Goal: Task Accomplishment & Management: Complete application form

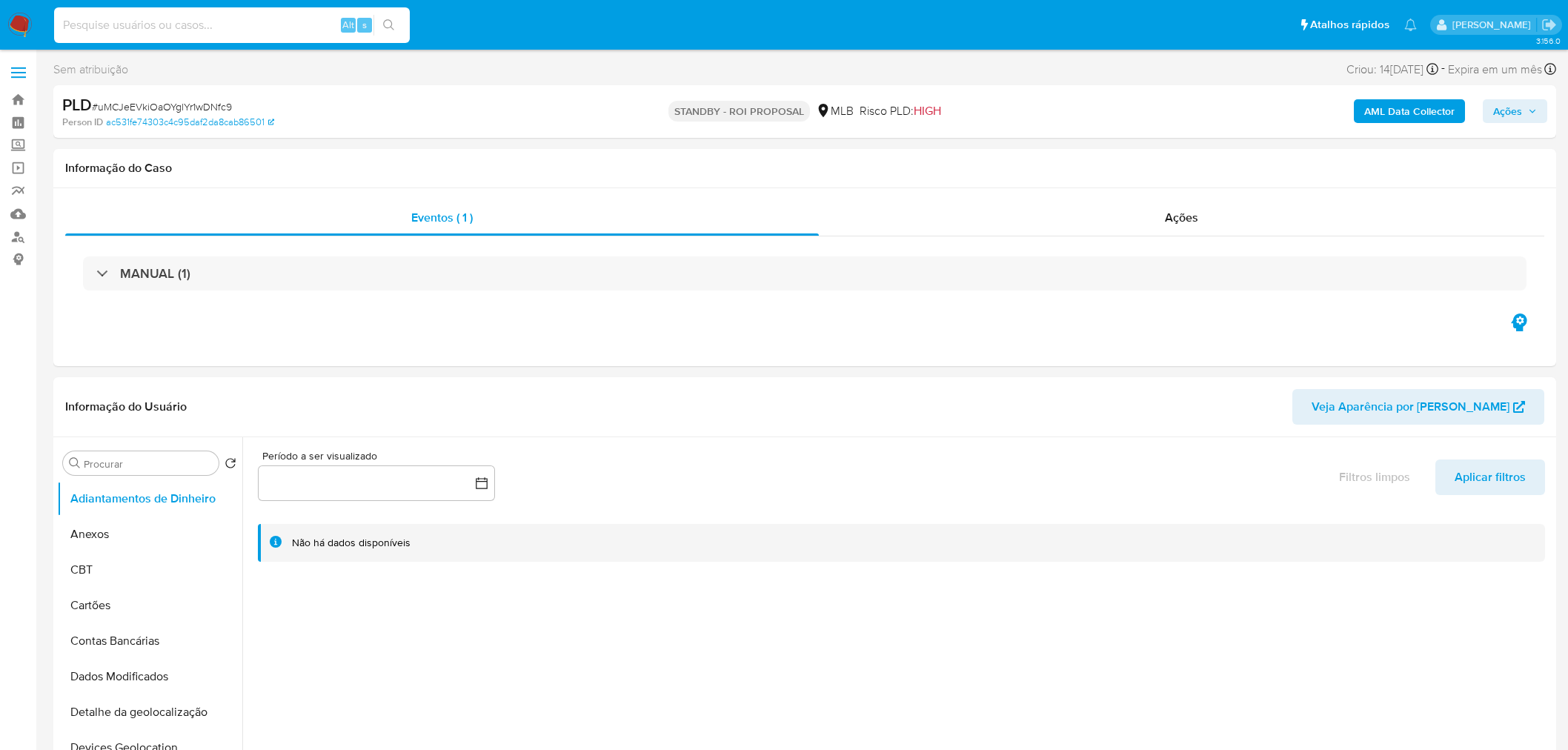
select select "10"
type input "JZXarL4ieIGJvIKq4B2J6HI7"
click at [390, 19] on icon "search-icon" at bounding box center [388, 24] width 12 height 12
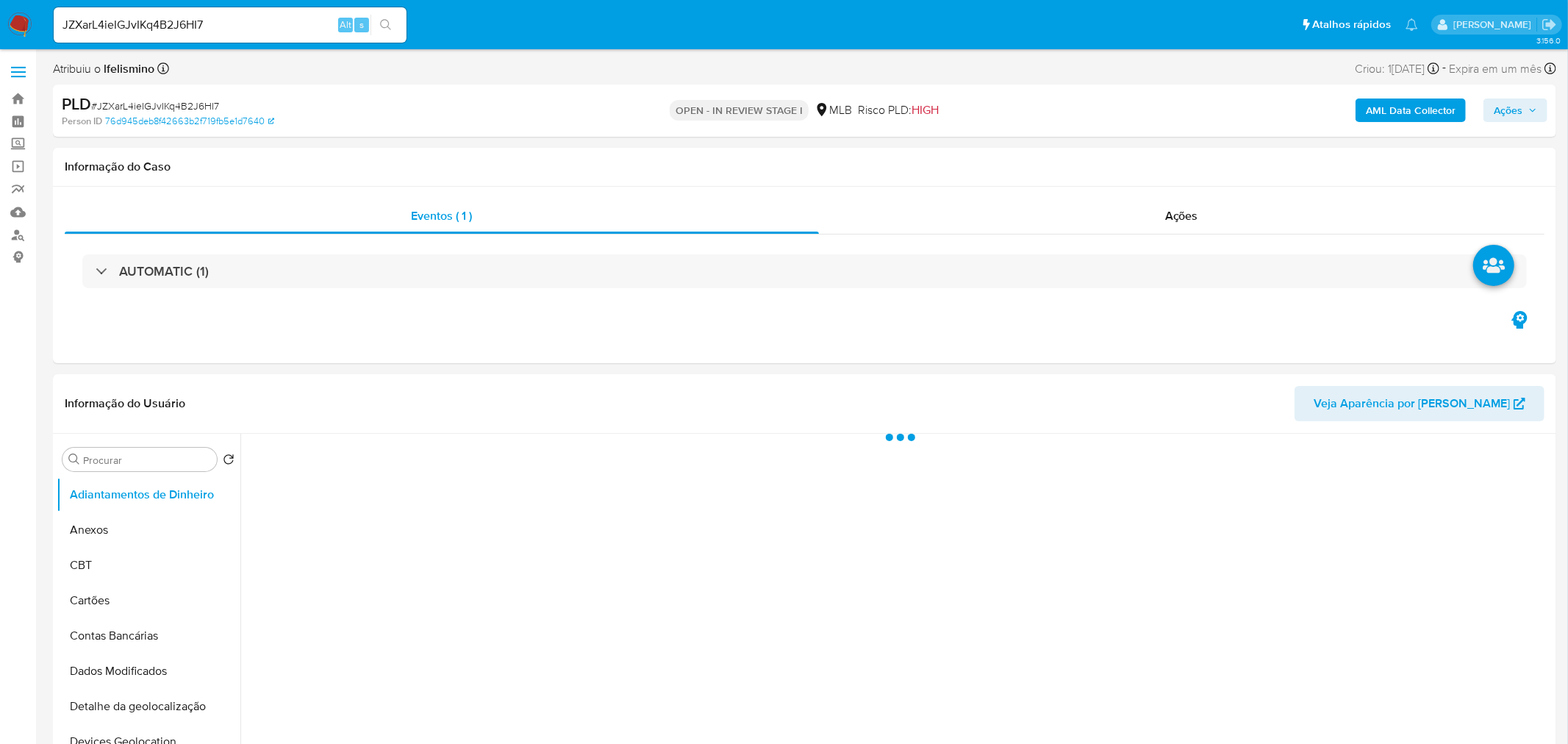
select select "10"
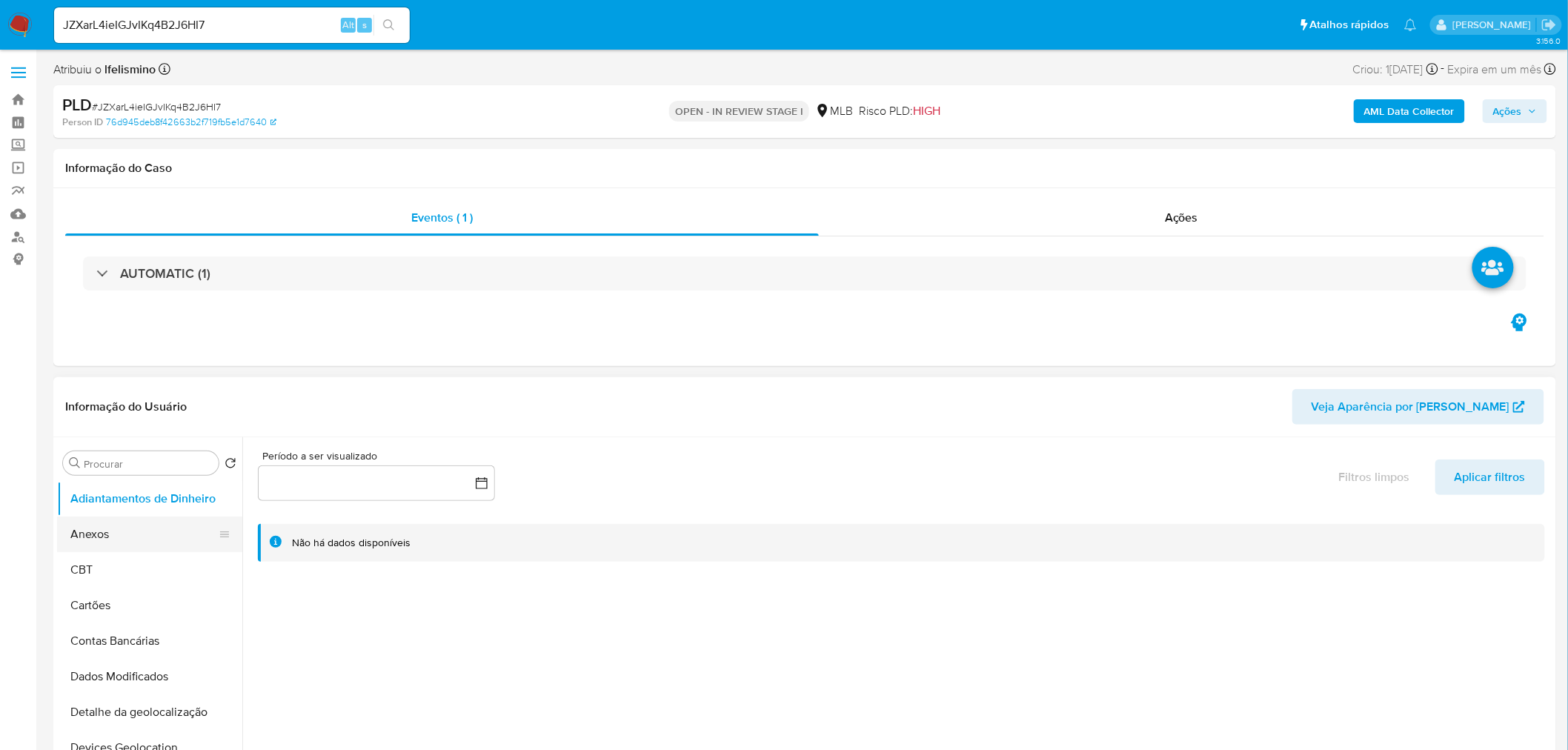
click at [194, 526] on button "Anexos" at bounding box center [144, 534] width 173 height 36
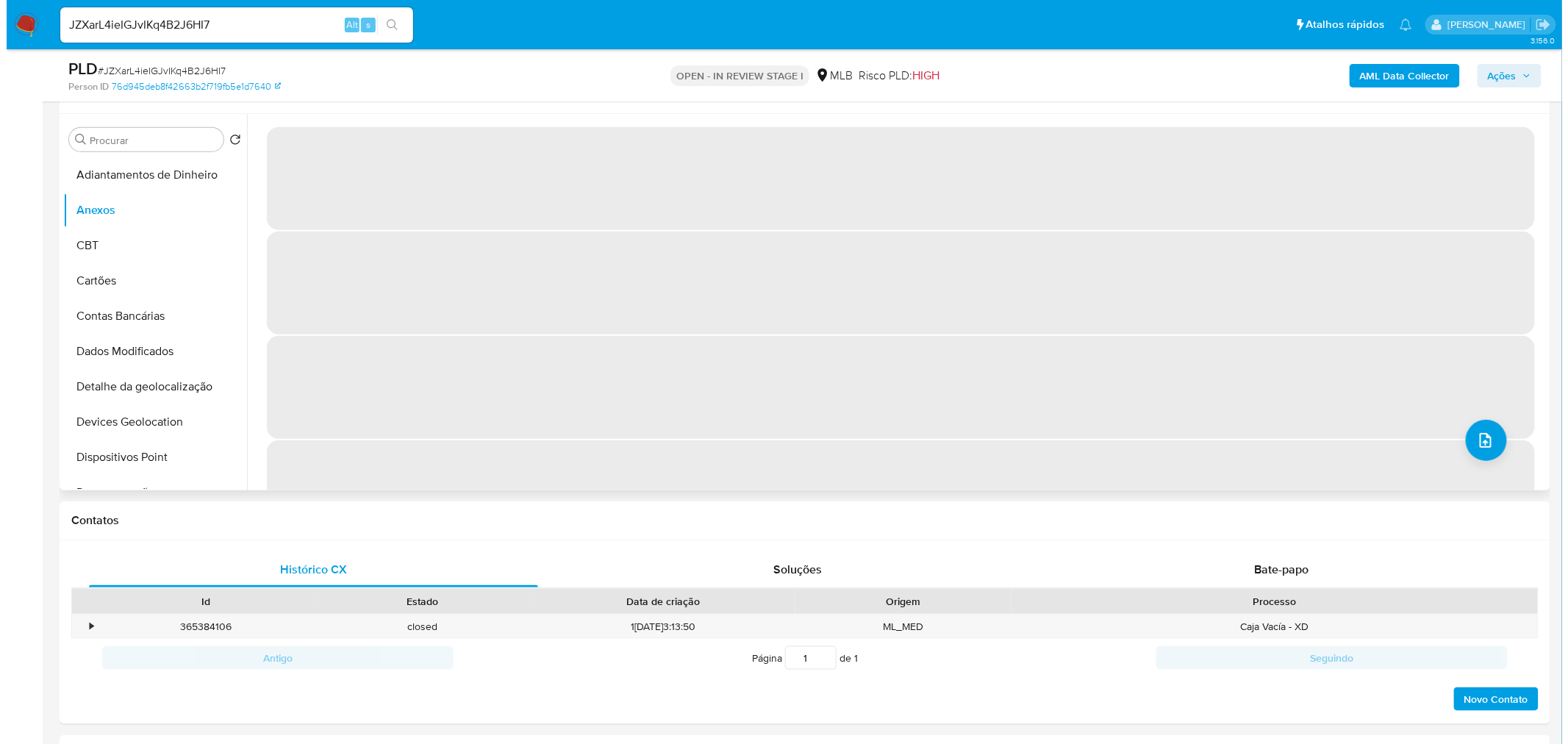
scroll to position [326, 0]
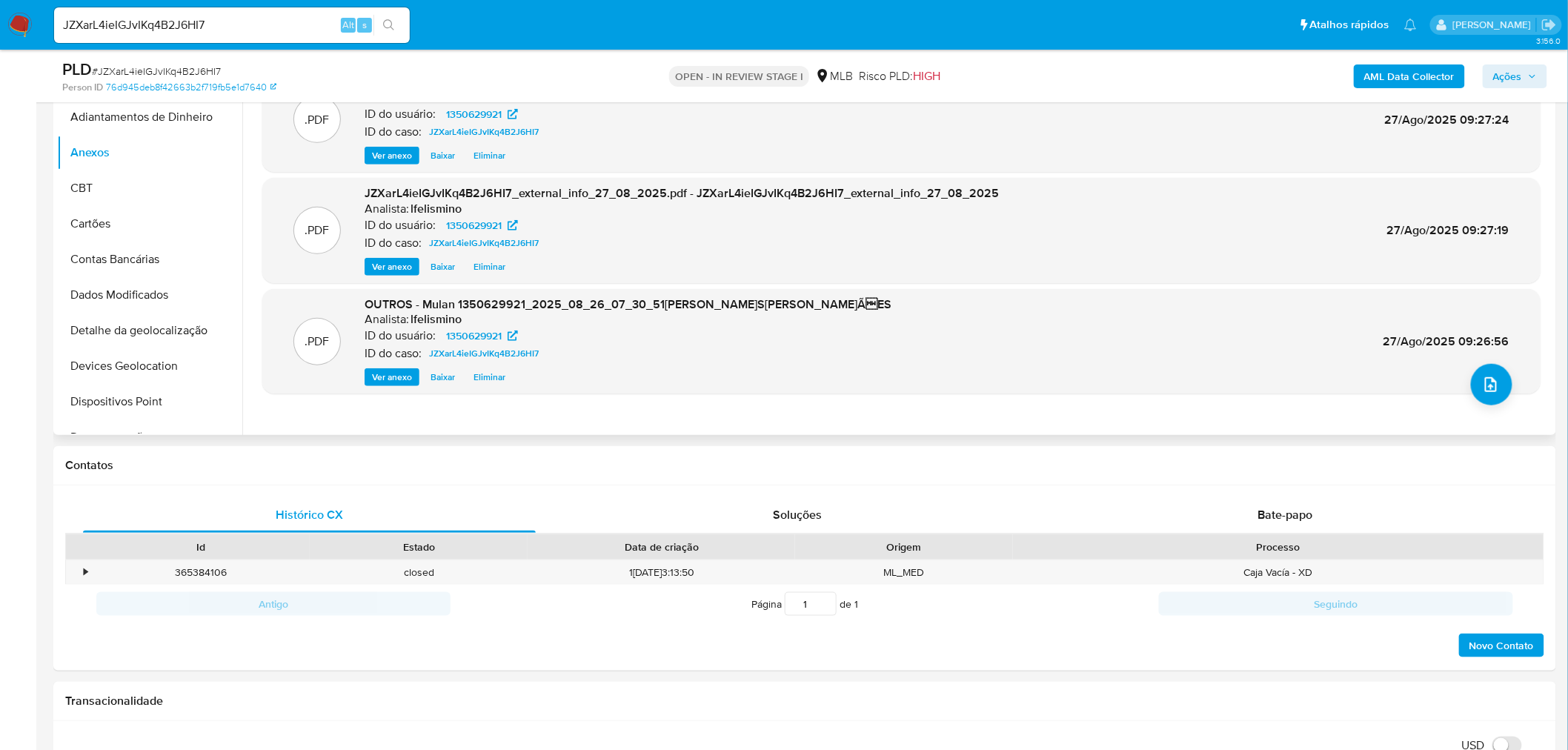
click at [1445, 386] on div ".PDF OUTROS - Mulan 1350629921_2025_08_26_07_30_51 GABRIELA MARQUES SIMÃES Ana…" at bounding box center [902, 341] width 1278 height 105
click at [1484, 389] on icon "upload-file" at bounding box center [1490, 384] width 12 height 15
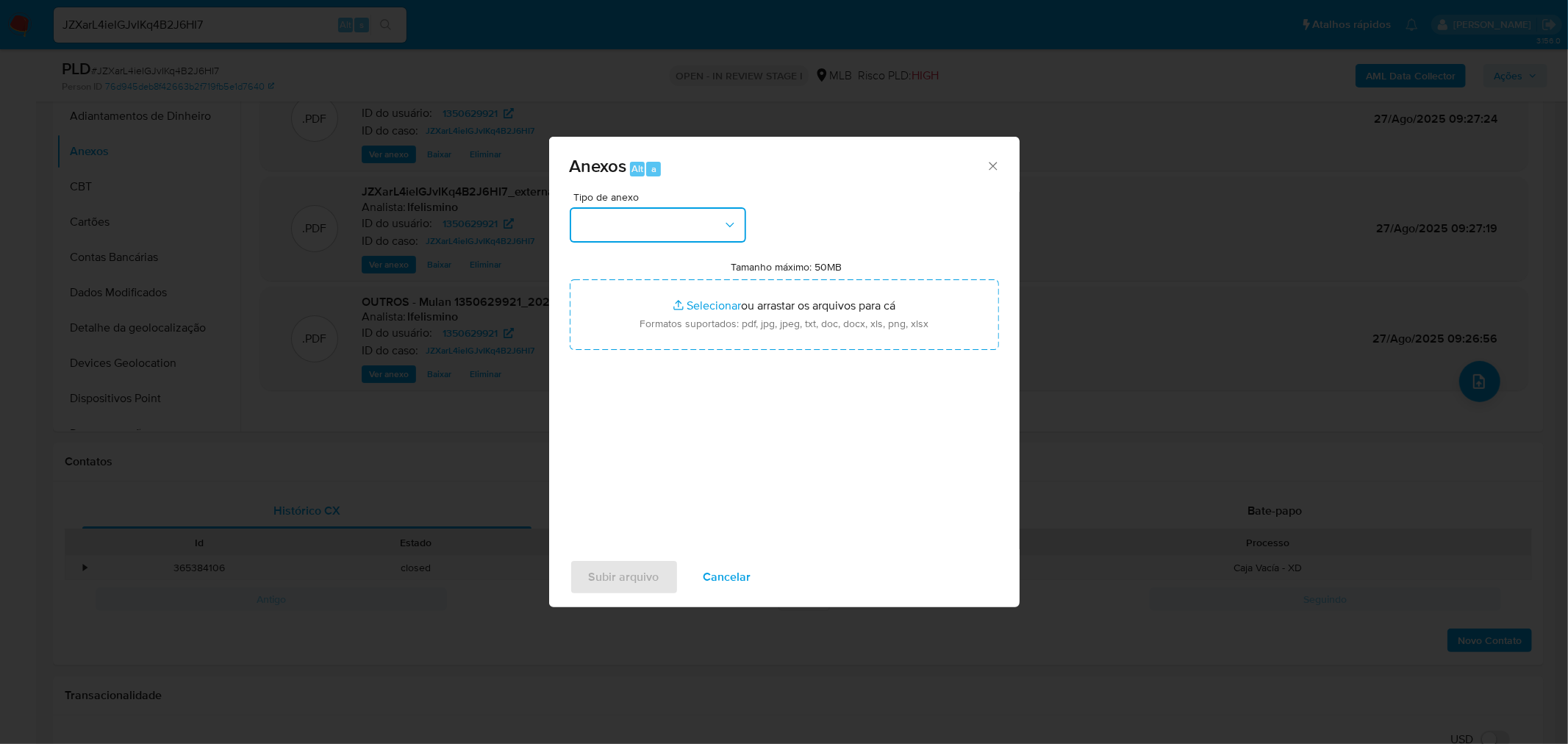
click at [709, 210] on button "button" at bounding box center [658, 225] width 176 height 35
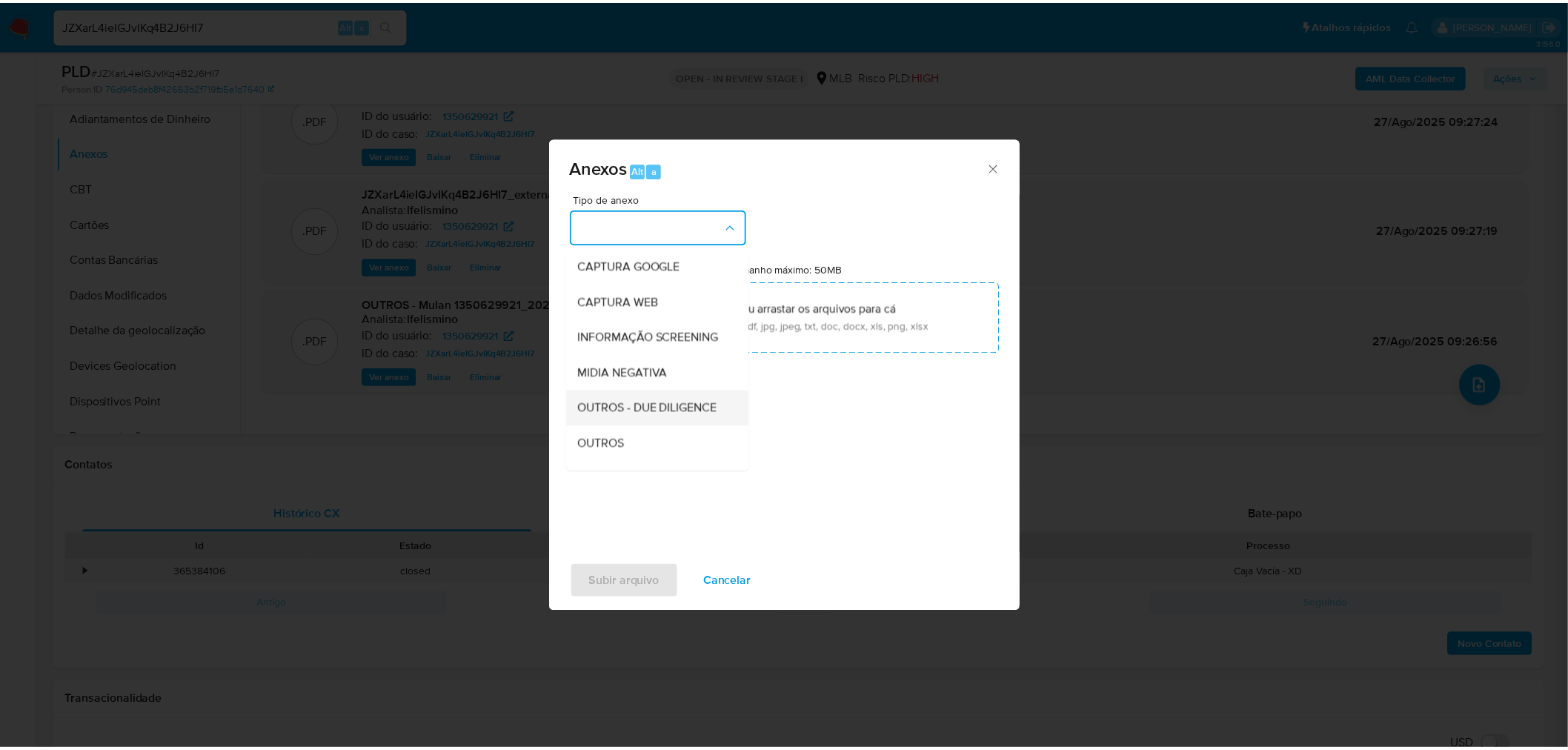
scroll to position [164, 0]
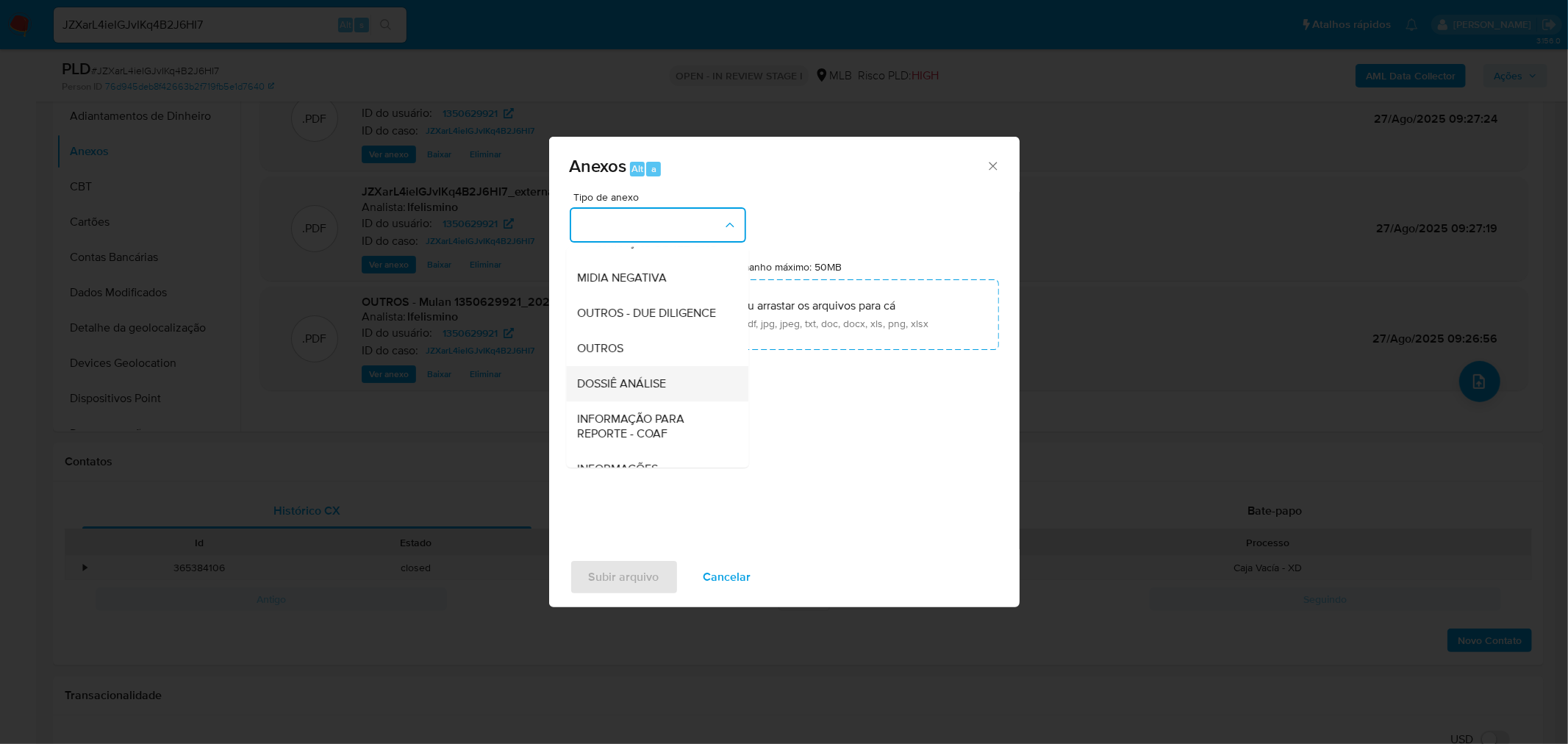
click at [645, 391] on span "DOSSIÊ ANÁLISE" at bounding box center [621, 383] width 89 height 15
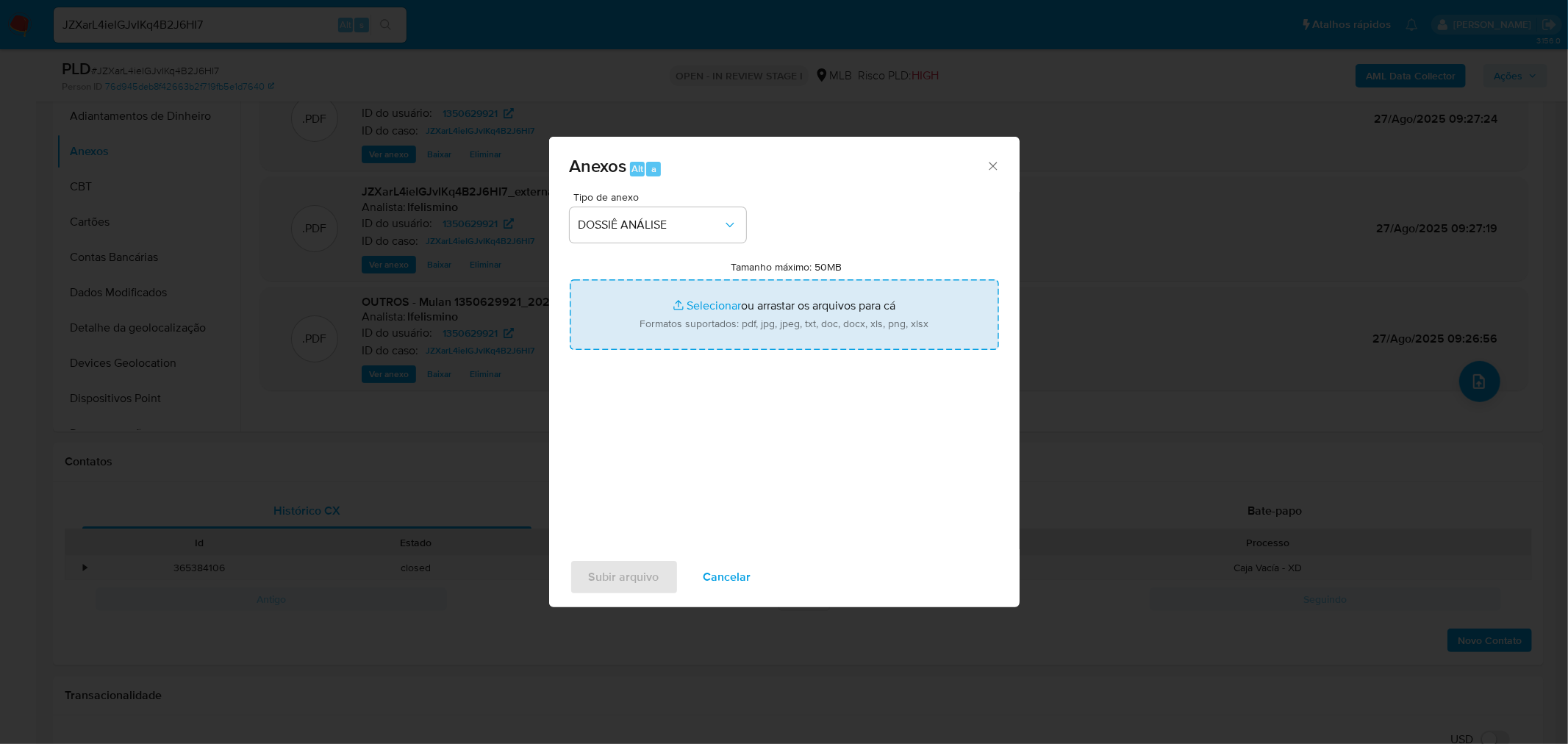
type input "C:\fakepath\SAR - CPF 06656542514 - GABRIELA MARQUES SIMÕES.pdf"
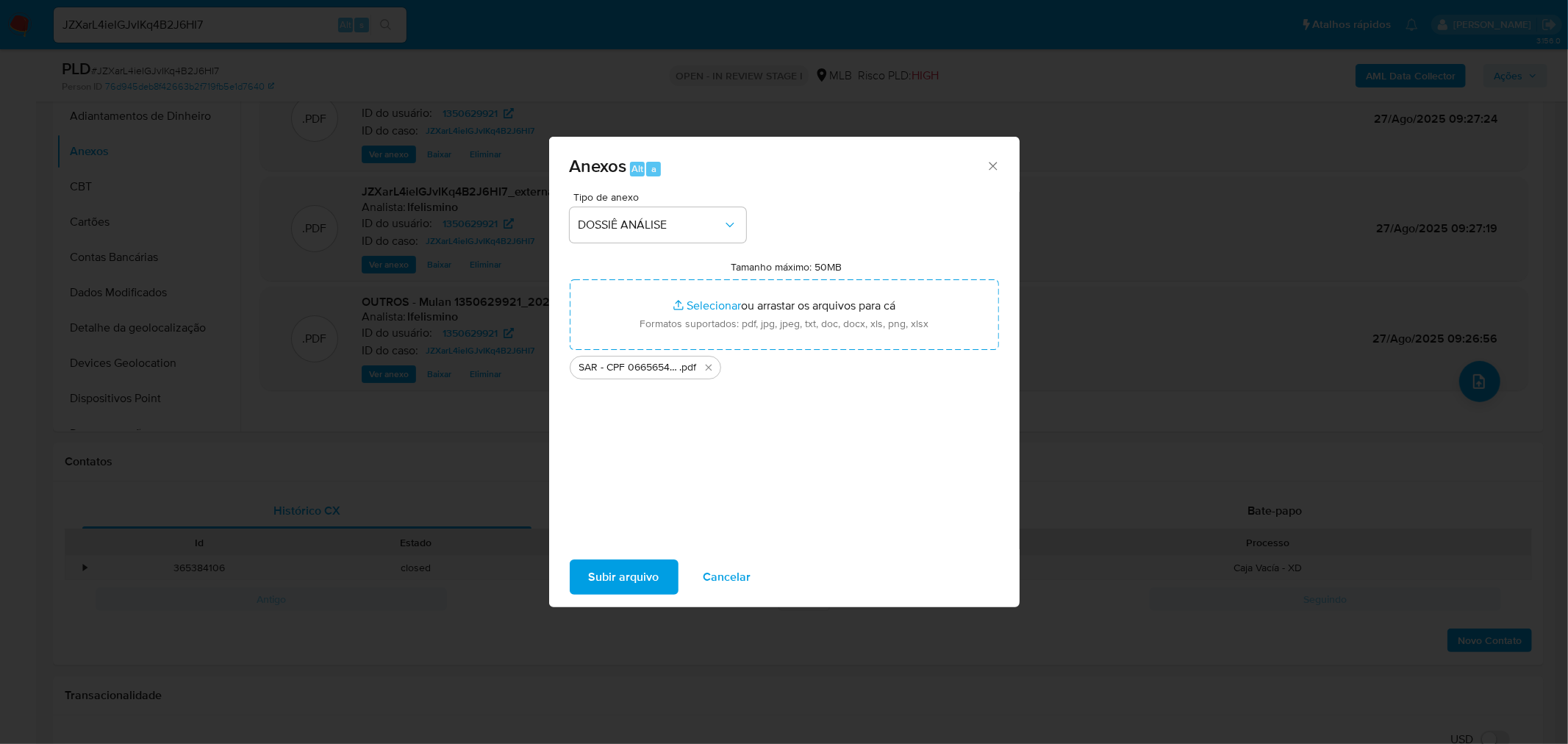
click at [635, 554] on div "Subir arquivo Cancelar" at bounding box center [784, 577] width 470 height 56
click at [633, 574] on span "Subir arquivo" at bounding box center [624, 576] width 71 height 33
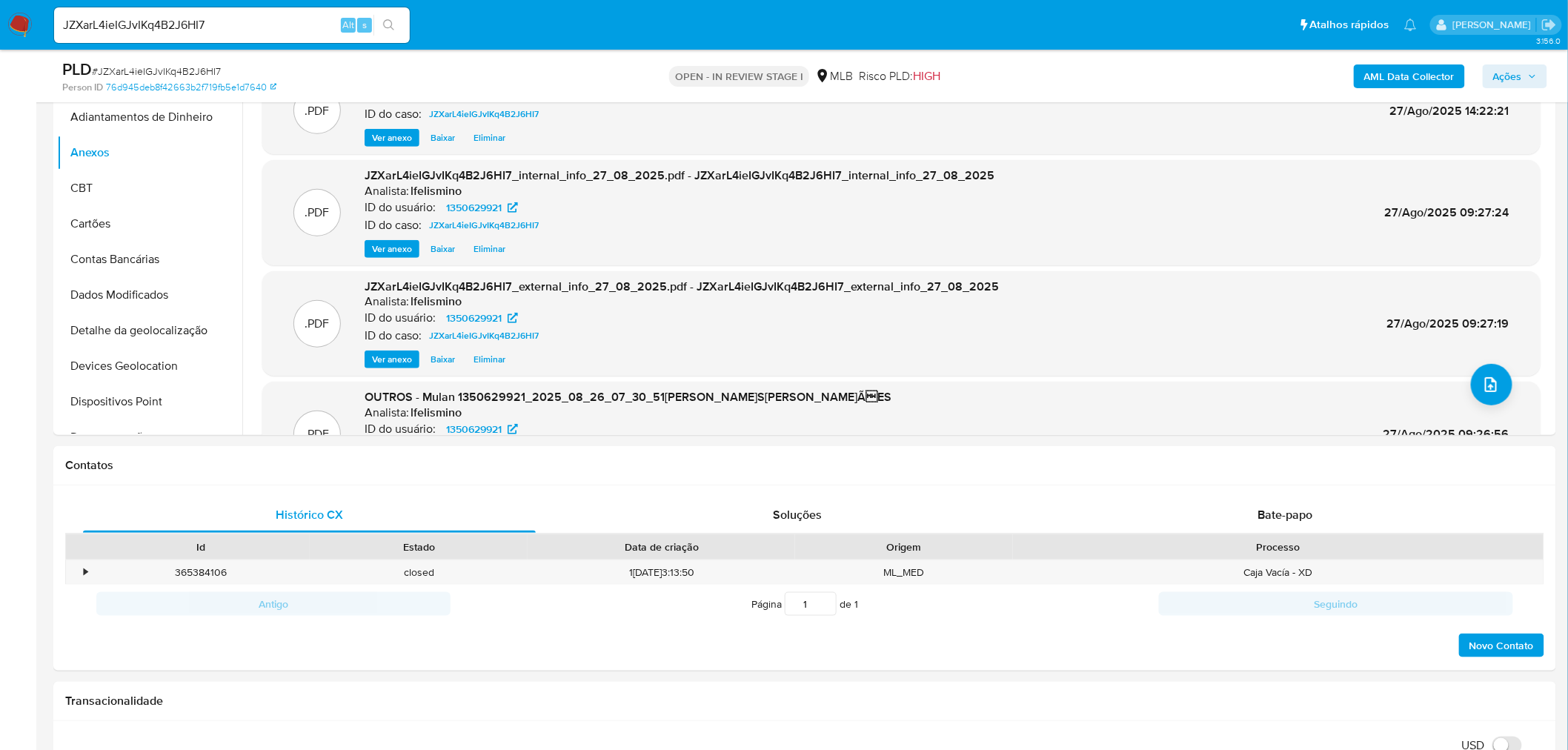
click at [1527, 83] on span "Ações" at bounding box center [1514, 76] width 44 height 21
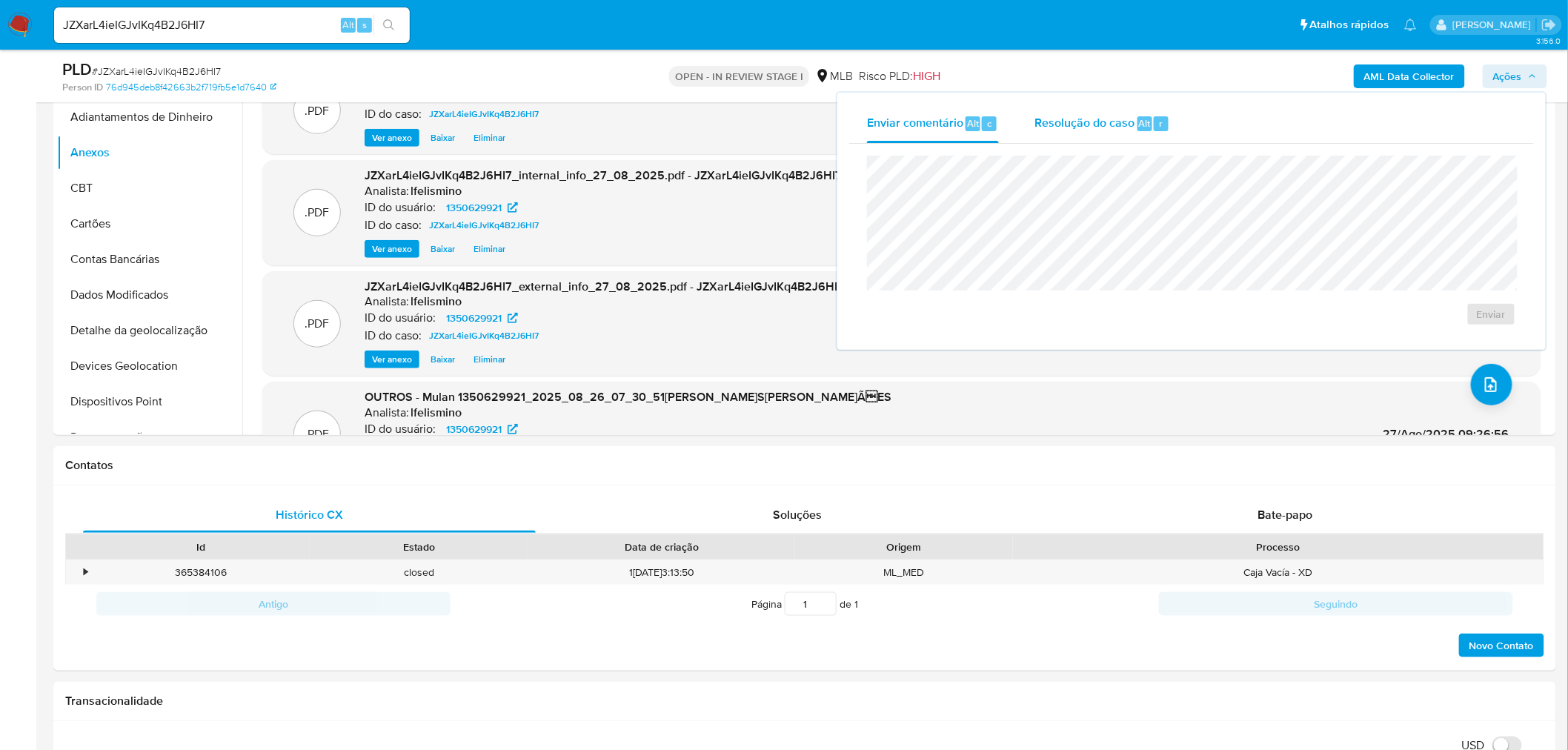
drag, startPoint x: 1131, startPoint y: 122, endPoint x: 1119, endPoint y: 138, distance: 20.0
click at [1130, 122] on span "Resolução do caso" at bounding box center [1084, 122] width 100 height 17
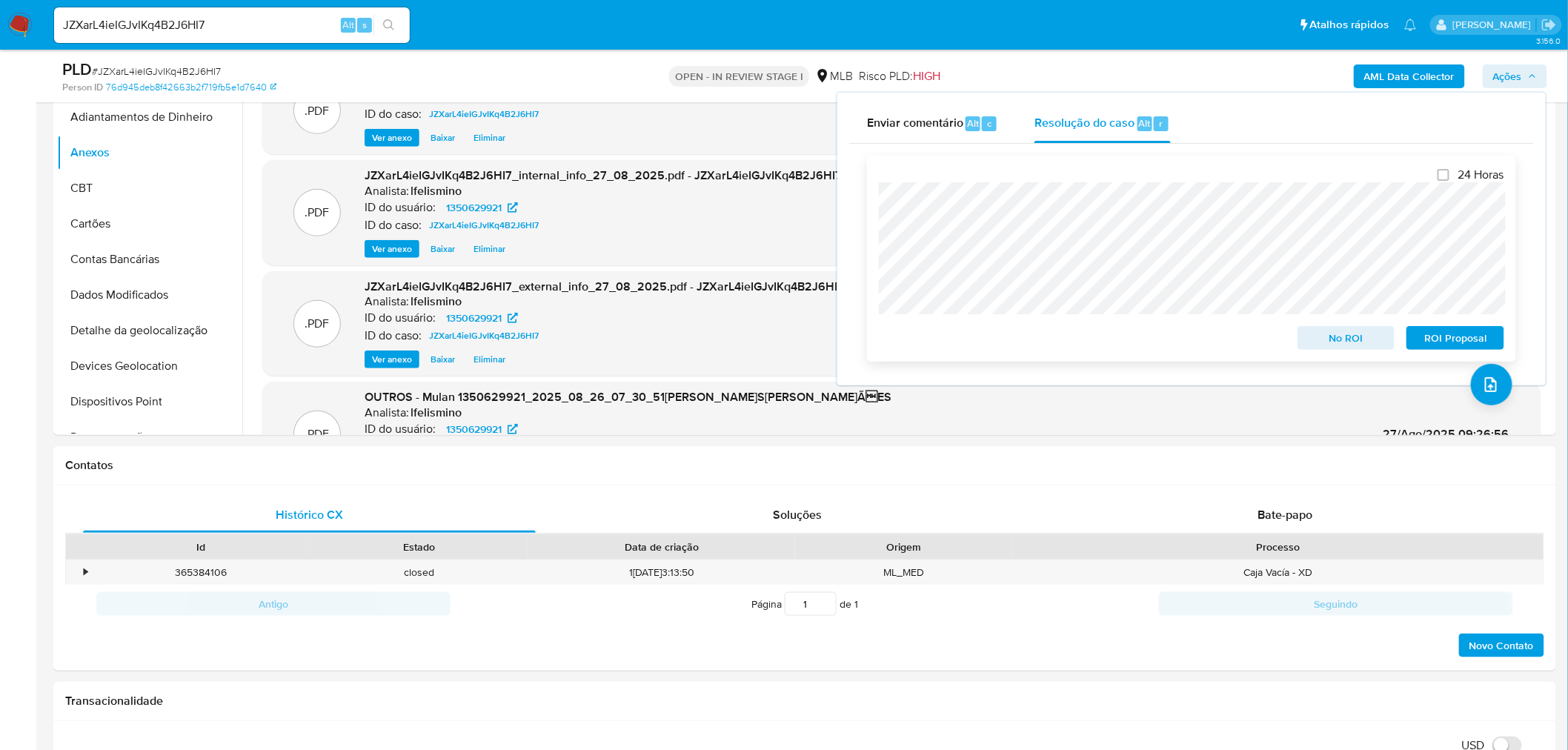
click at [1356, 336] on span "No ROI" at bounding box center [1346, 337] width 77 height 21
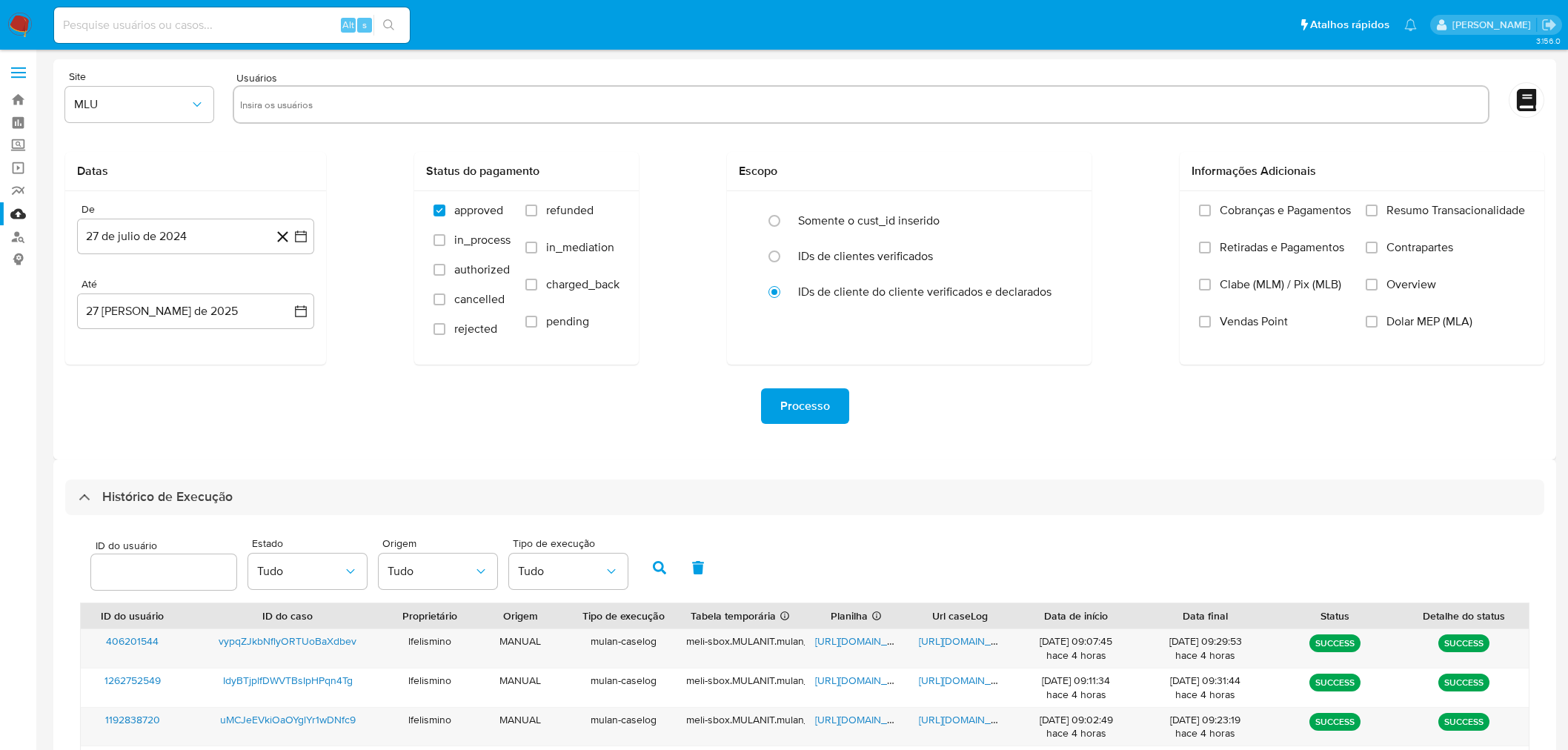
select select "100"
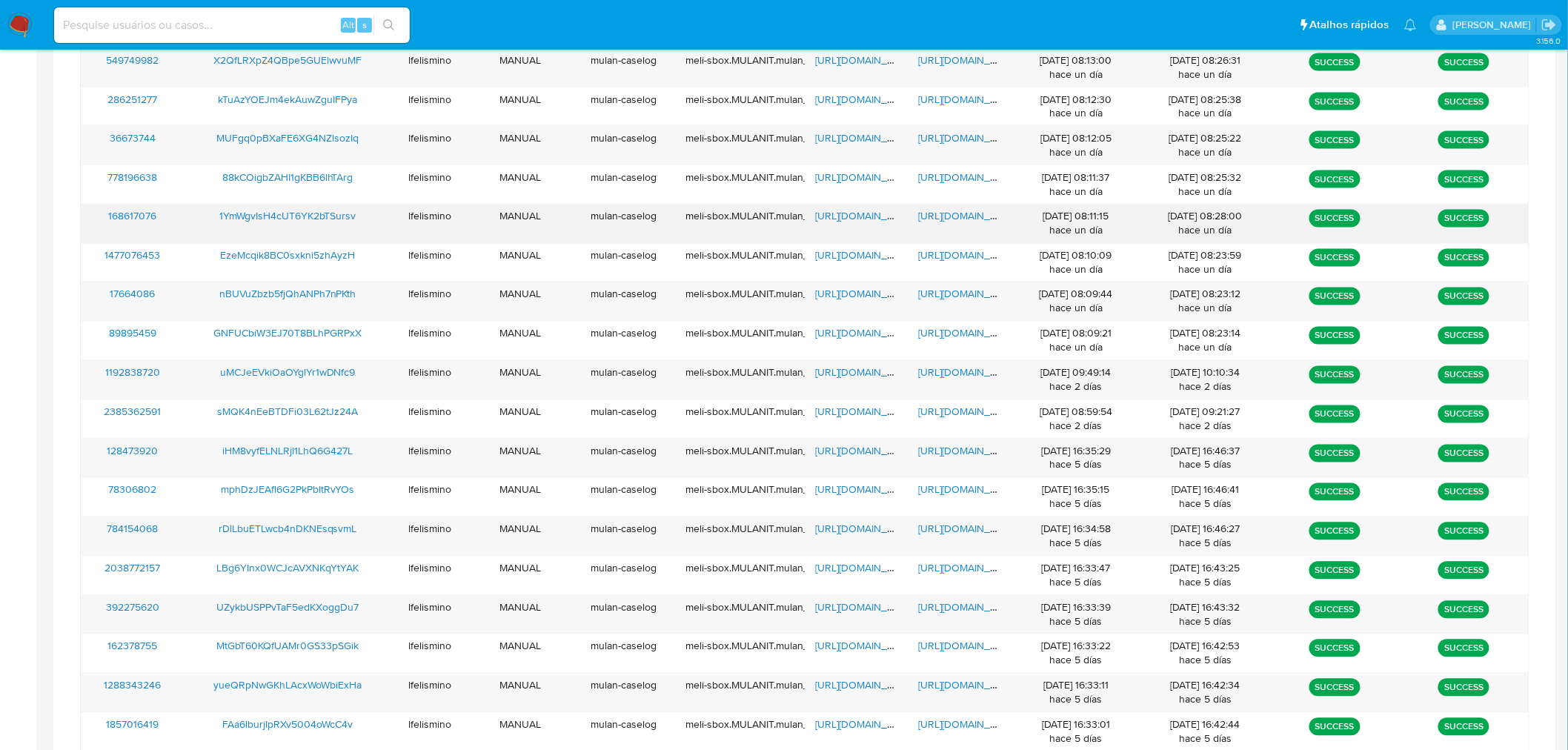
scroll to position [502, 0]
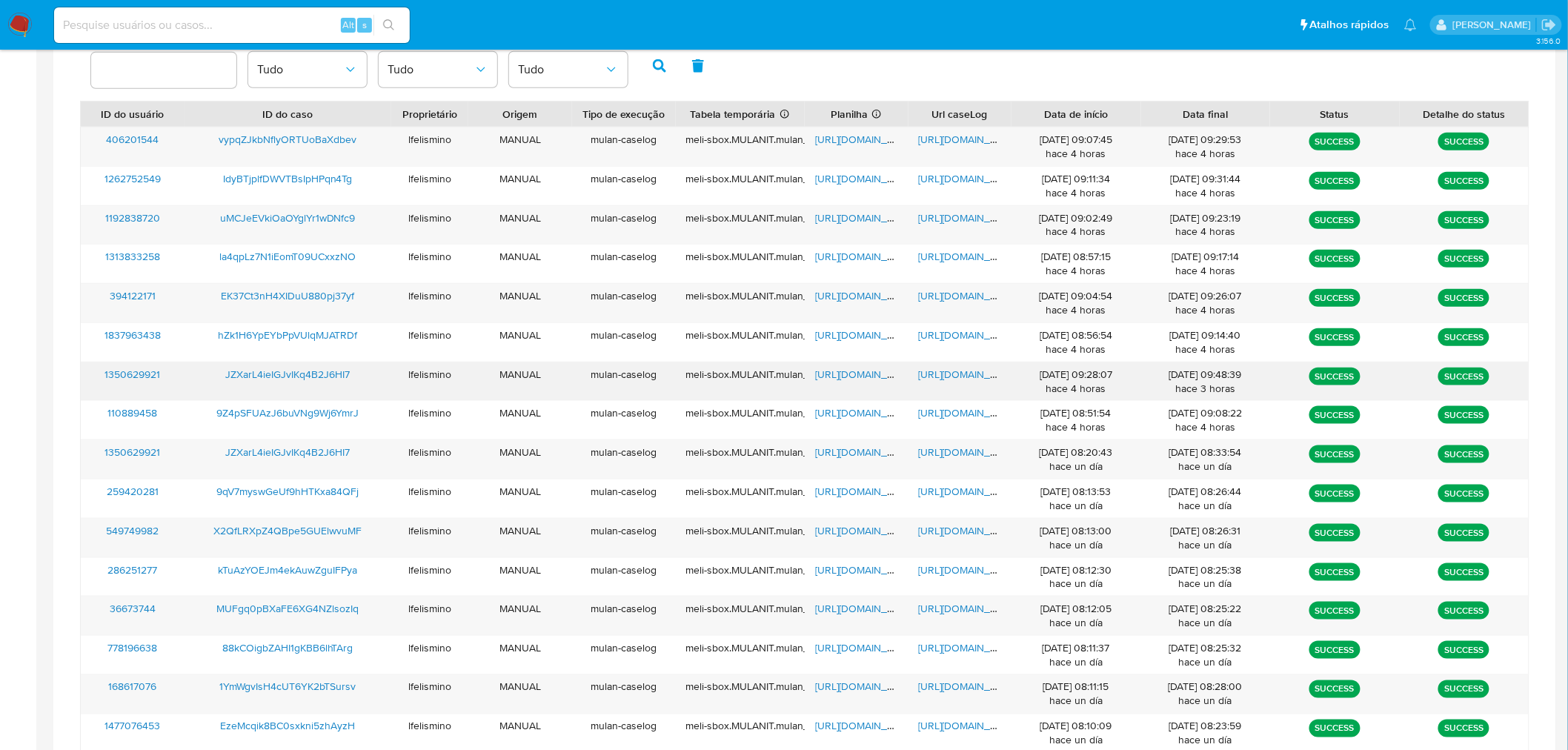
click at [951, 379] on span "https://docs.google.com/document/d/1uN6bn3MLxpWzHjR3ivrx89F5ndUAc74dHUzVFVAJ6DE…" at bounding box center [969, 374] width 102 height 15
click at [982, 457] on span "https://docs.google.com/document/d/1SnlIeYtoTKewpxKS6aUY7W-epjYwHaSBSDA0_irtazc…" at bounding box center [969, 452] width 102 height 15
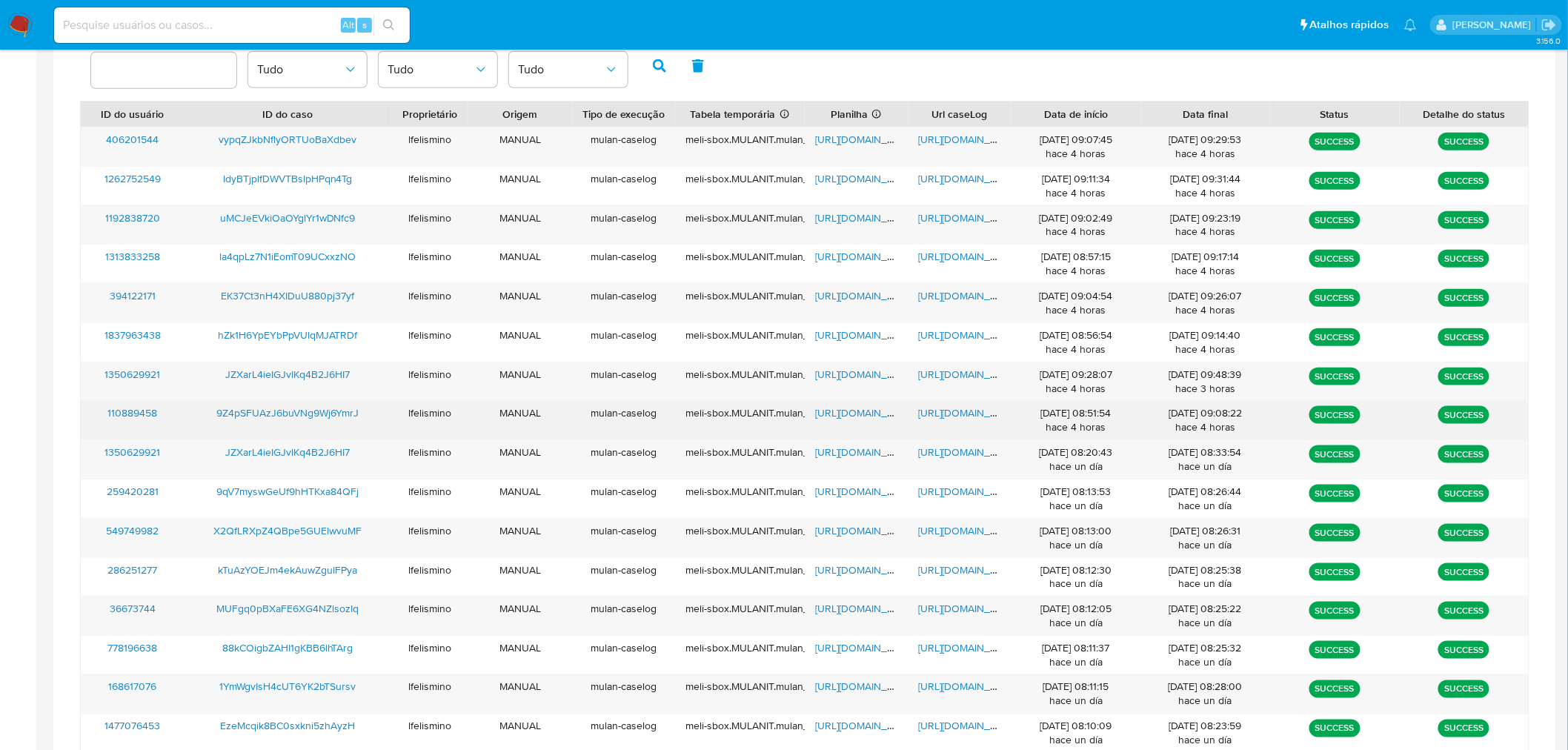
click at [990, 413] on span "https://docs.google.com/document/d/1H9bLPJkJ9z48t_zaflg-6qCMQ2tkMUBIorOxRSCZV78…" at bounding box center [969, 413] width 102 height 15
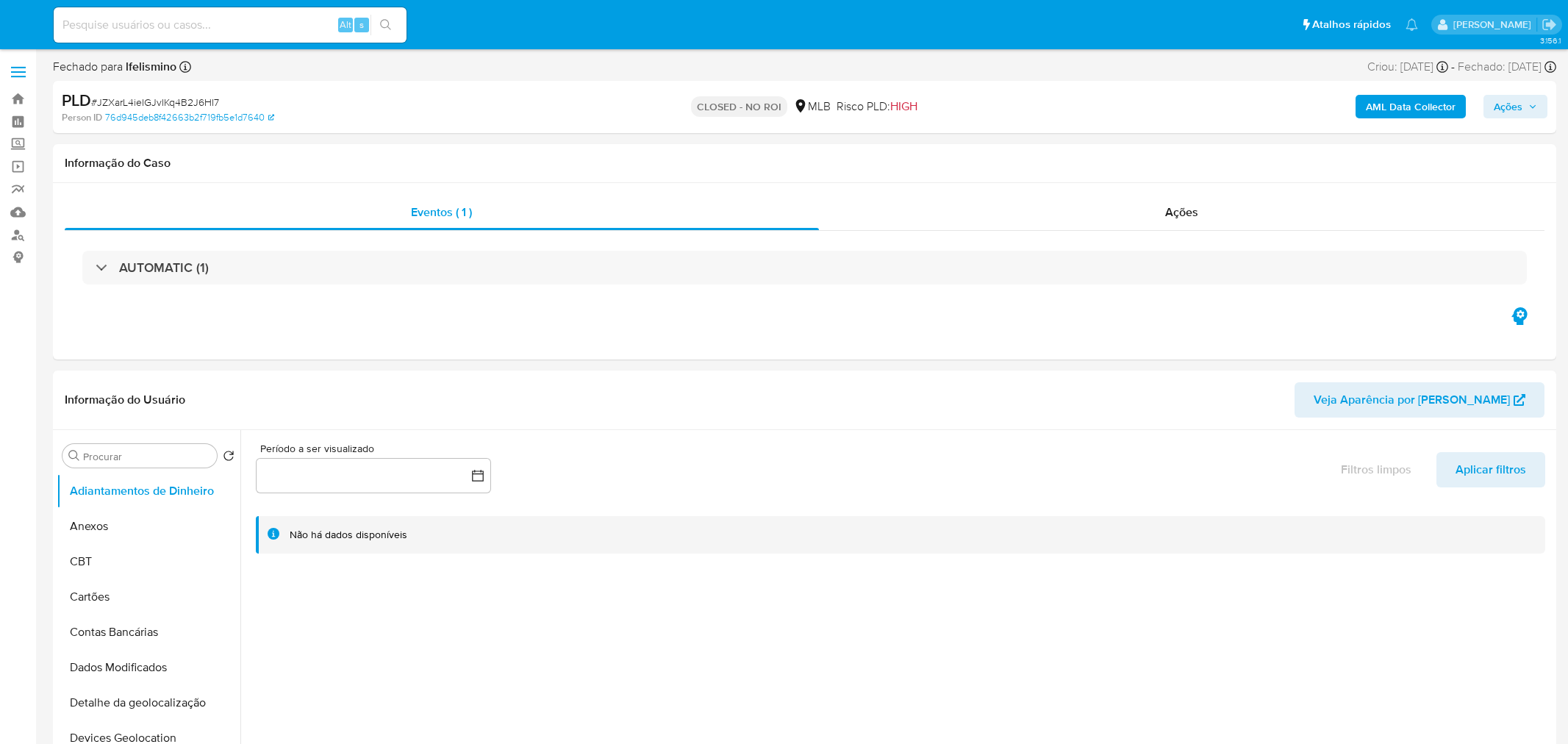
select select "10"
click at [164, 40] on div "Alt s" at bounding box center [230, 25] width 353 height 35
click at [175, 20] on input at bounding box center [230, 25] width 353 height 19
paste input "9Z4pSFUAzJ6buVNg9Wj6YmrJ"
type input "9Z4pSFUAzJ6buVNg9Wj6YmrJ"
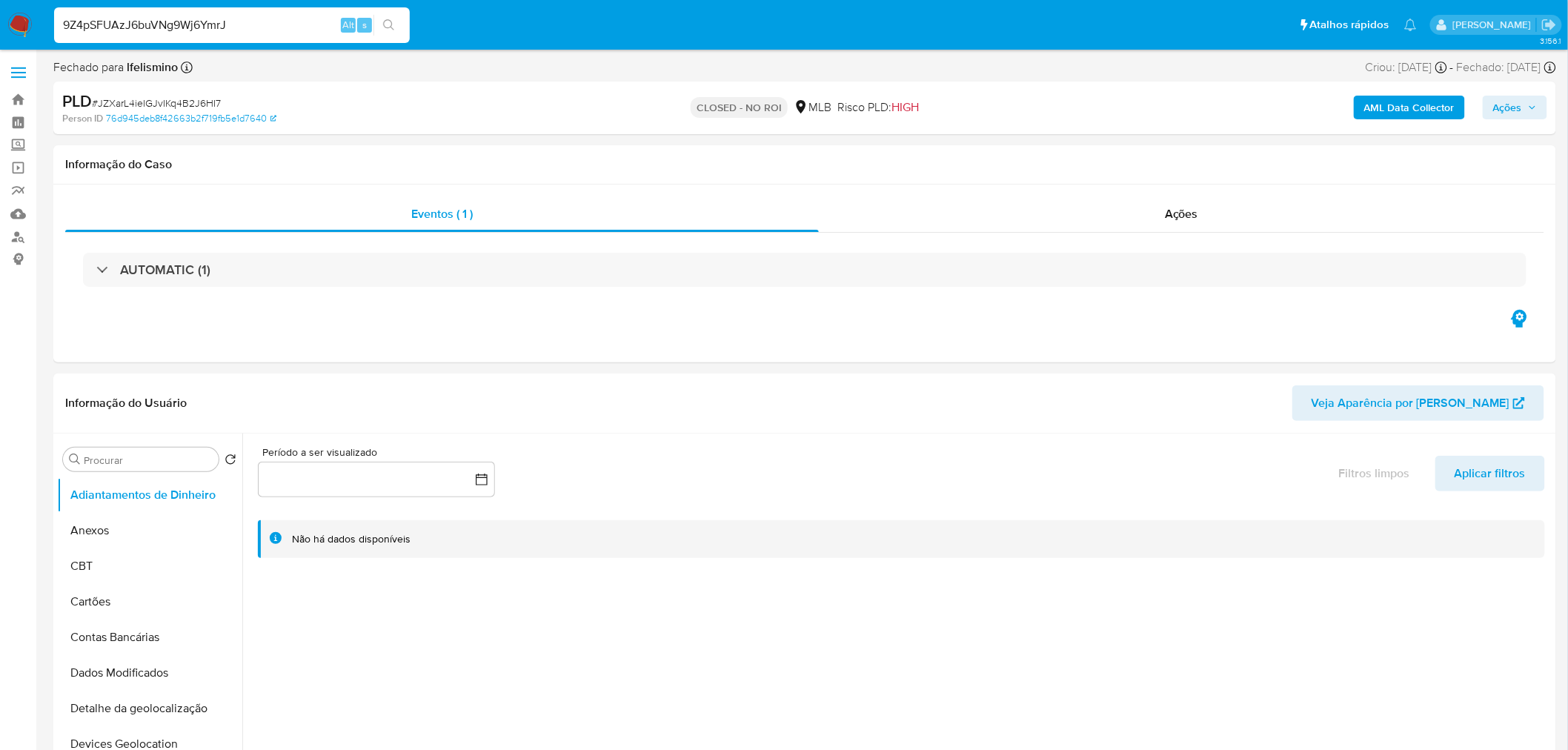
click at [393, 19] on icon "search-icon" at bounding box center [388, 24] width 12 height 12
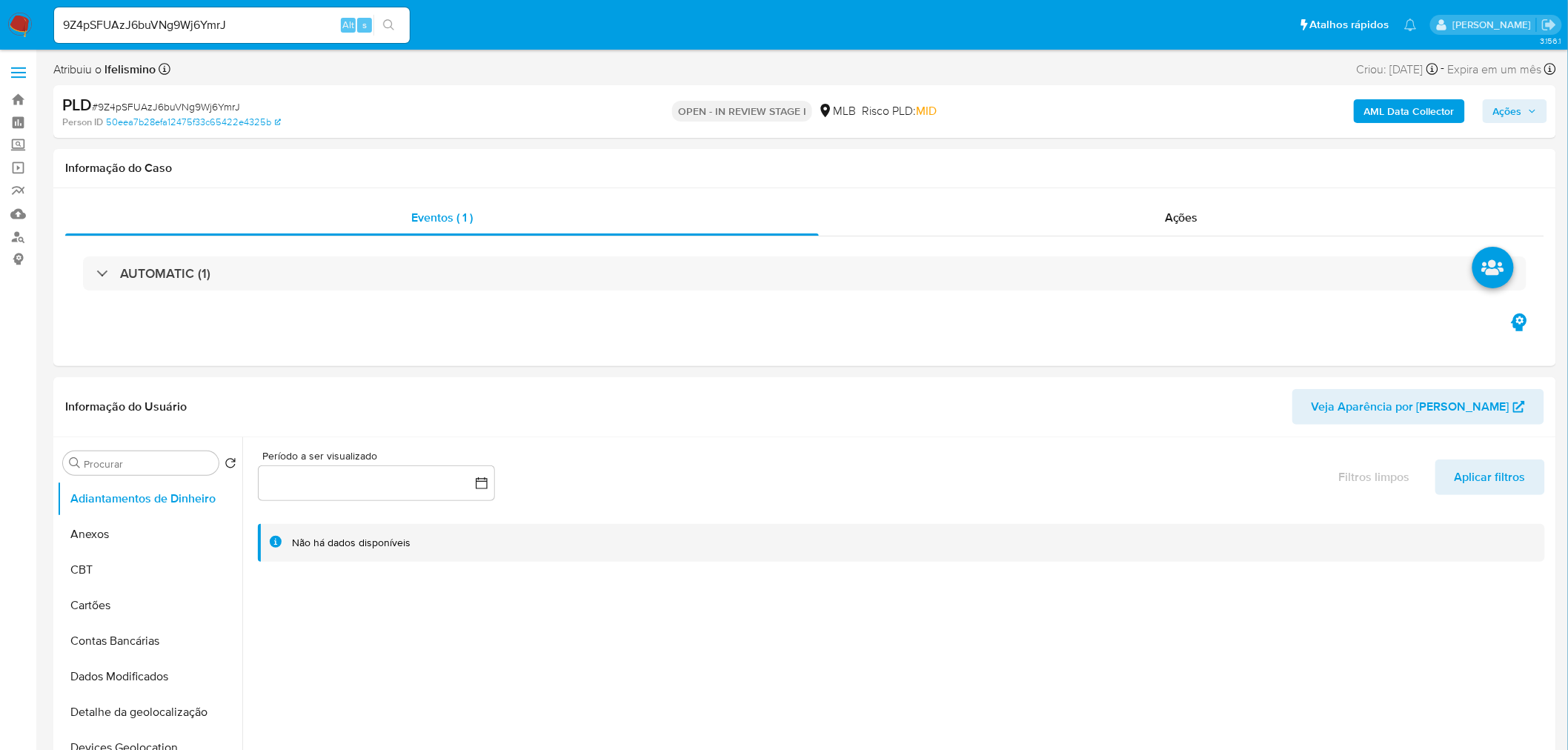
select select "10"
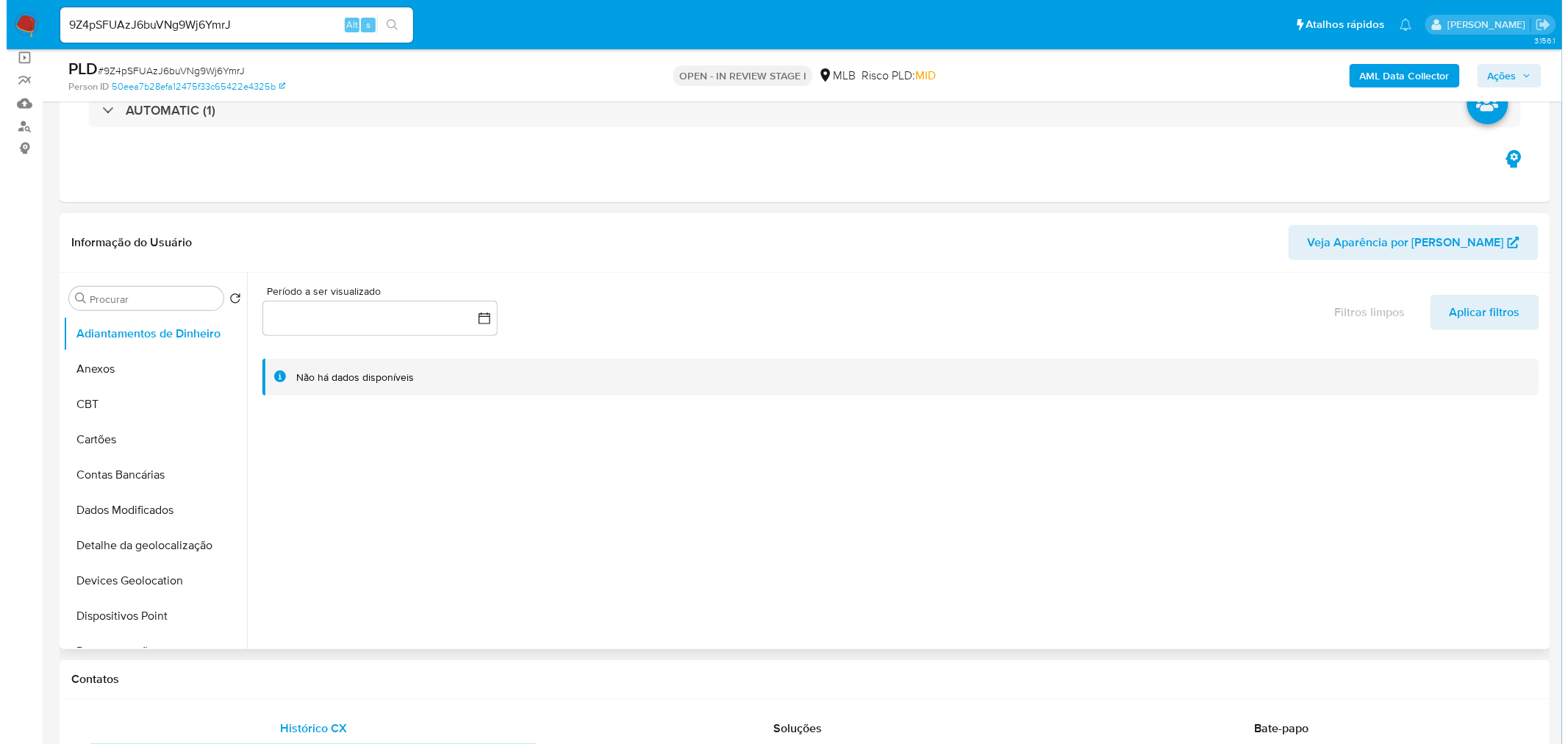
scroll to position [244, 0]
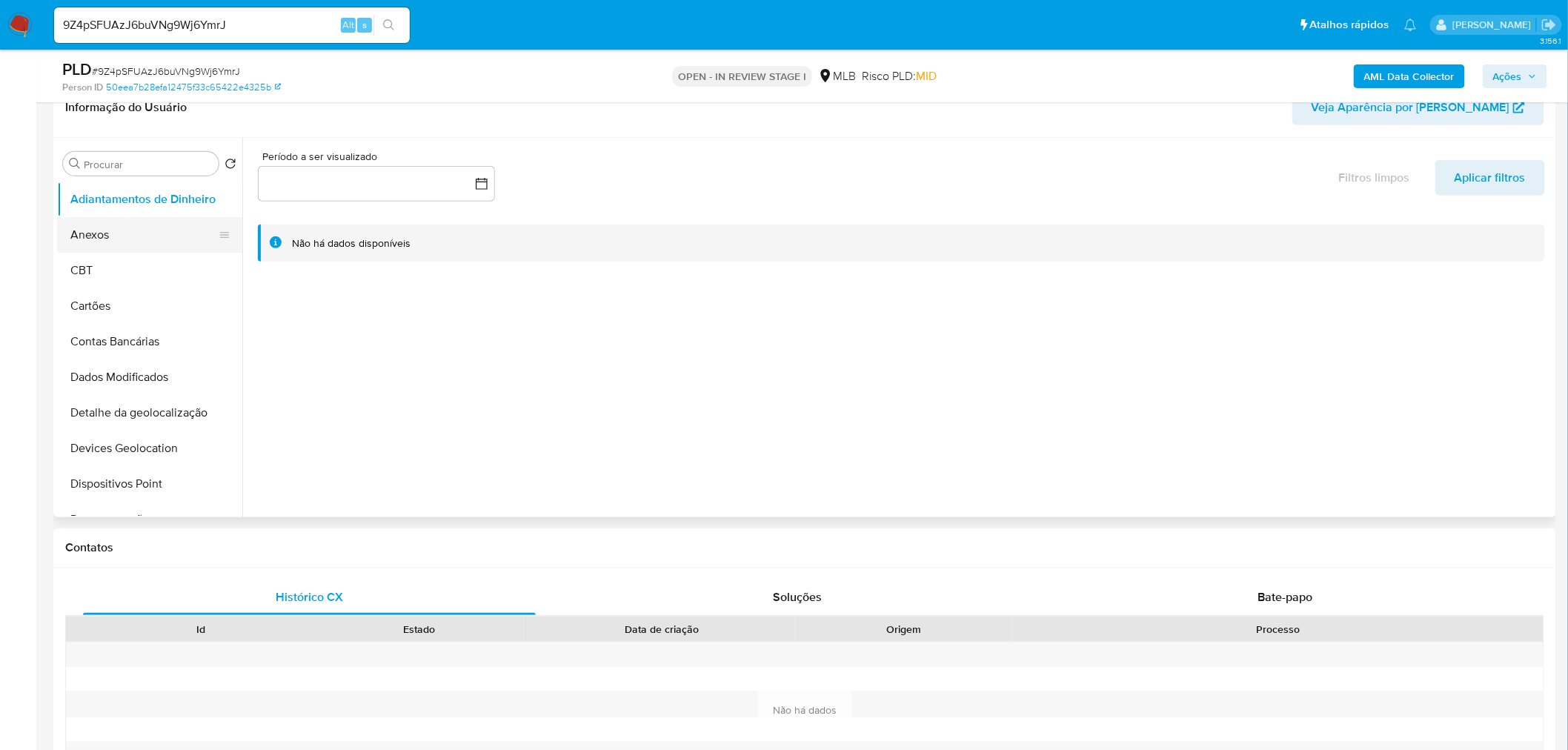
drag, startPoint x: 168, startPoint y: 240, endPoint x: 181, endPoint y: 240, distance: 13.0
click at [168, 240] on button "Anexos" at bounding box center [144, 235] width 173 height 36
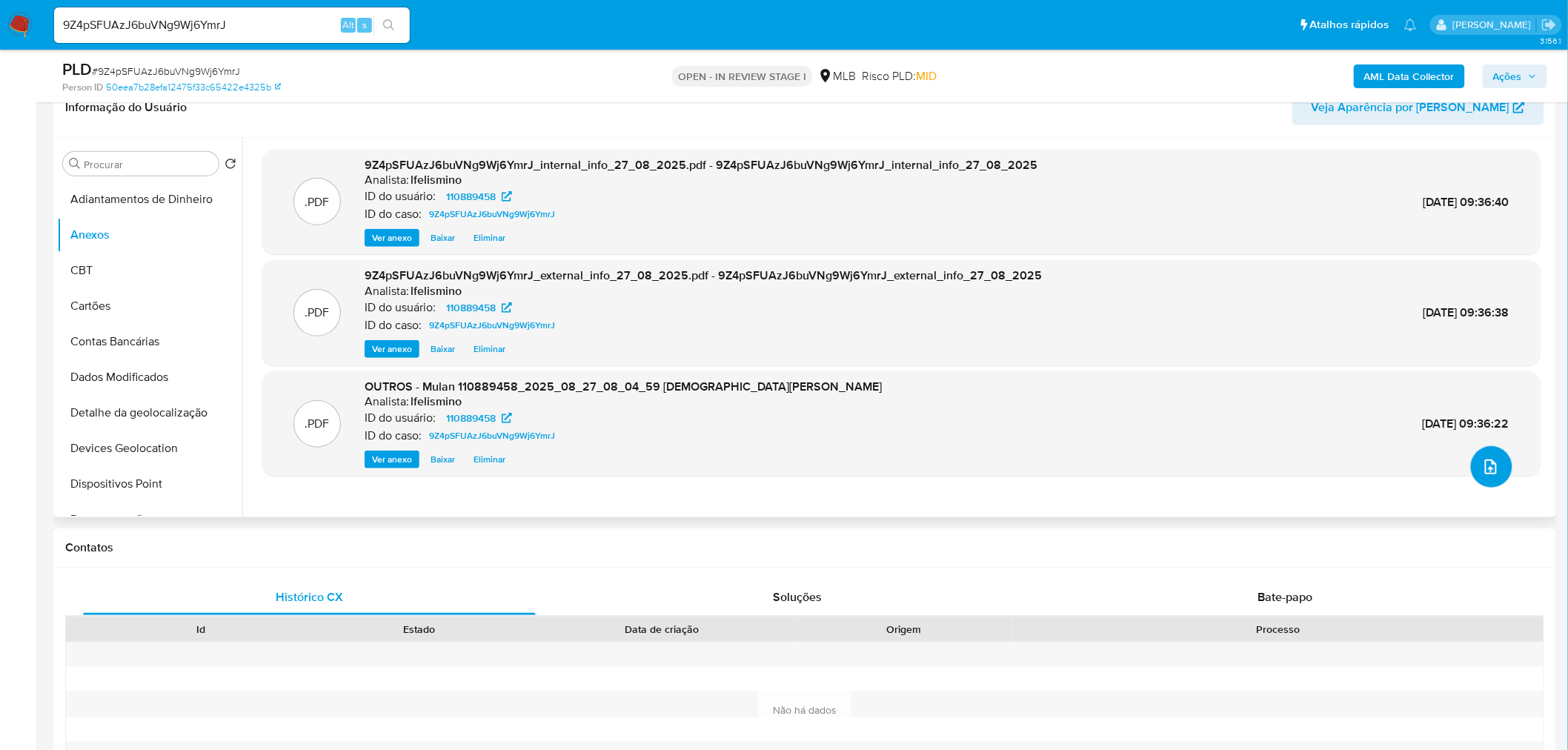
click at [1484, 471] on icon "upload-file" at bounding box center [1490, 467] width 12 height 15
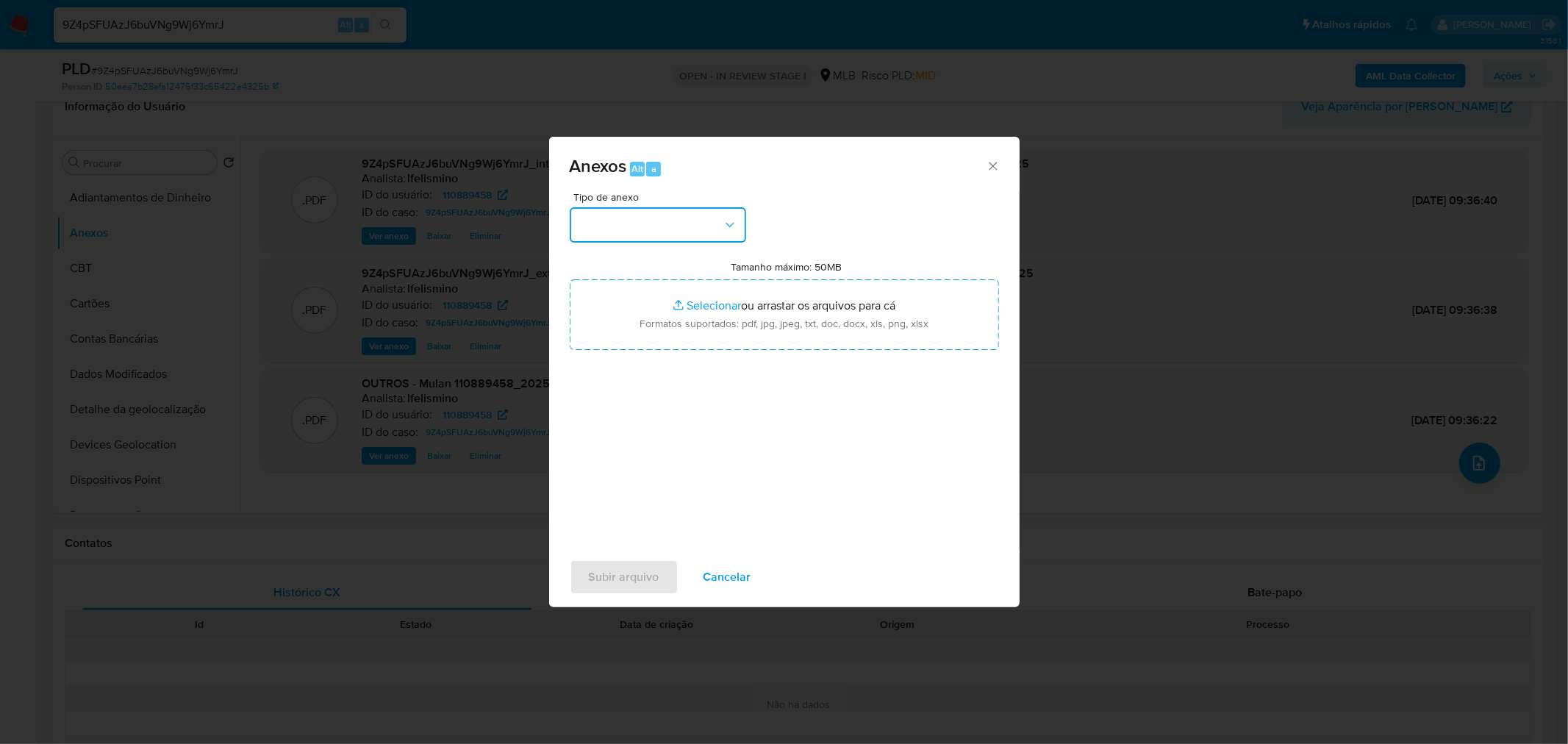
click at [645, 223] on button "button" at bounding box center [658, 225] width 176 height 35
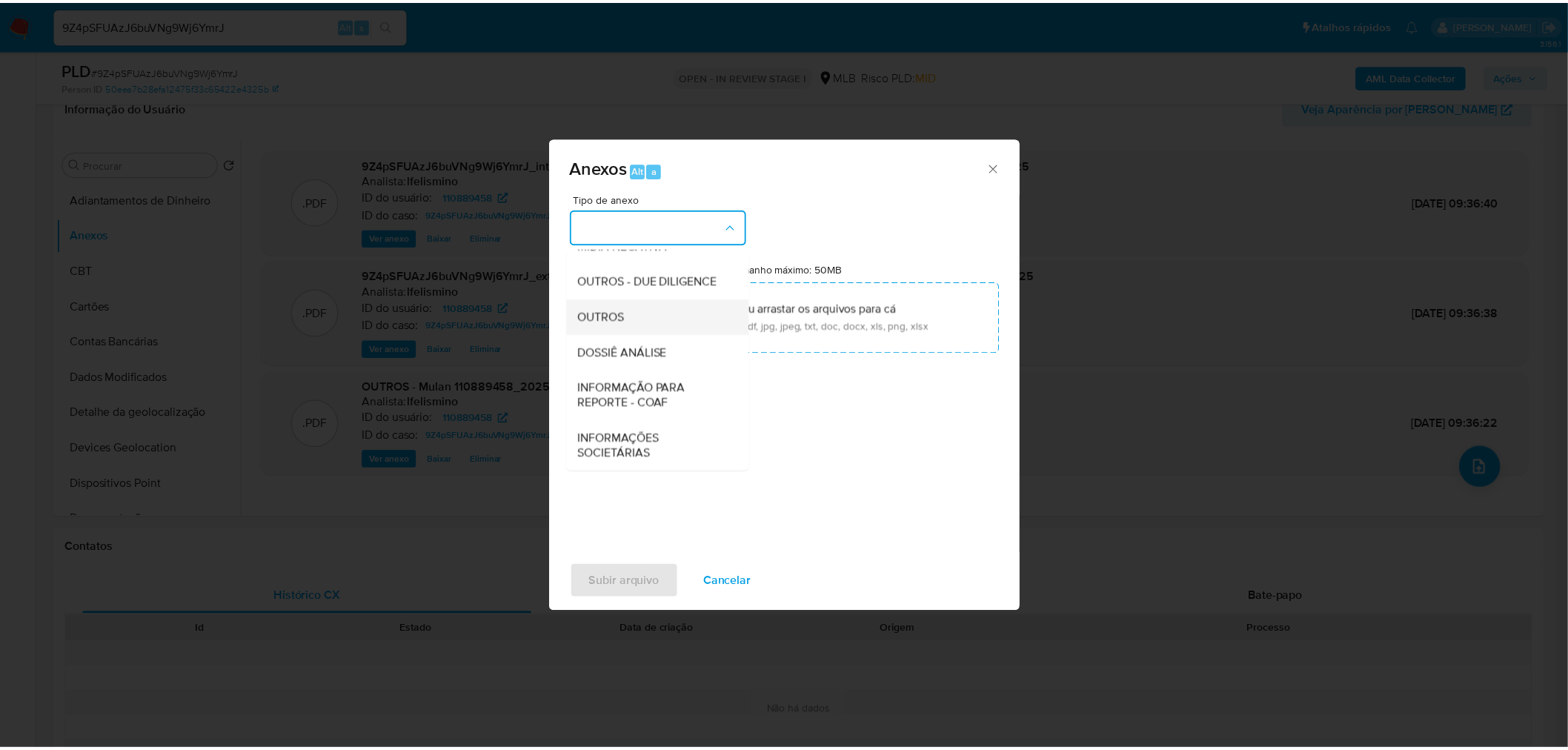
scroll to position [227, 0]
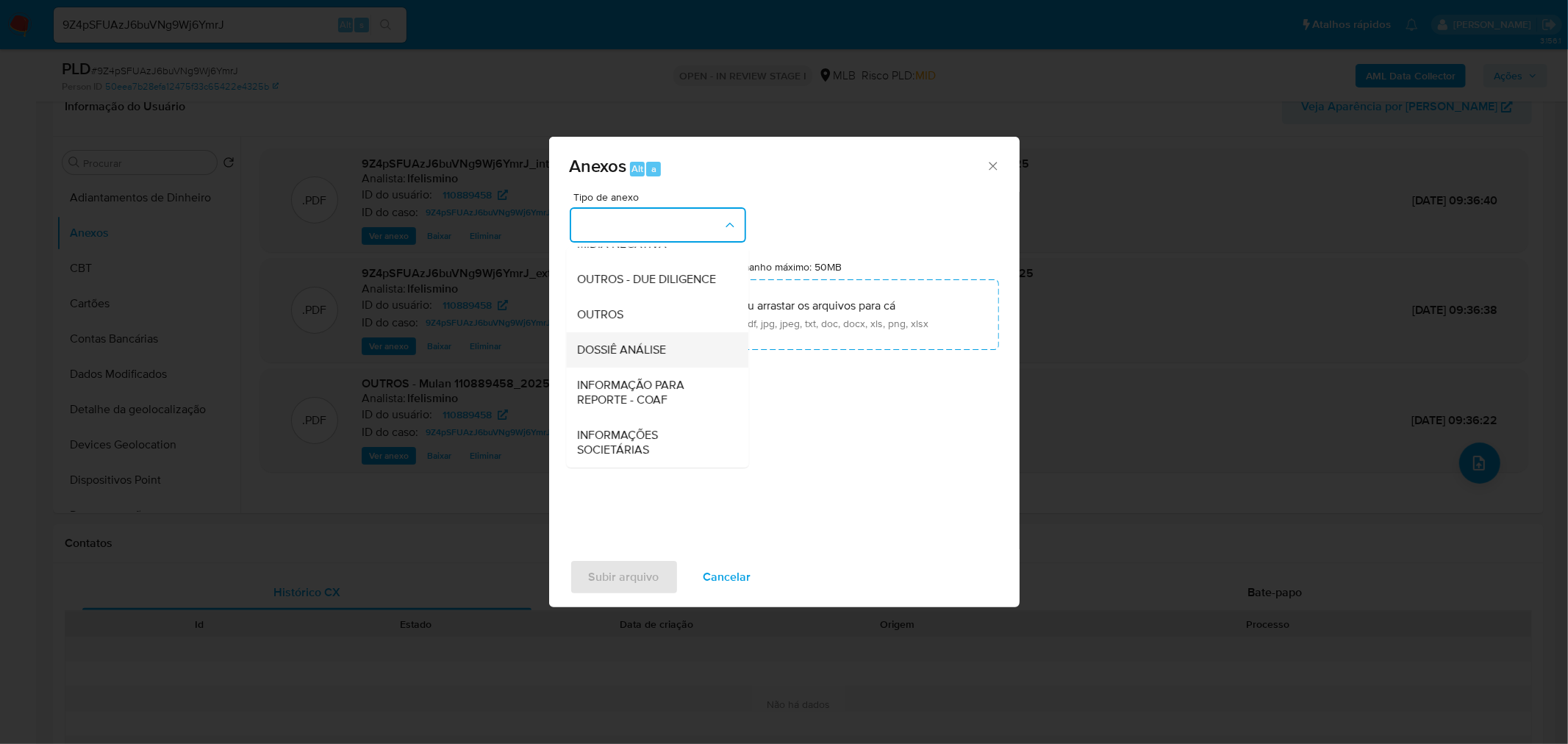
click at [686, 355] on div "DOSSIÊ ANÁLISE" at bounding box center [652, 349] width 150 height 35
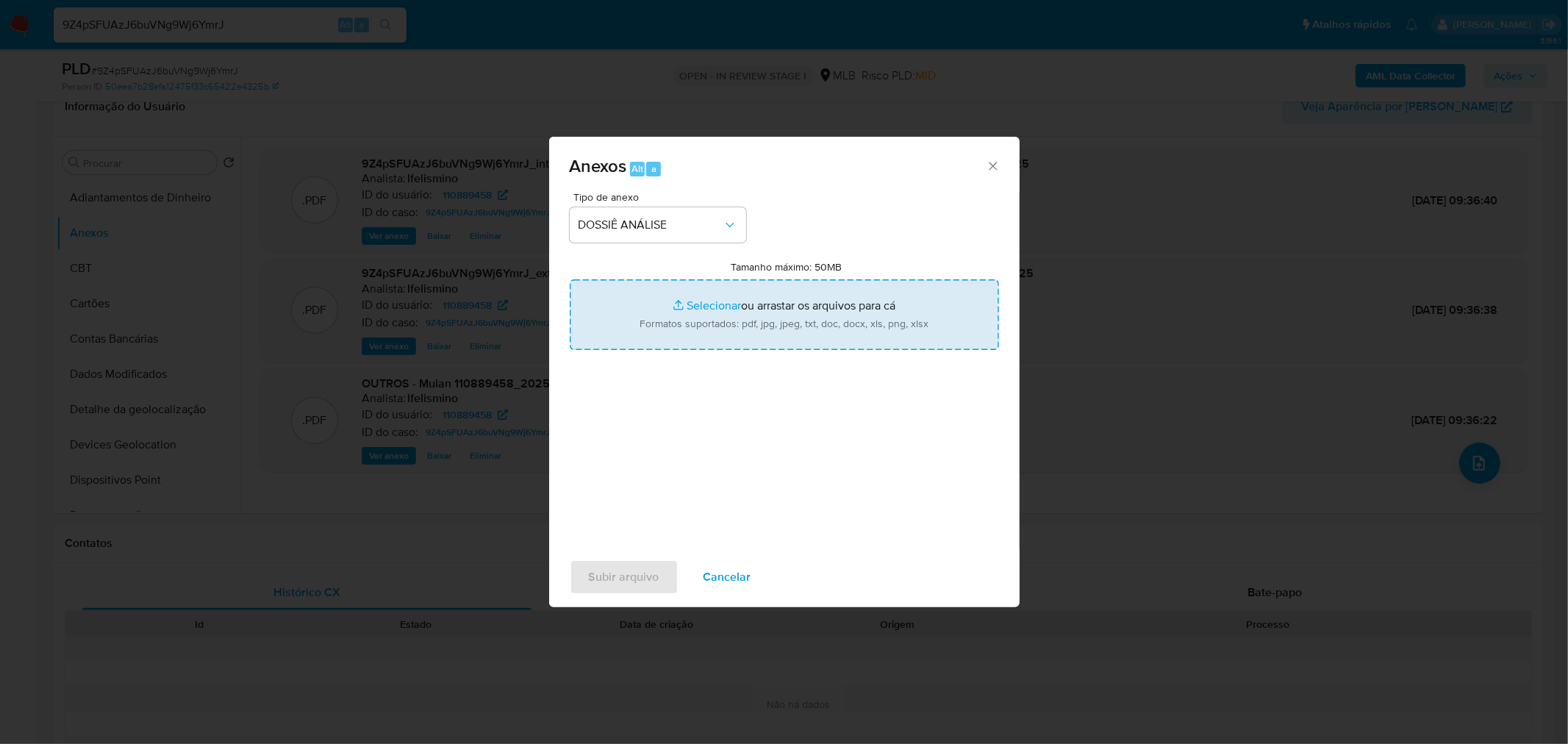
type input "C:\fakepath\SAR - CPF 07095158983 - CRISTIANE TESCHE.pdf"
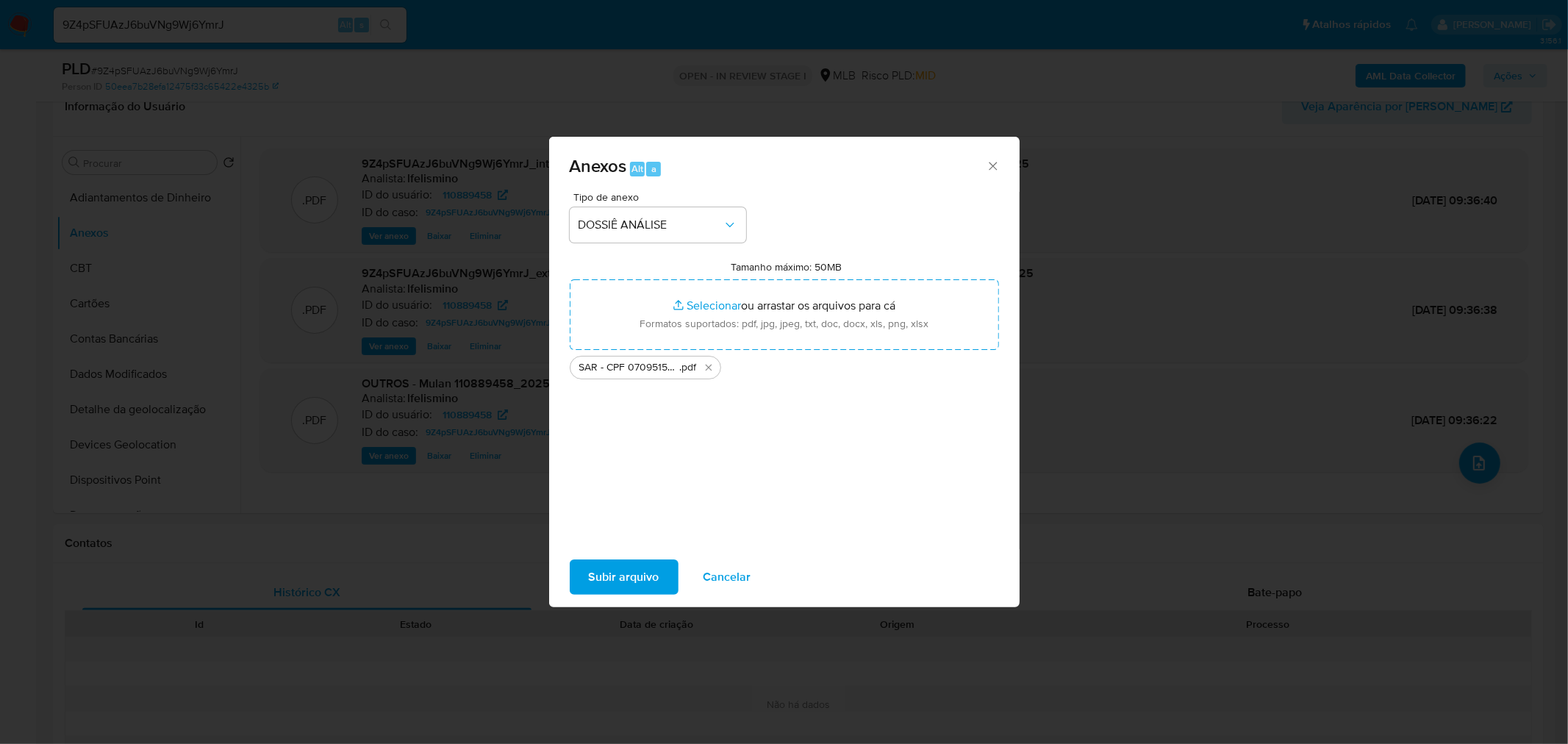
click at [594, 562] on span "Subir arquivo" at bounding box center [624, 576] width 71 height 33
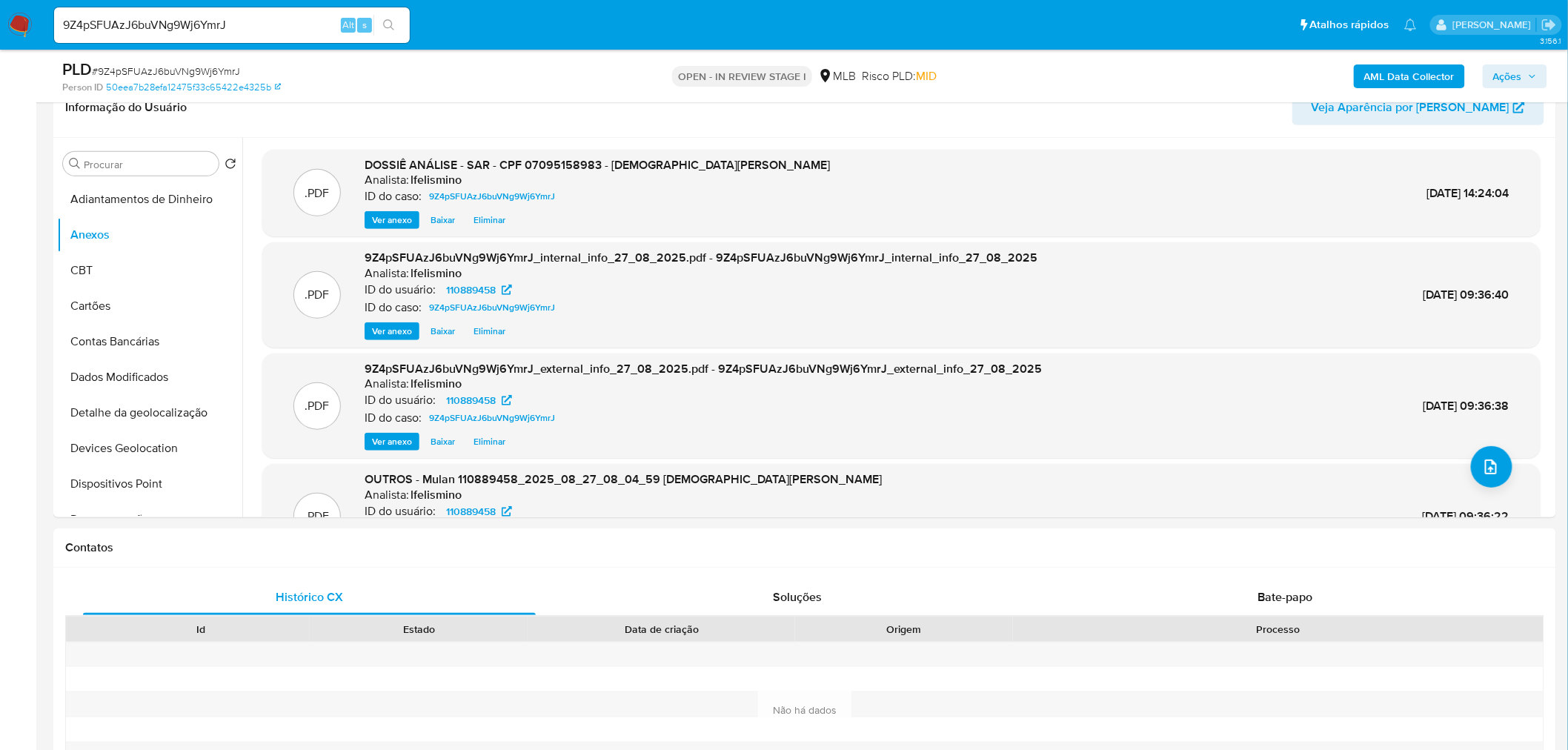
click at [1513, 70] on span "Ações" at bounding box center [1507, 76] width 29 height 23
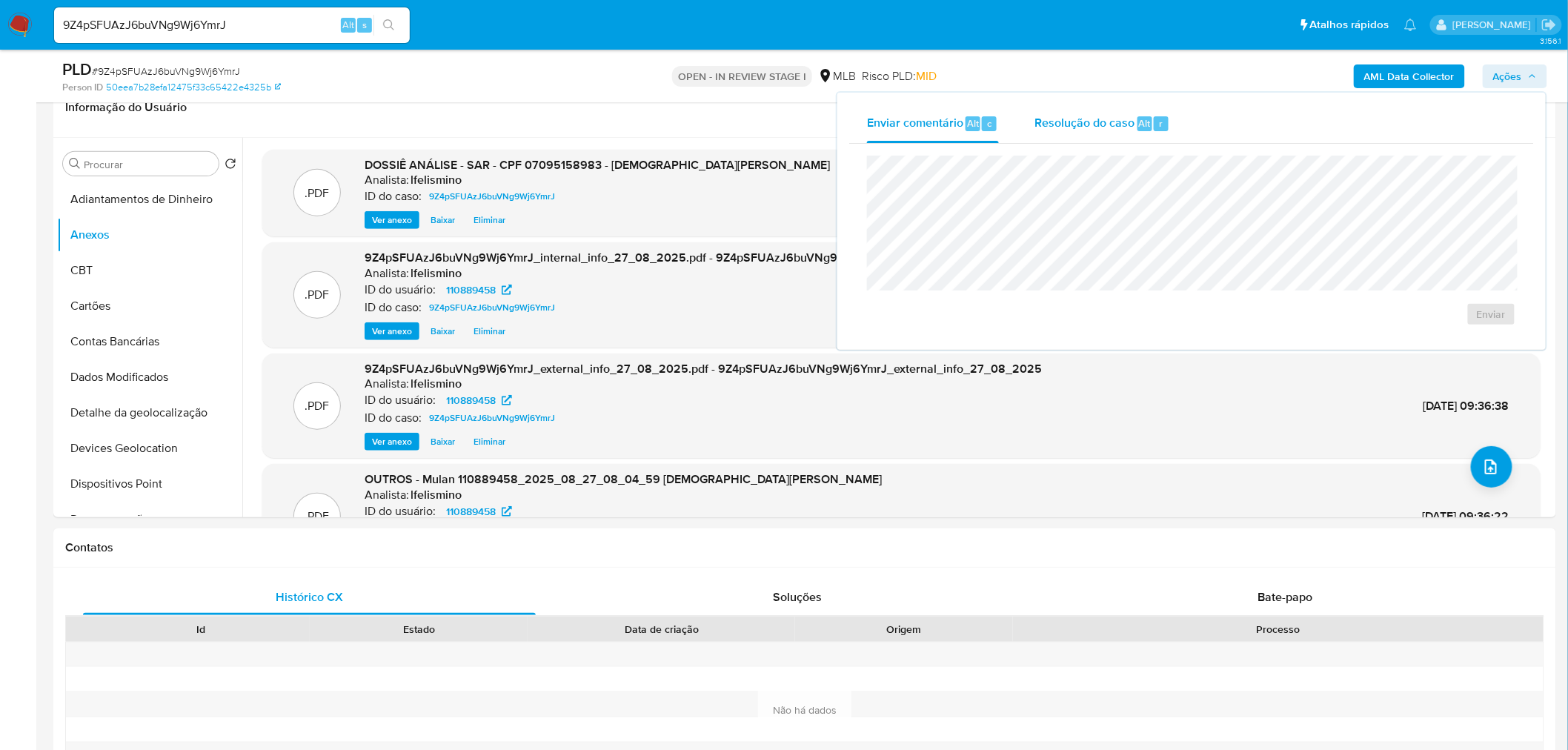
click at [1068, 118] on span "Resolução do caso" at bounding box center [1084, 122] width 100 height 17
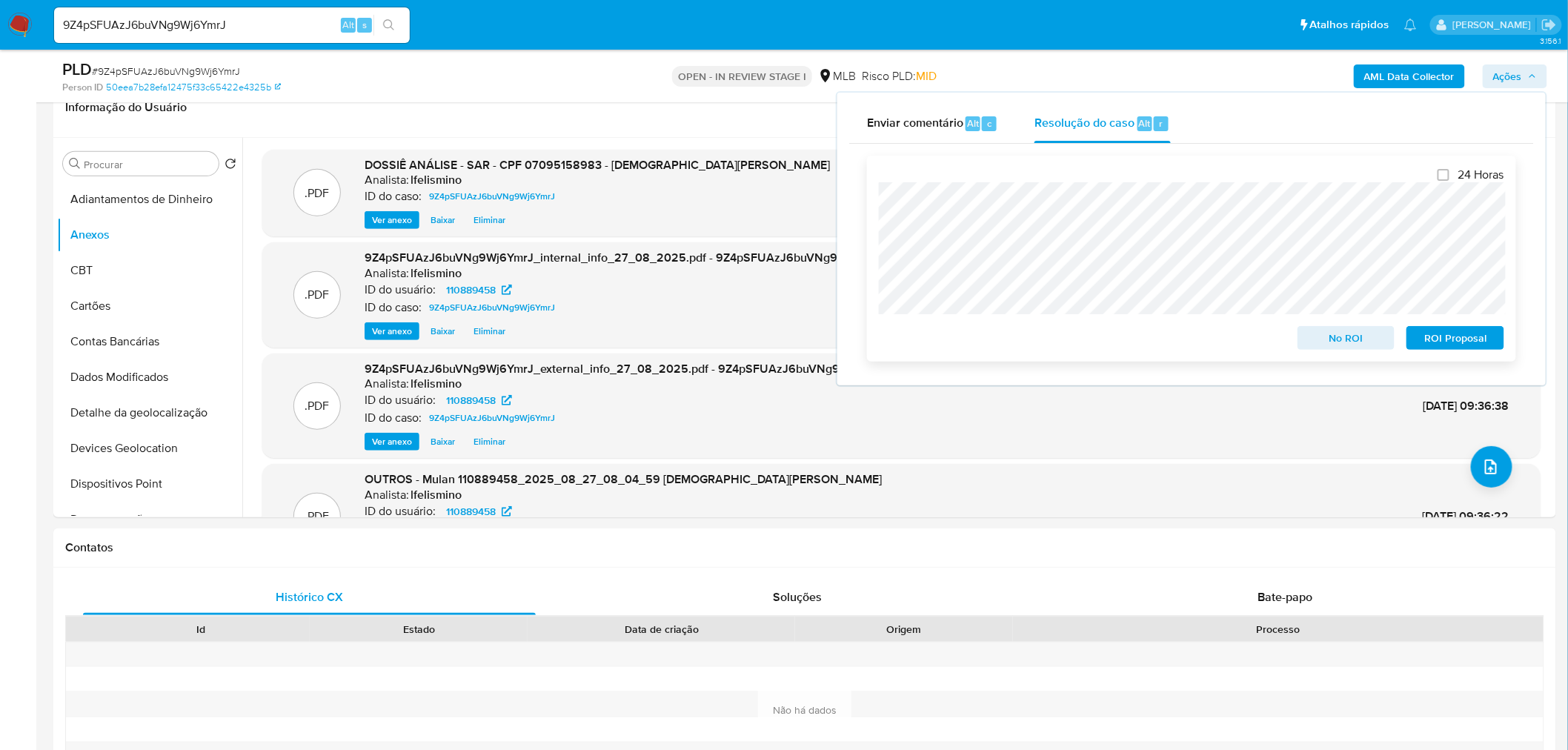
click at [1383, 339] on span "No ROI" at bounding box center [1346, 337] width 77 height 21
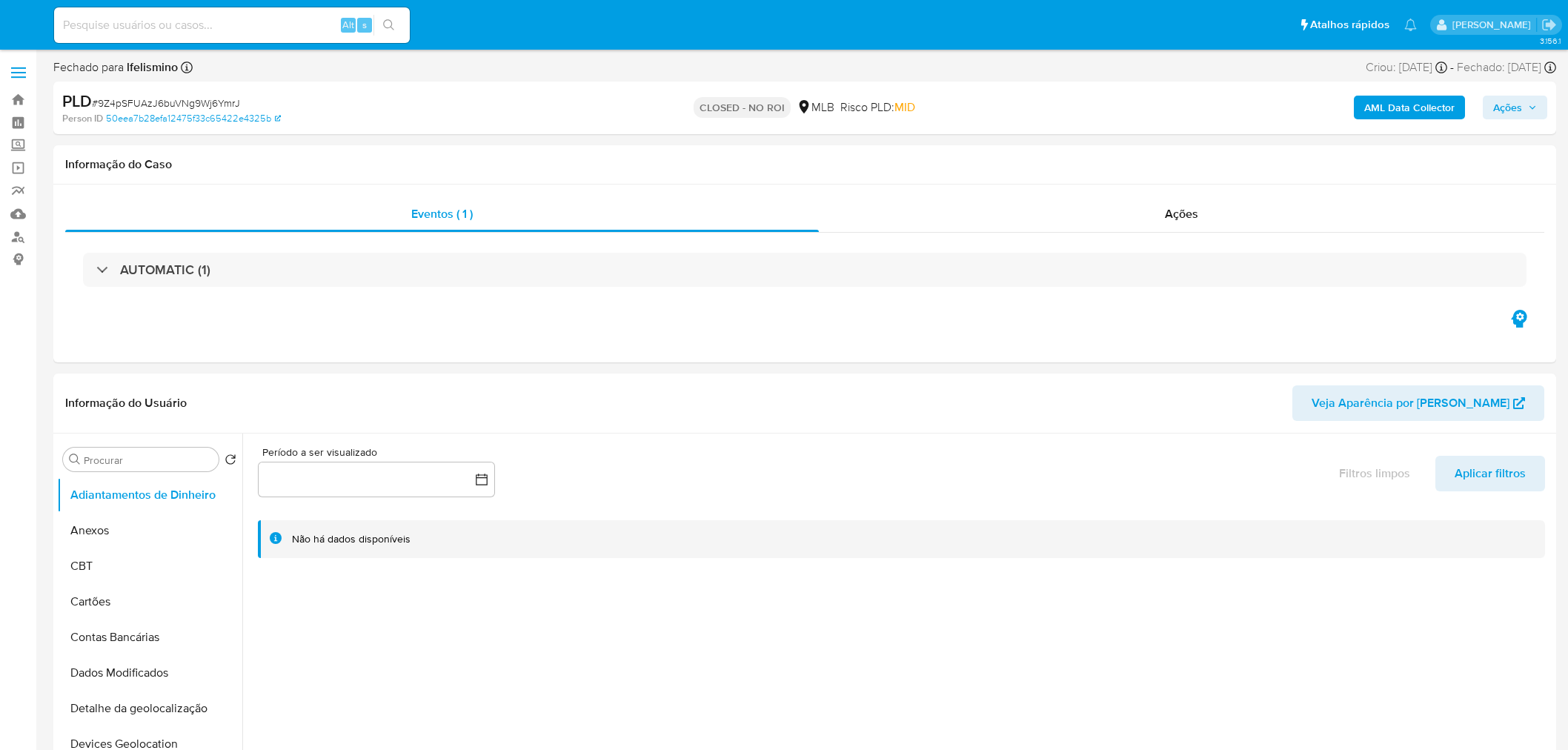
select select "10"
click at [241, 39] on div "Alt s" at bounding box center [232, 25] width 355 height 36
click at [257, 23] on input at bounding box center [232, 25] width 355 height 19
type input "laisalf"
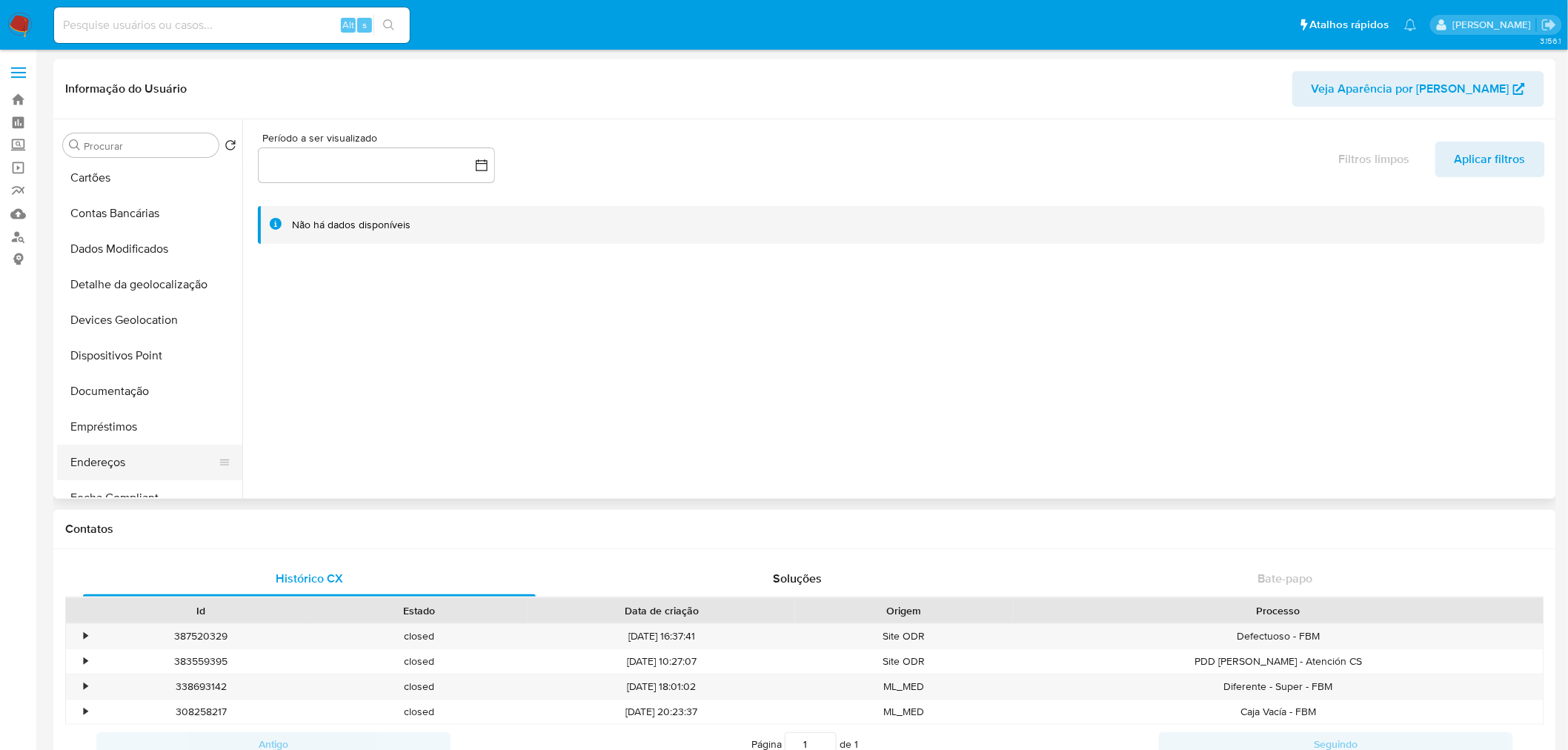
scroll to position [246, 0]
click at [121, 425] on button "Geral" at bounding box center [144, 432] width 173 height 36
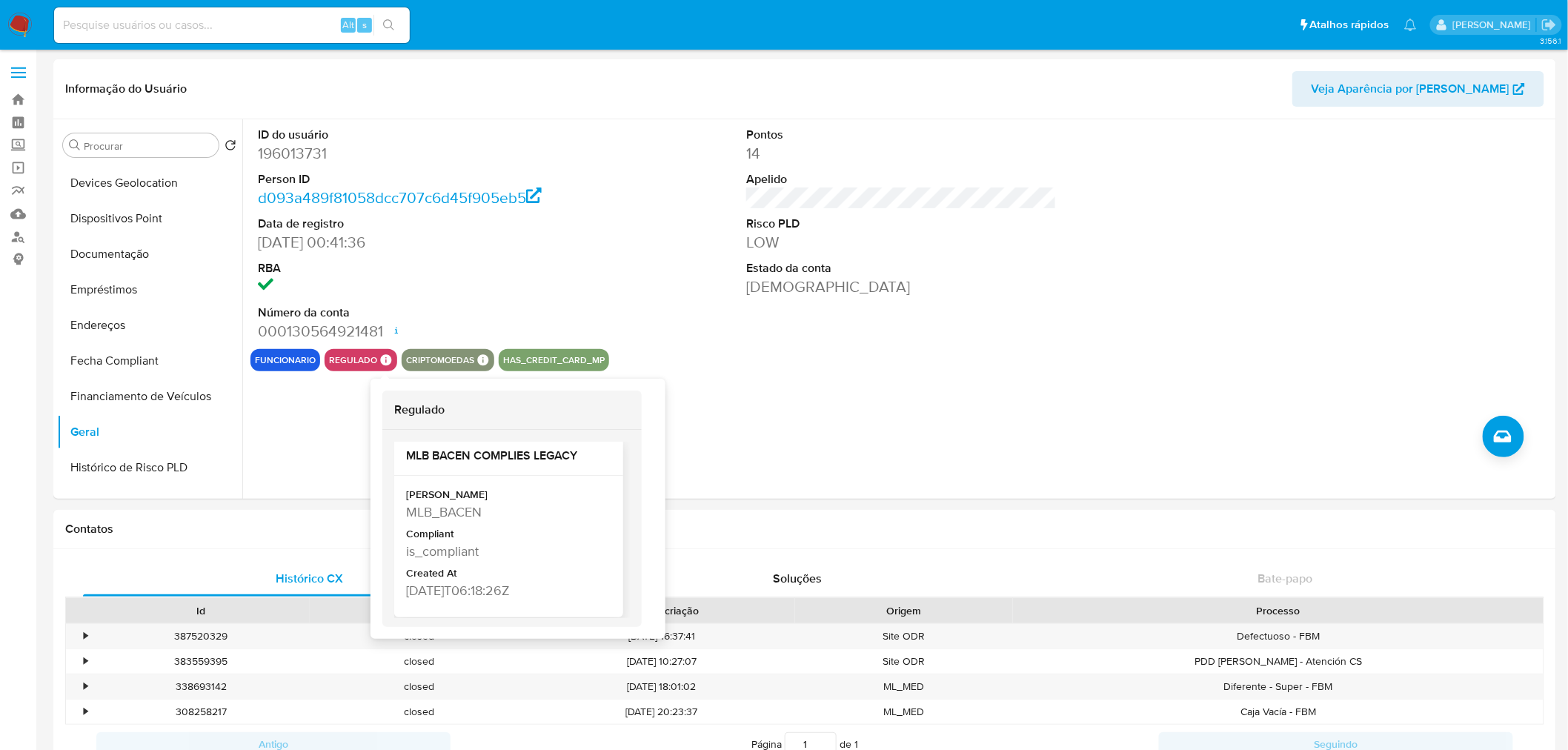
scroll to position [12, 0]
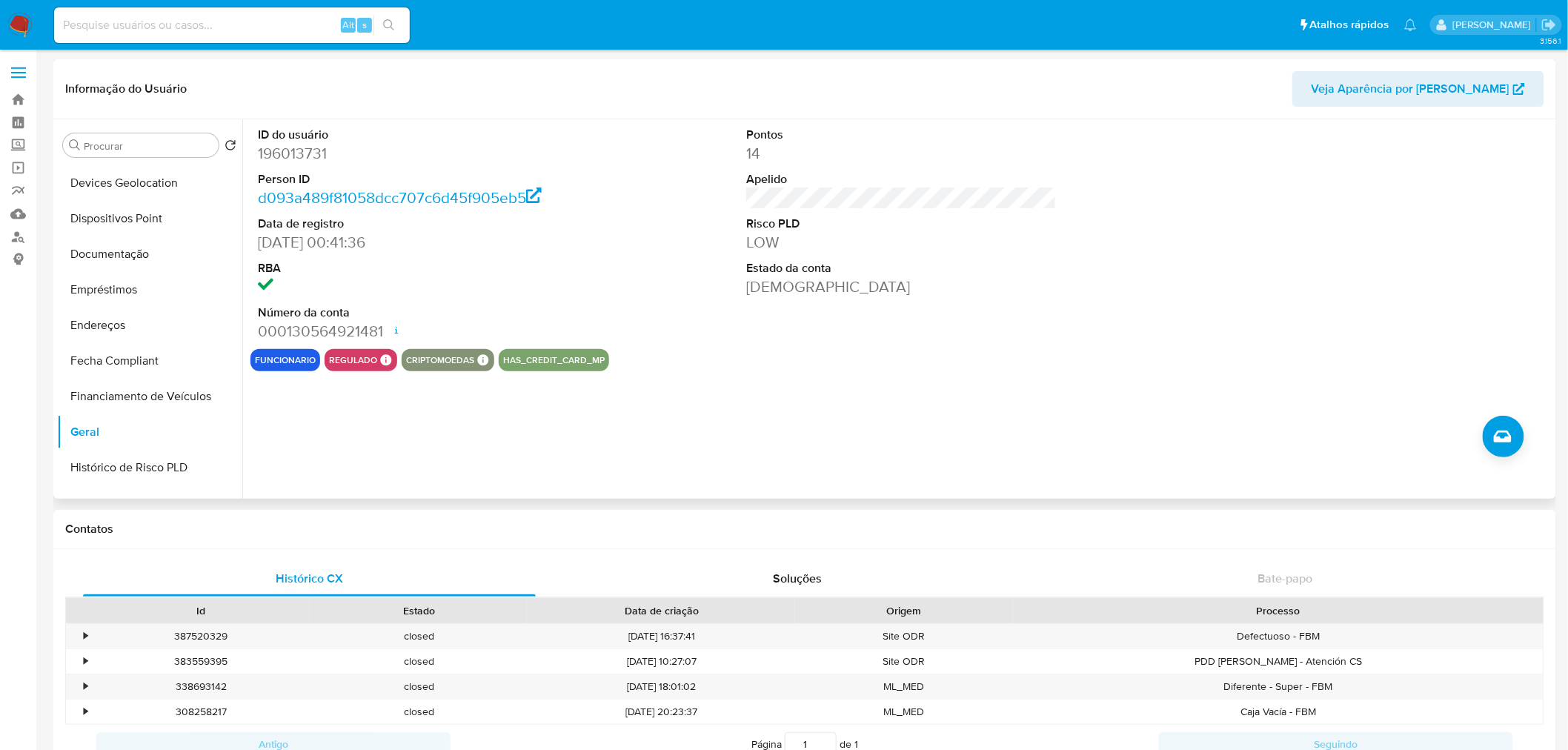
drag, startPoint x: 261, startPoint y: 393, endPoint x: 279, endPoint y: 398, distance: 18.7
click at [258, 393] on div "ID do usuário 196013731 Person ID d093a489f81058dcc707c6d45f905eb5 Data de regi…" at bounding box center [897, 309] width 1309 height 380
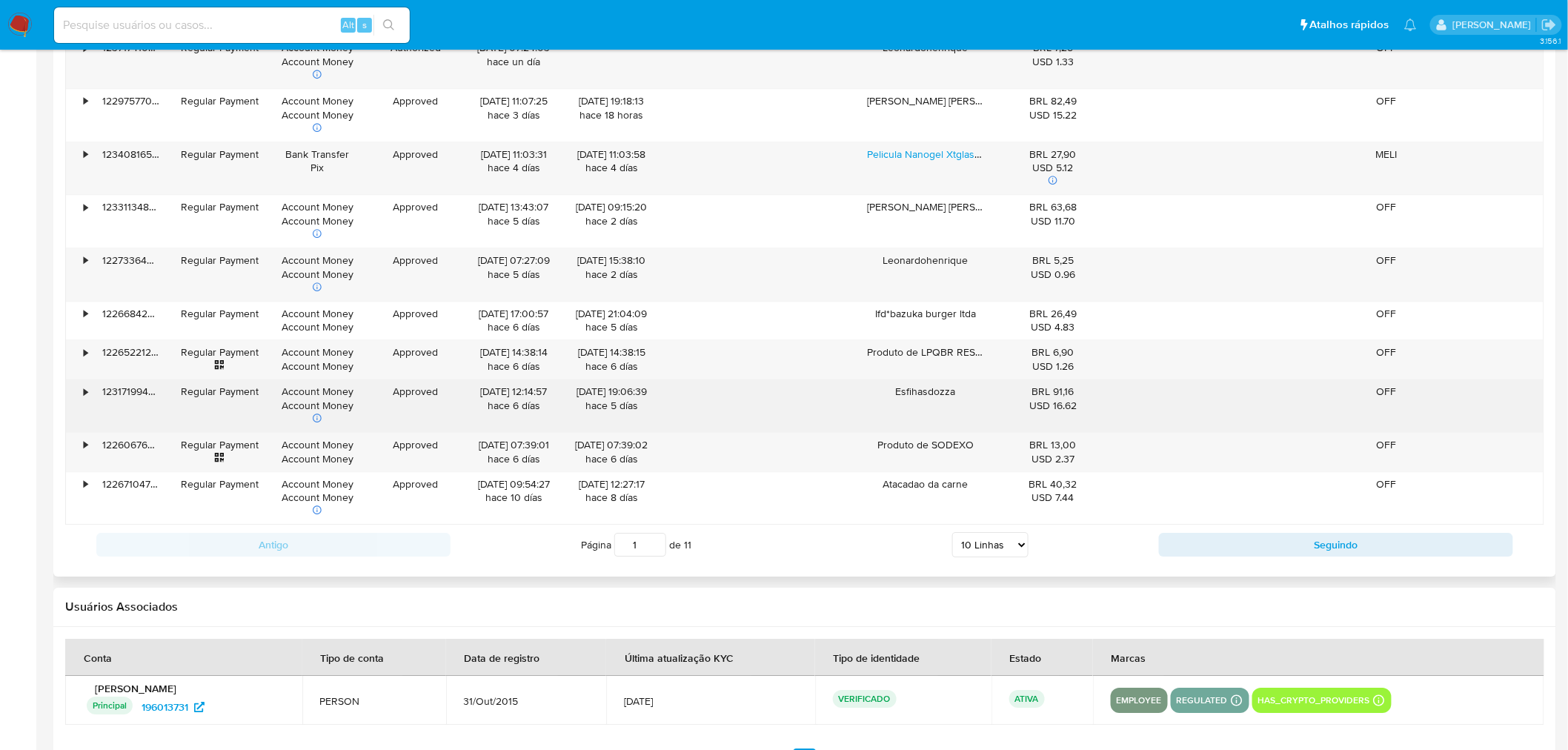
scroll to position [1564, 0]
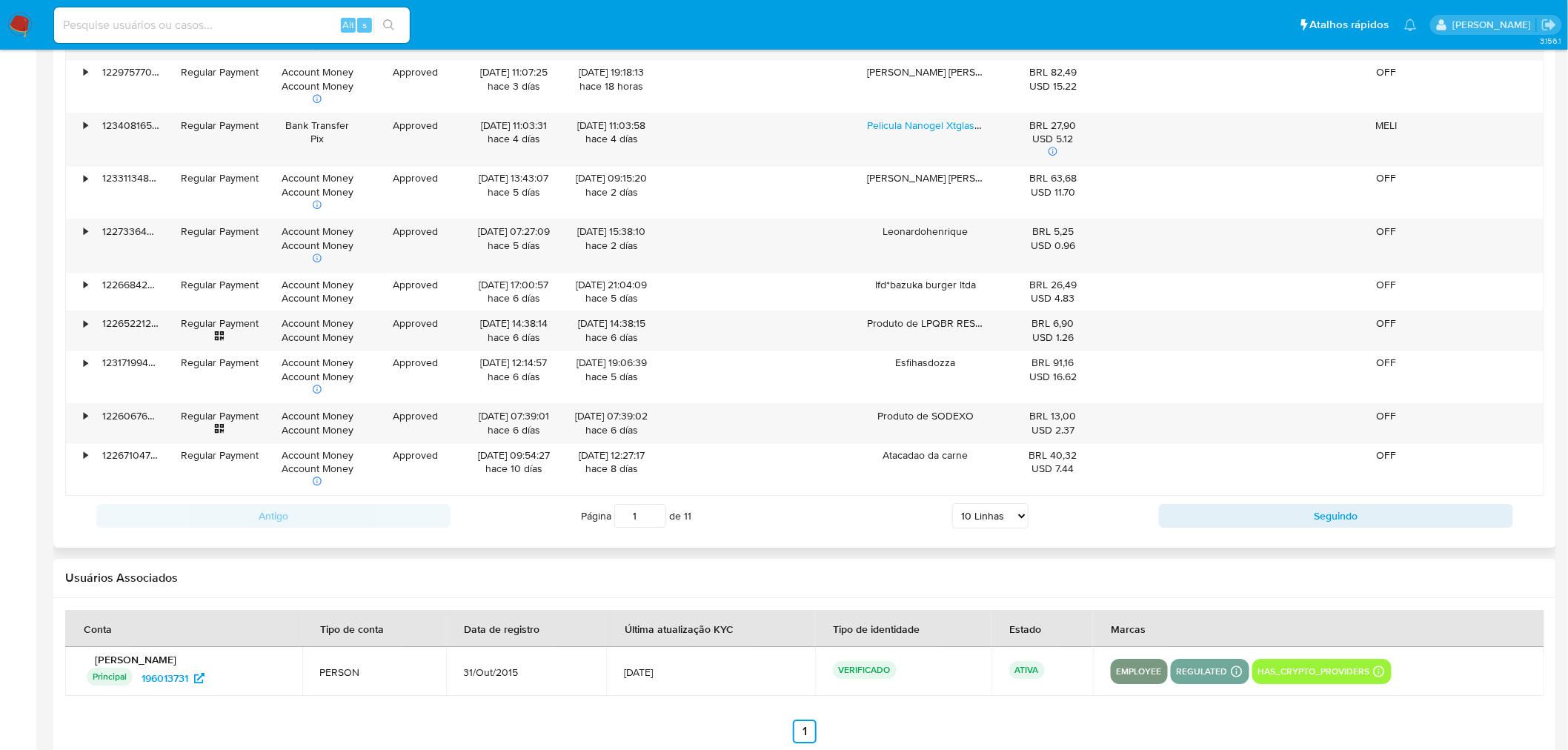
click at [976, 523] on select "5 Linhas 10 Linhas 20 Linhas 25 Linhas 50 Linhas 100 Linhas" at bounding box center [990, 515] width 76 height 25
select select "100"
click at [953, 506] on select "5 Linhas 10 Linhas 20 Linhas 25 Linhas 50 Linhas 100 Linhas" at bounding box center [990, 515] width 76 height 25
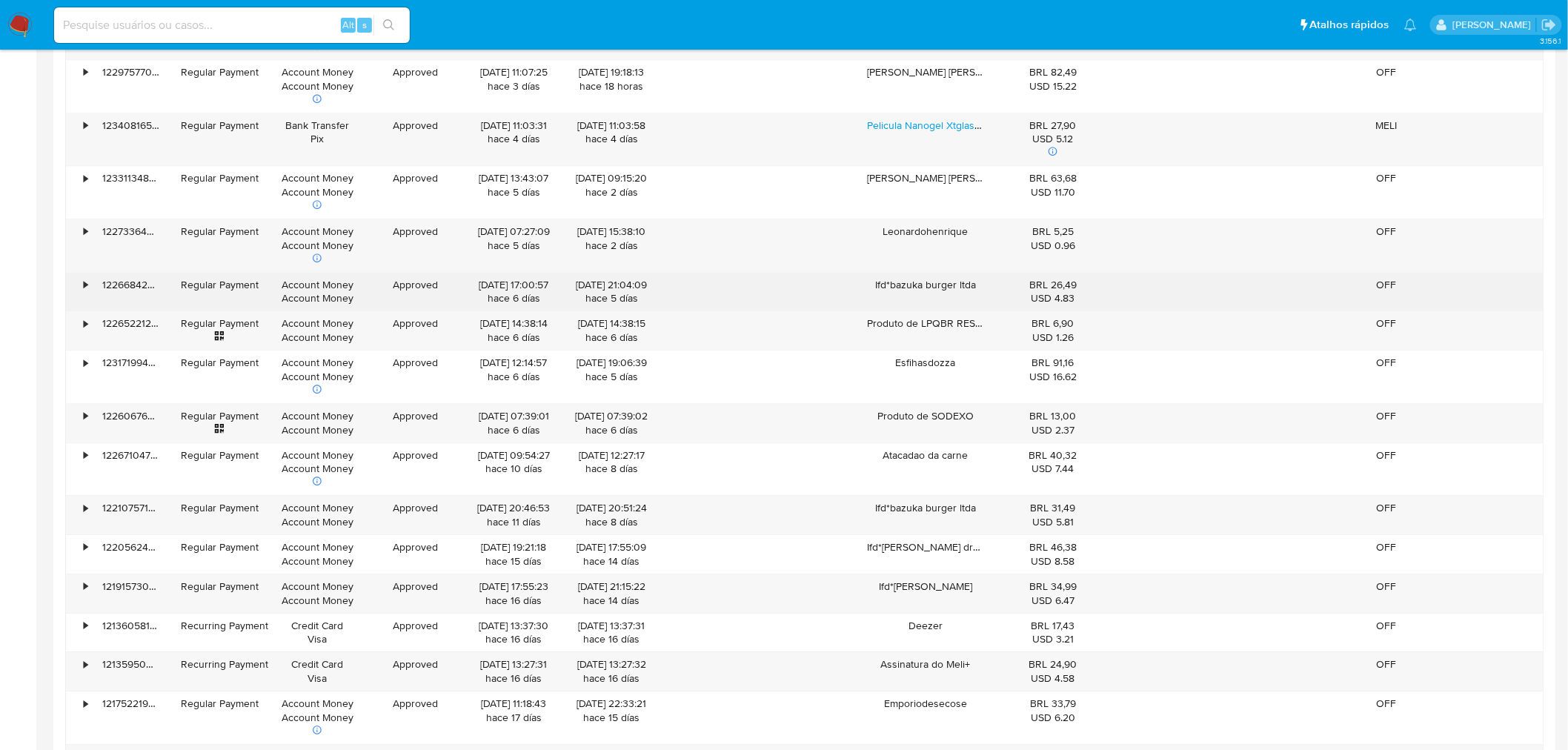
drag, startPoint x: 723, startPoint y: 406, endPoint x: 575, endPoint y: 289, distance: 188.7
click at [575, 289] on div "22/08/2025 21:04:09 hace 5 días" at bounding box center [611, 292] width 77 height 28
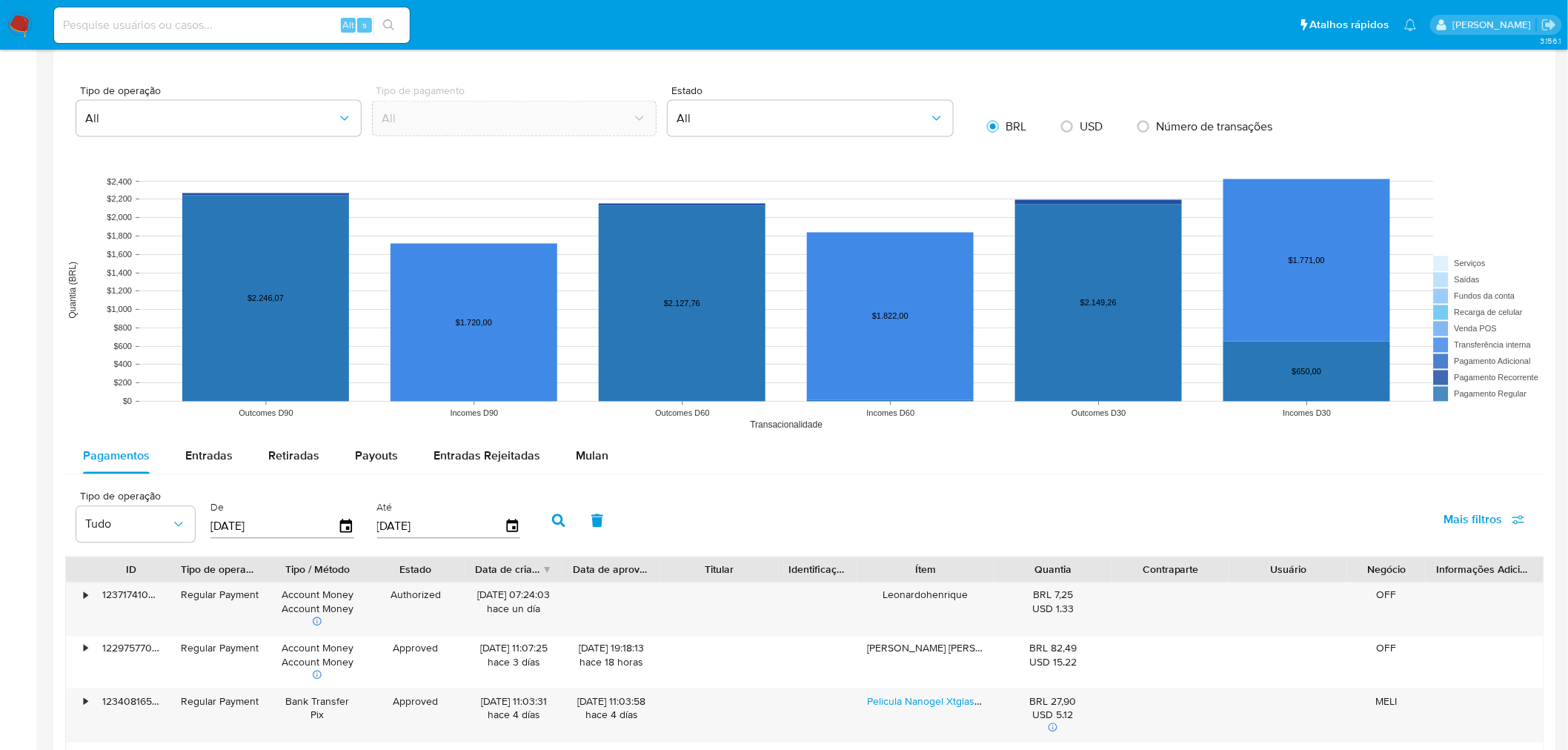
scroll to position [741, 0]
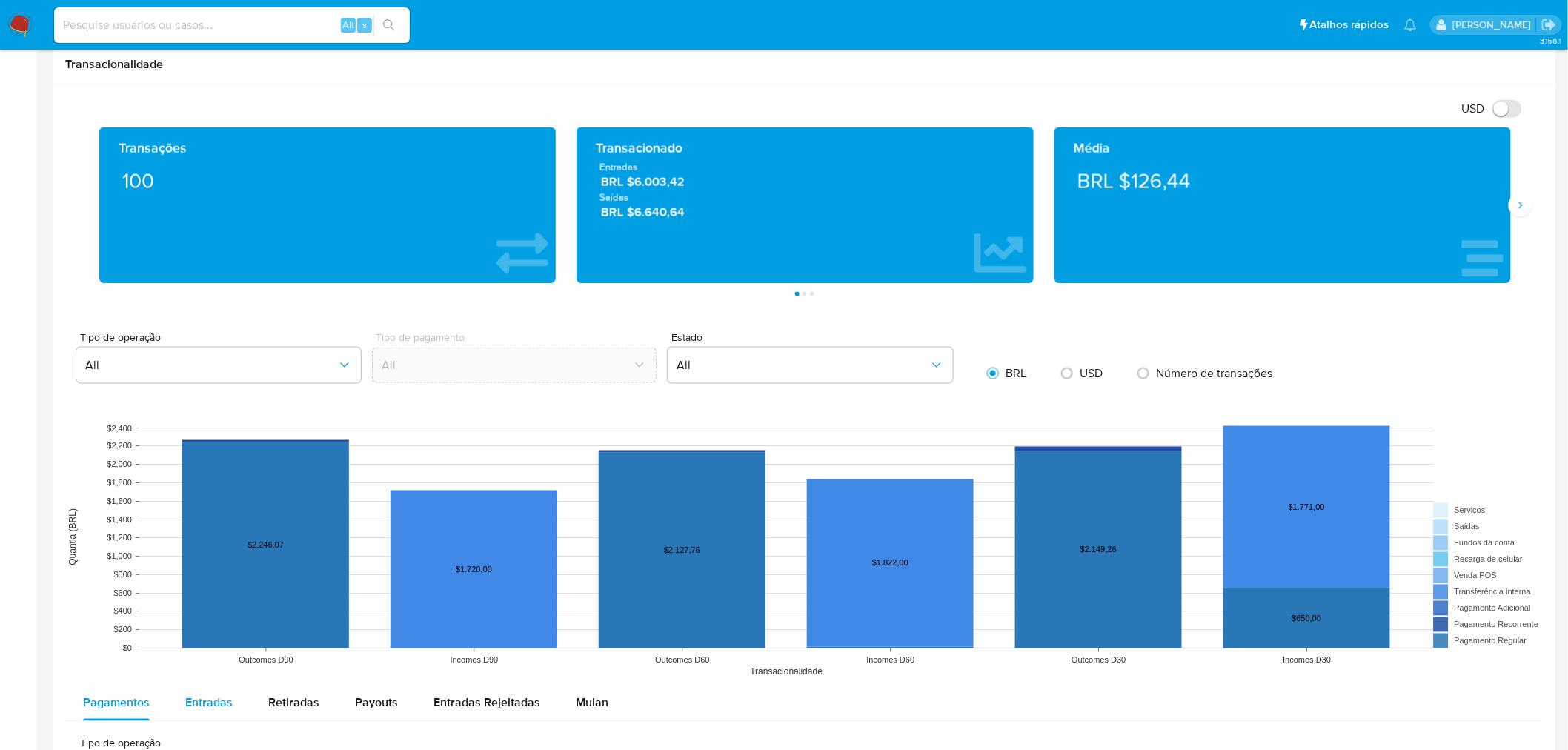
click at [206, 706] on span "Entradas" at bounding box center [209, 702] width 47 height 17
select select "10"
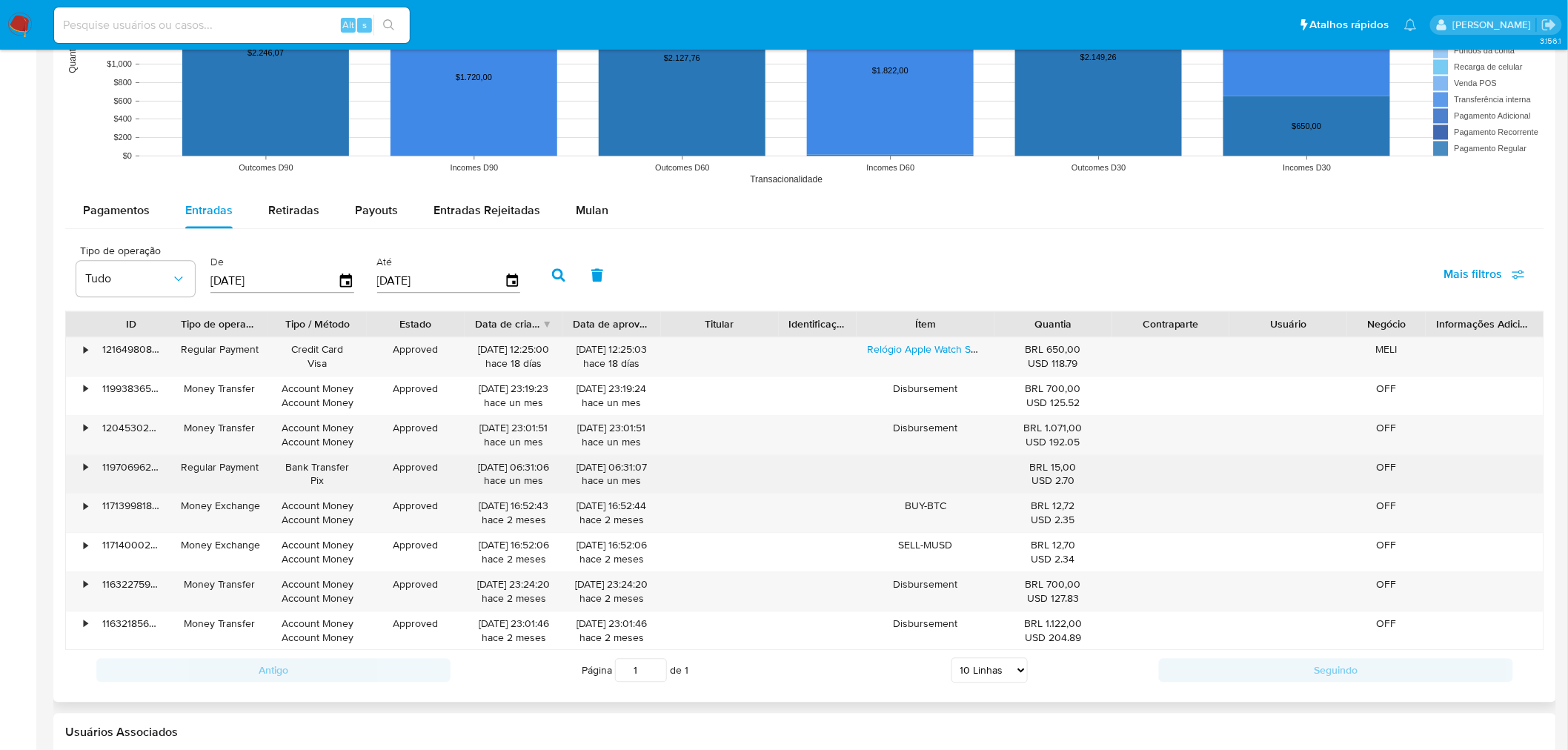
scroll to position [1234, 0]
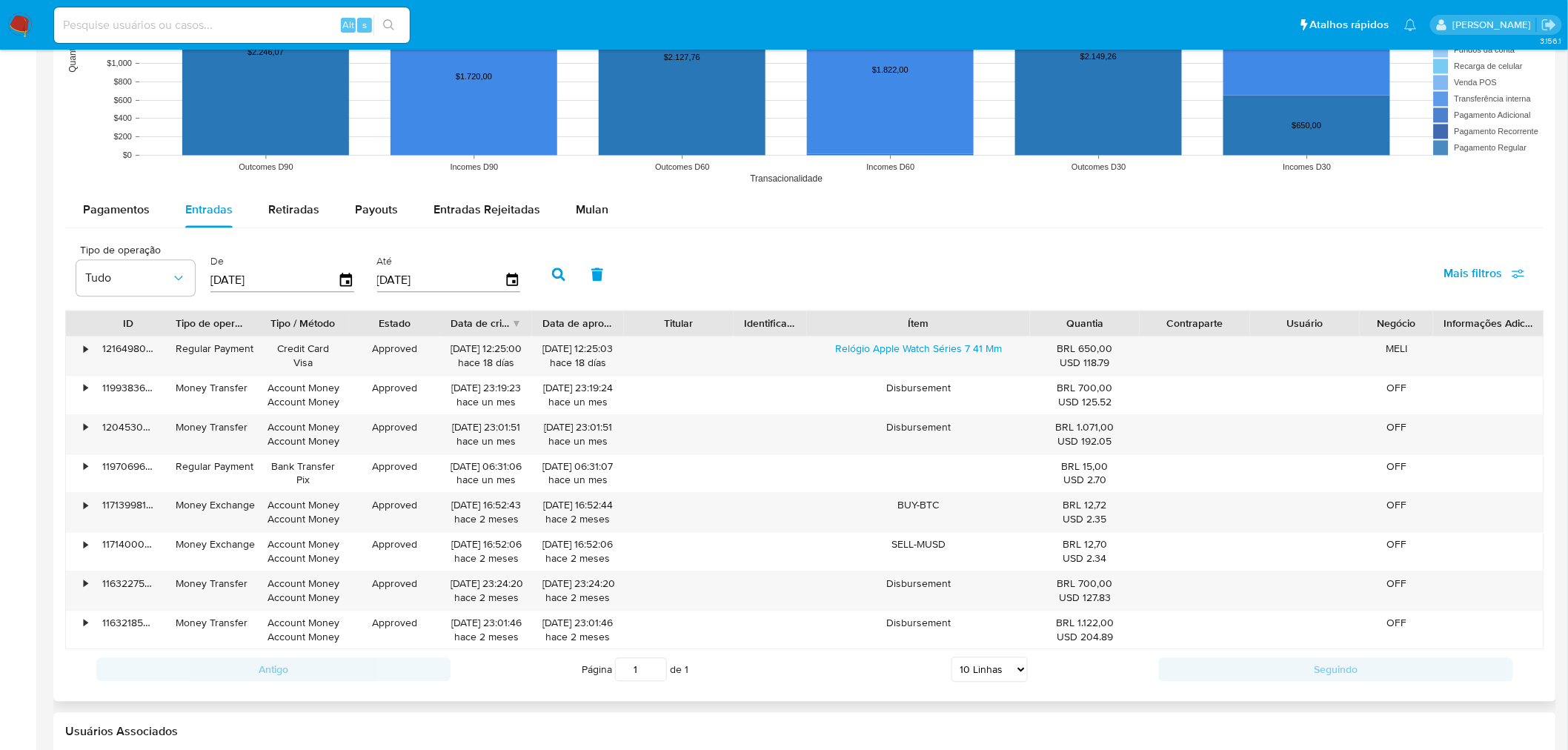
drag, startPoint x: 983, startPoint y: 330, endPoint x: 1069, endPoint y: 328, distance: 86.0
click at [1069, 328] on div "ID Tipo de operação Tipo / Método Estado Data de criação Data de aprovação Titu…" at bounding box center [805, 322] width 1478 height 25
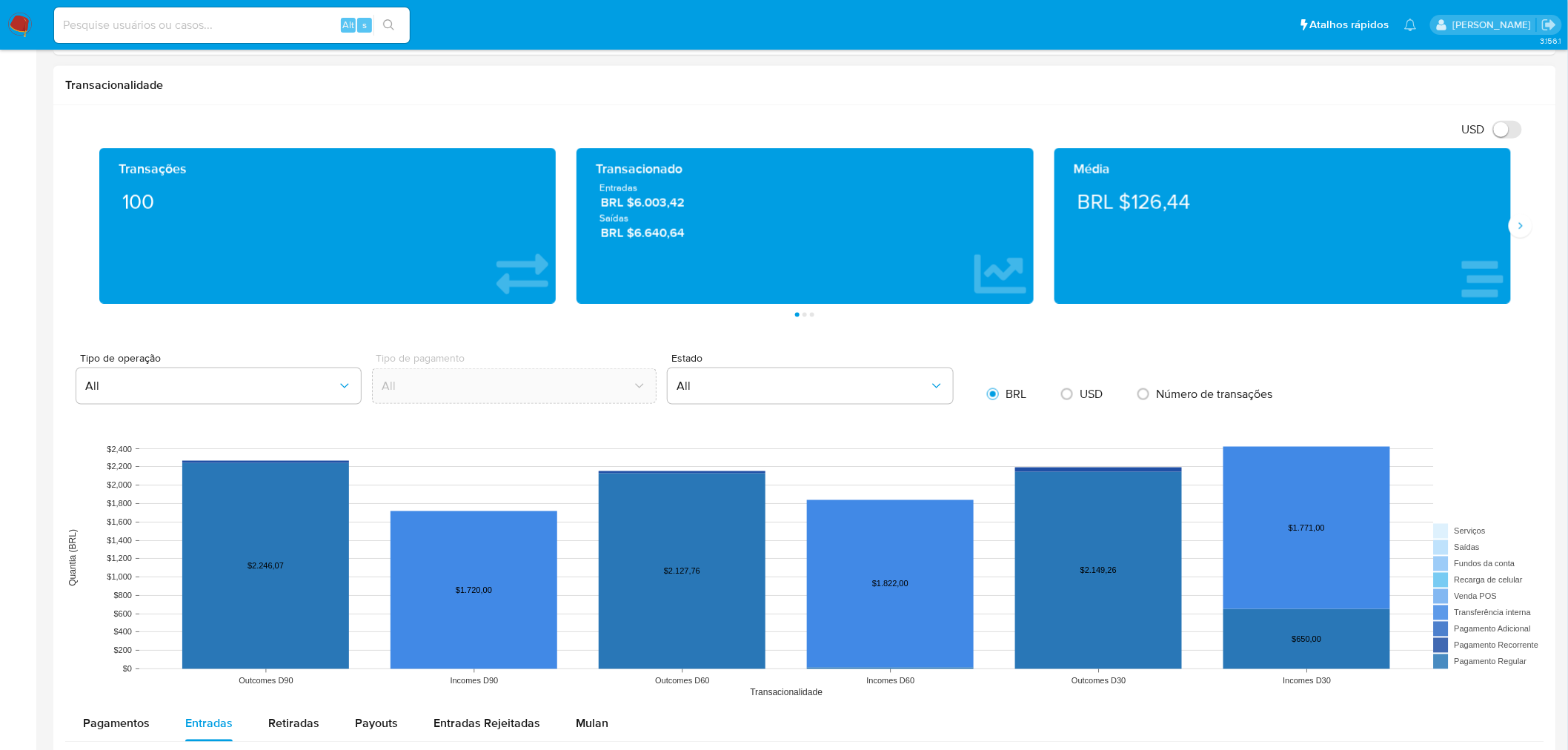
scroll to position [575, 0]
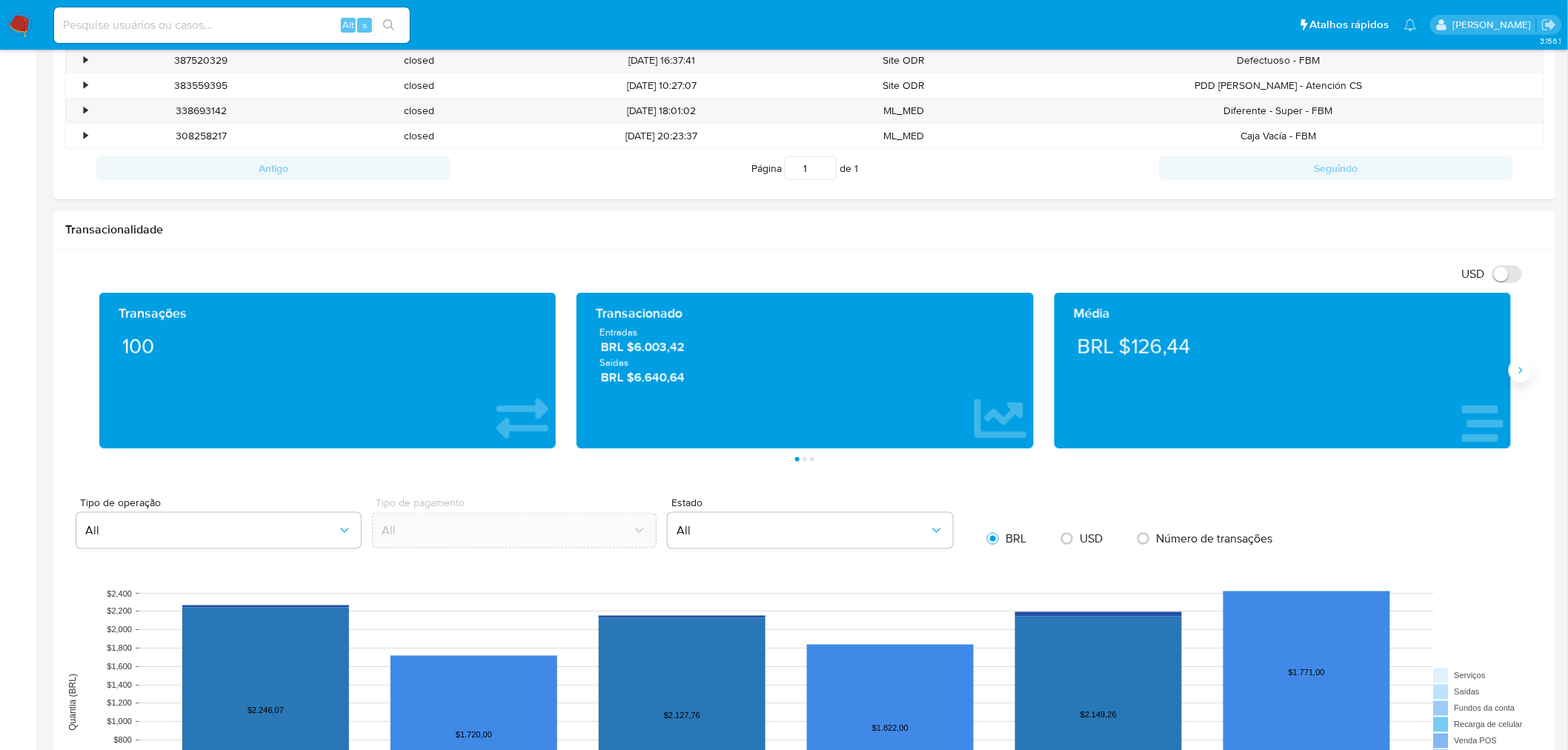
click at [1512, 372] on button "Siguiente" at bounding box center [1520, 369] width 24 height 23
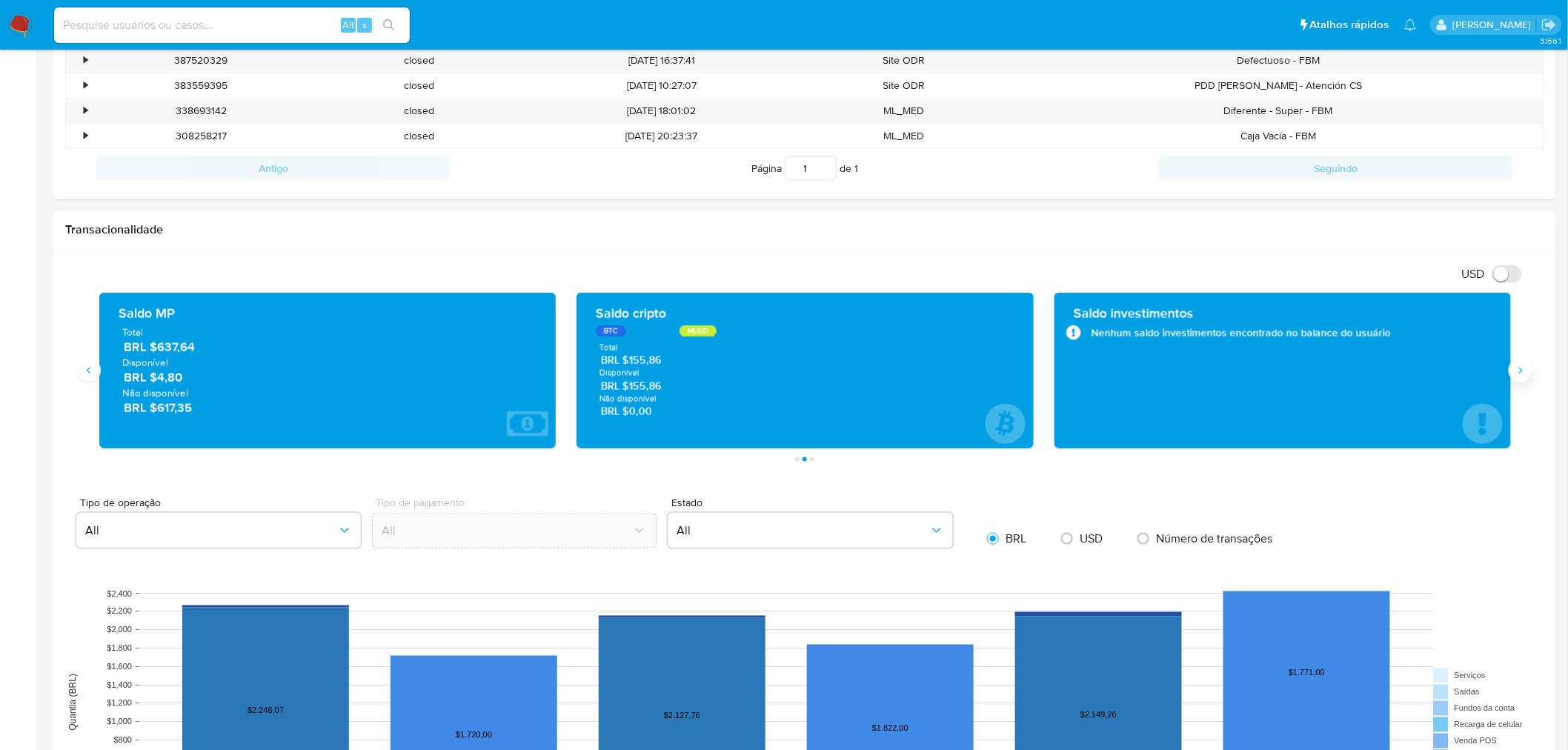
click at [1523, 373] on icon "Siguiente" at bounding box center [1520, 370] width 12 height 12
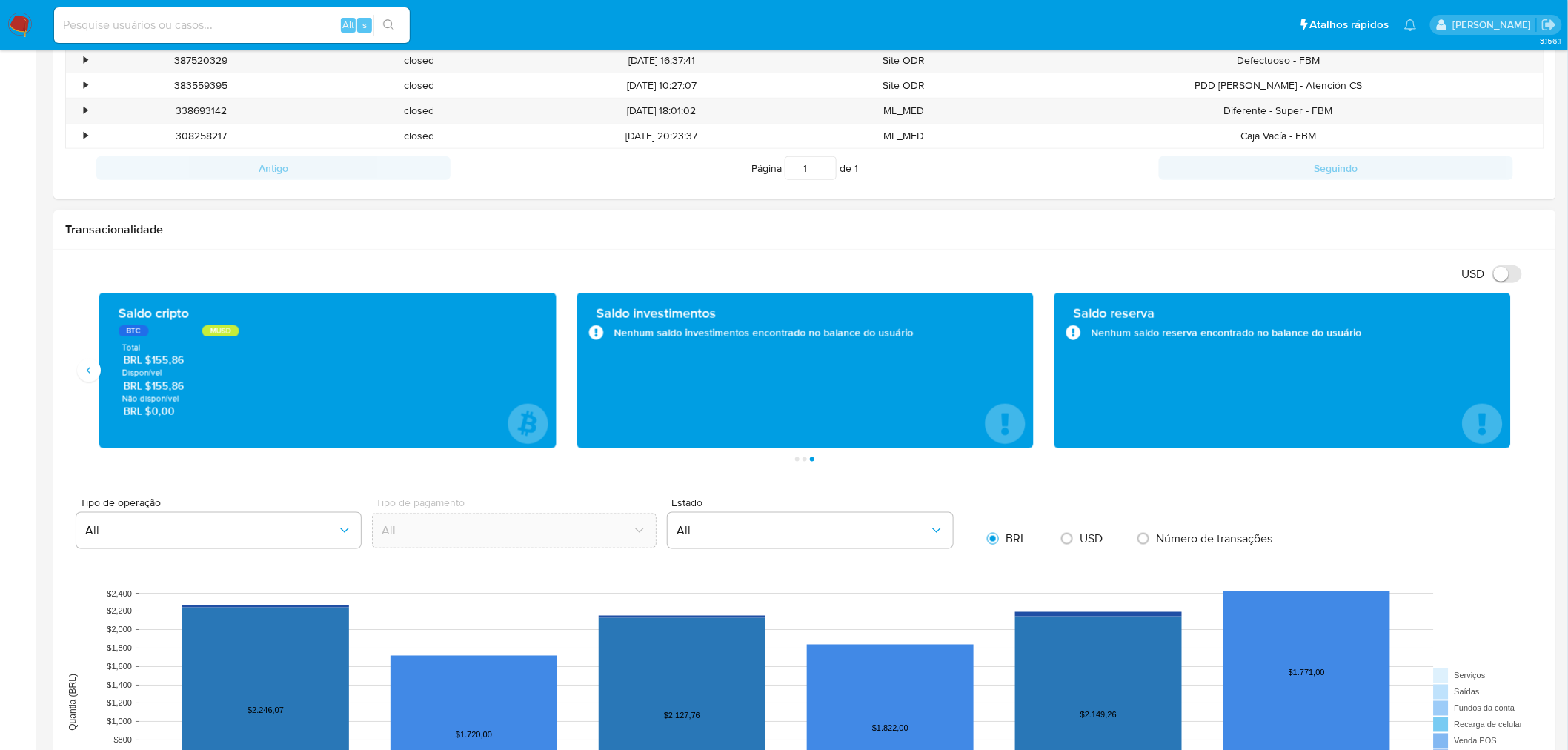
click at [101, 372] on div "Saldo cripto BTC MUSD Total BRL $155,86 Disponível BRL $155,86 Não disponível B…" at bounding box center [327, 370] width 456 height 156
click at [100, 376] on button "Anterior" at bounding box center [88, 369] width 24 height 23
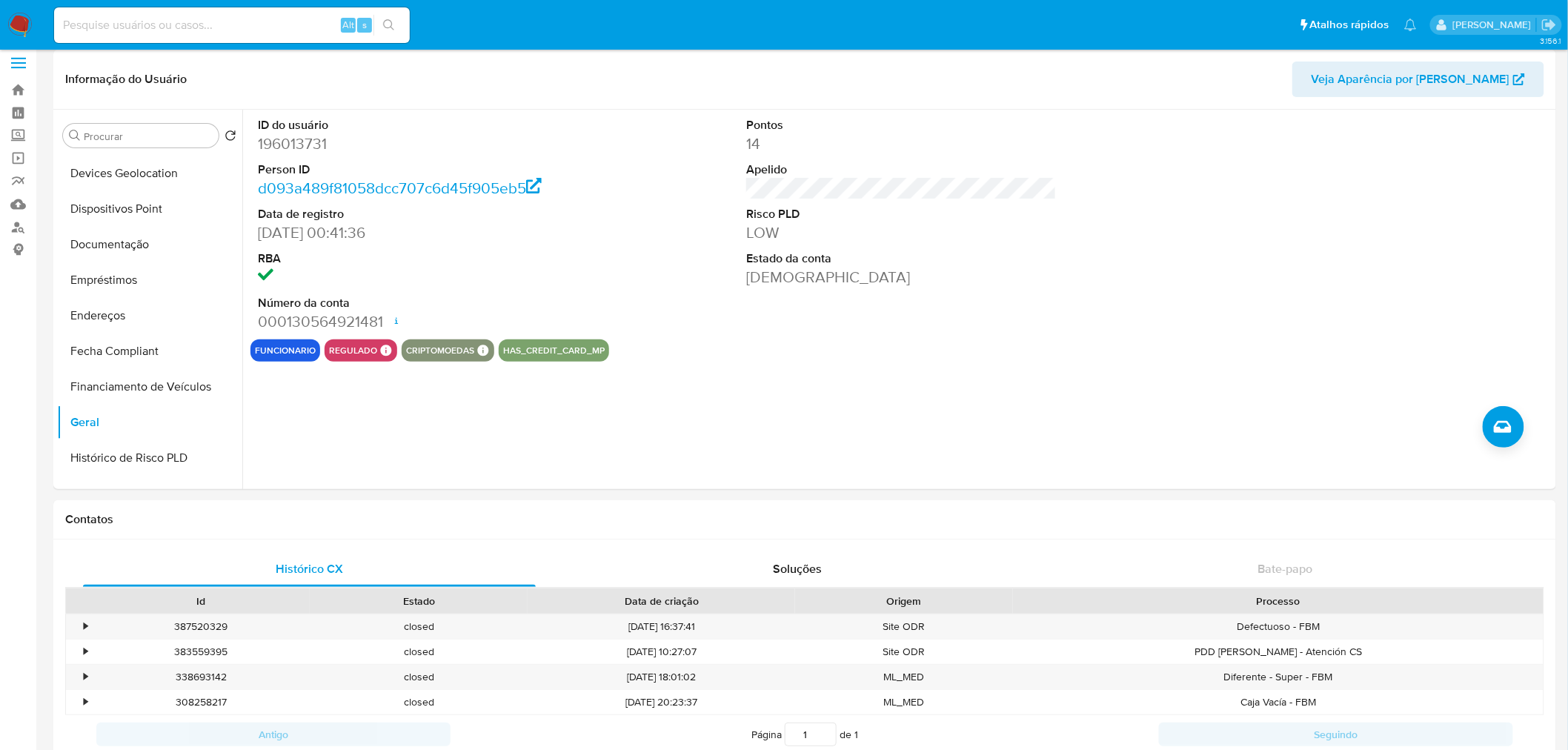
scroll to position [0, 0]
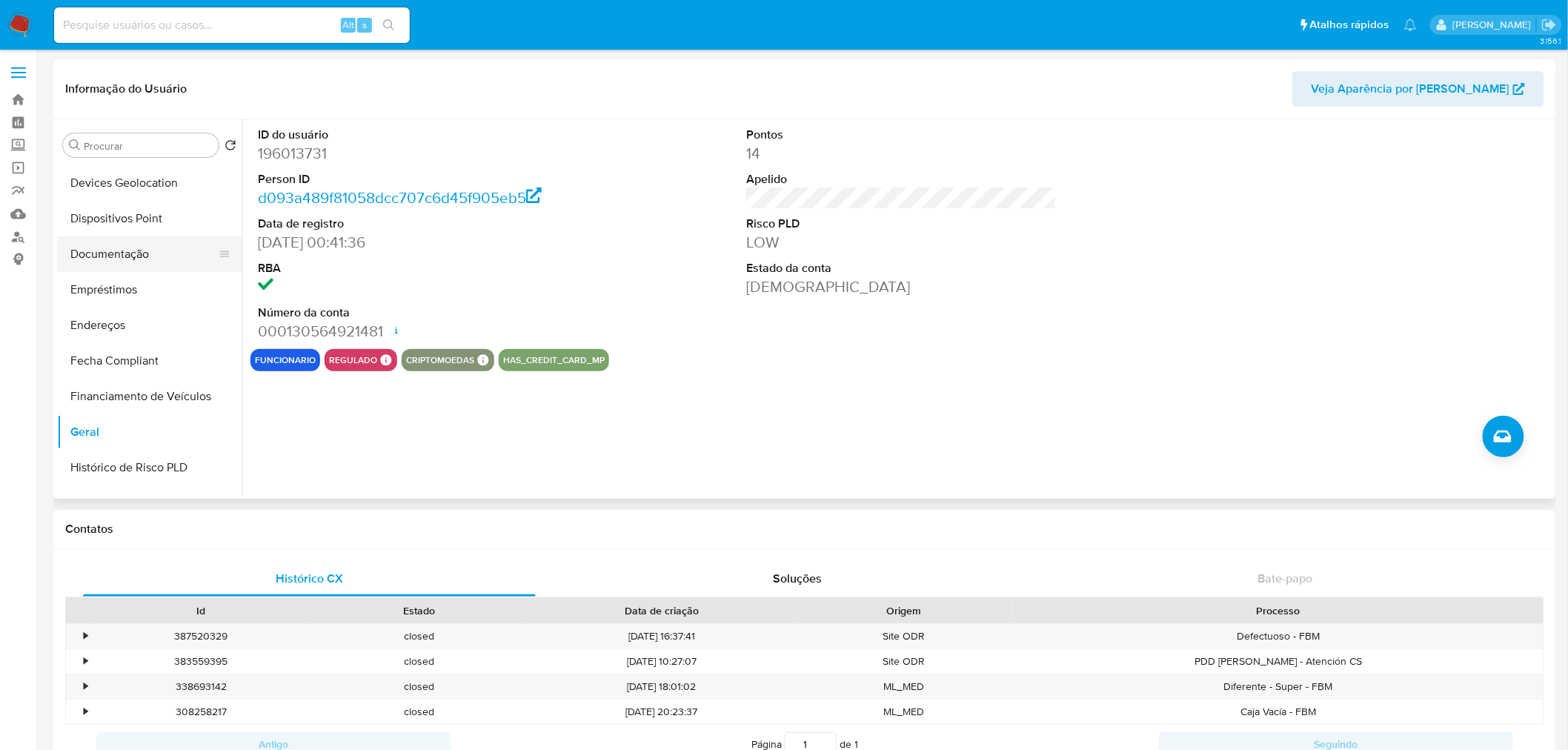
click at [189, 269] on button "Documentação" at bounding box center [144, 254] width 173 height 36
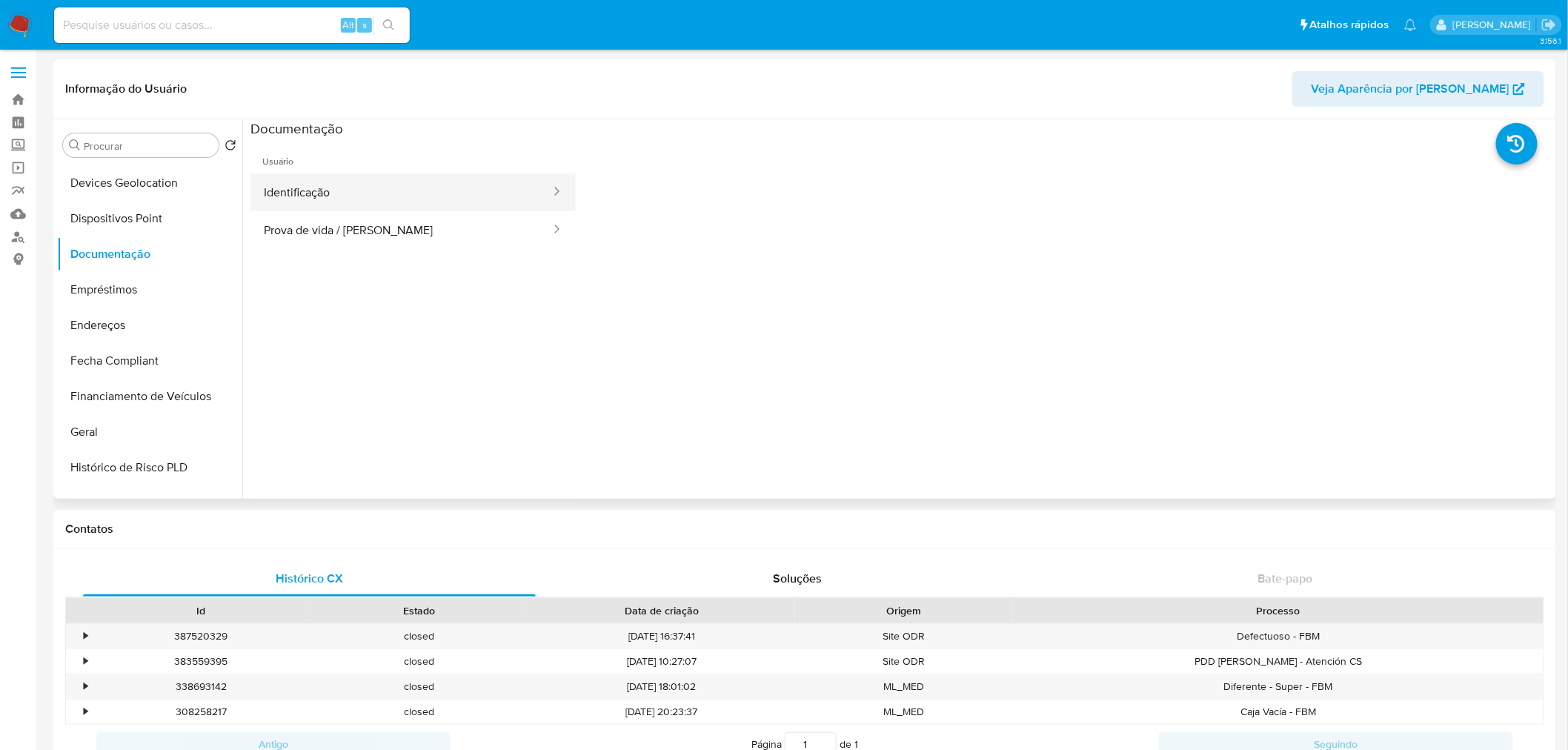
click at [317, 200] on button "Identificação" at bounding box center [400, 192] width 302 height 38
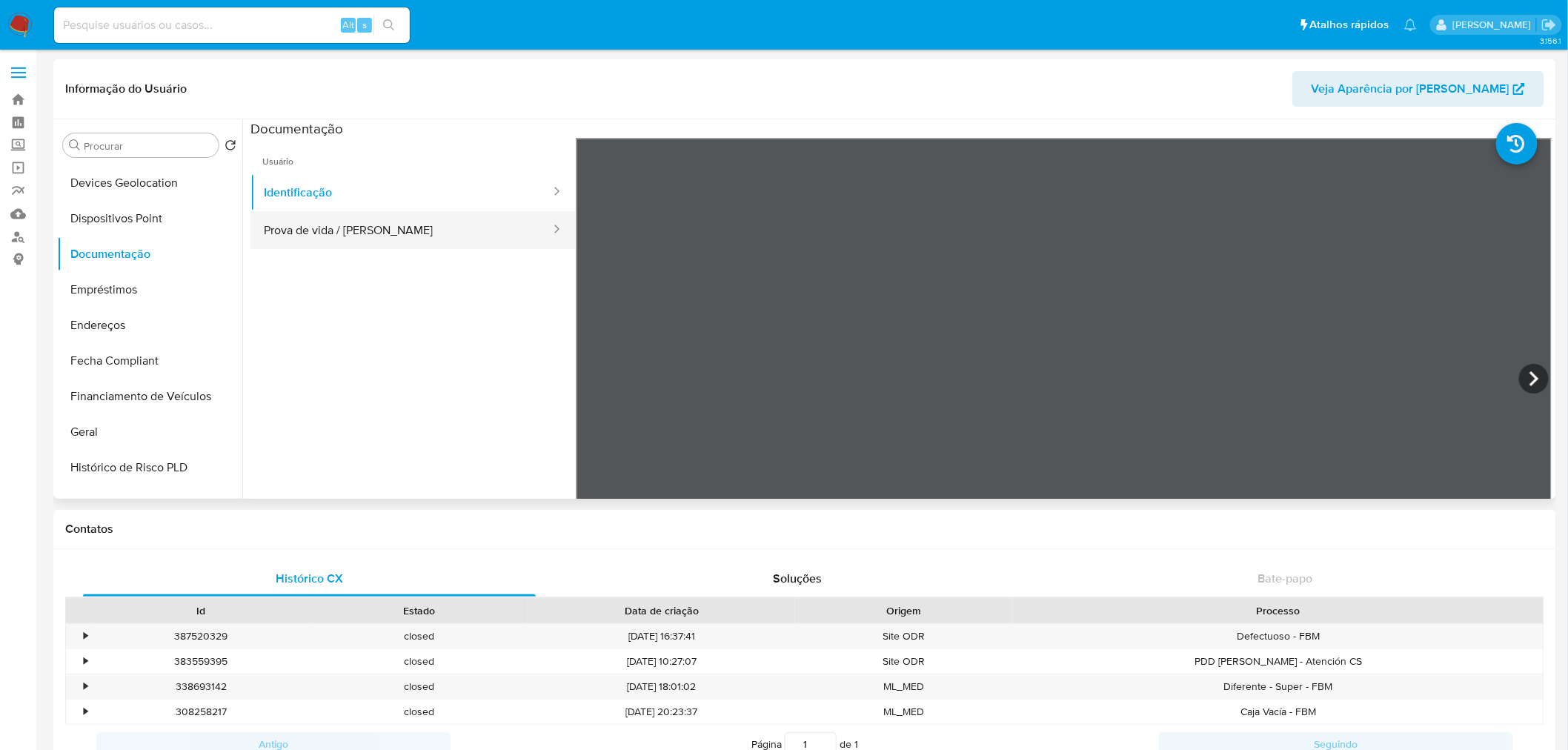
click at [304, 227] on button "Prova de vida / Selfie" at bounding box center [400, 230] width 302 height 38
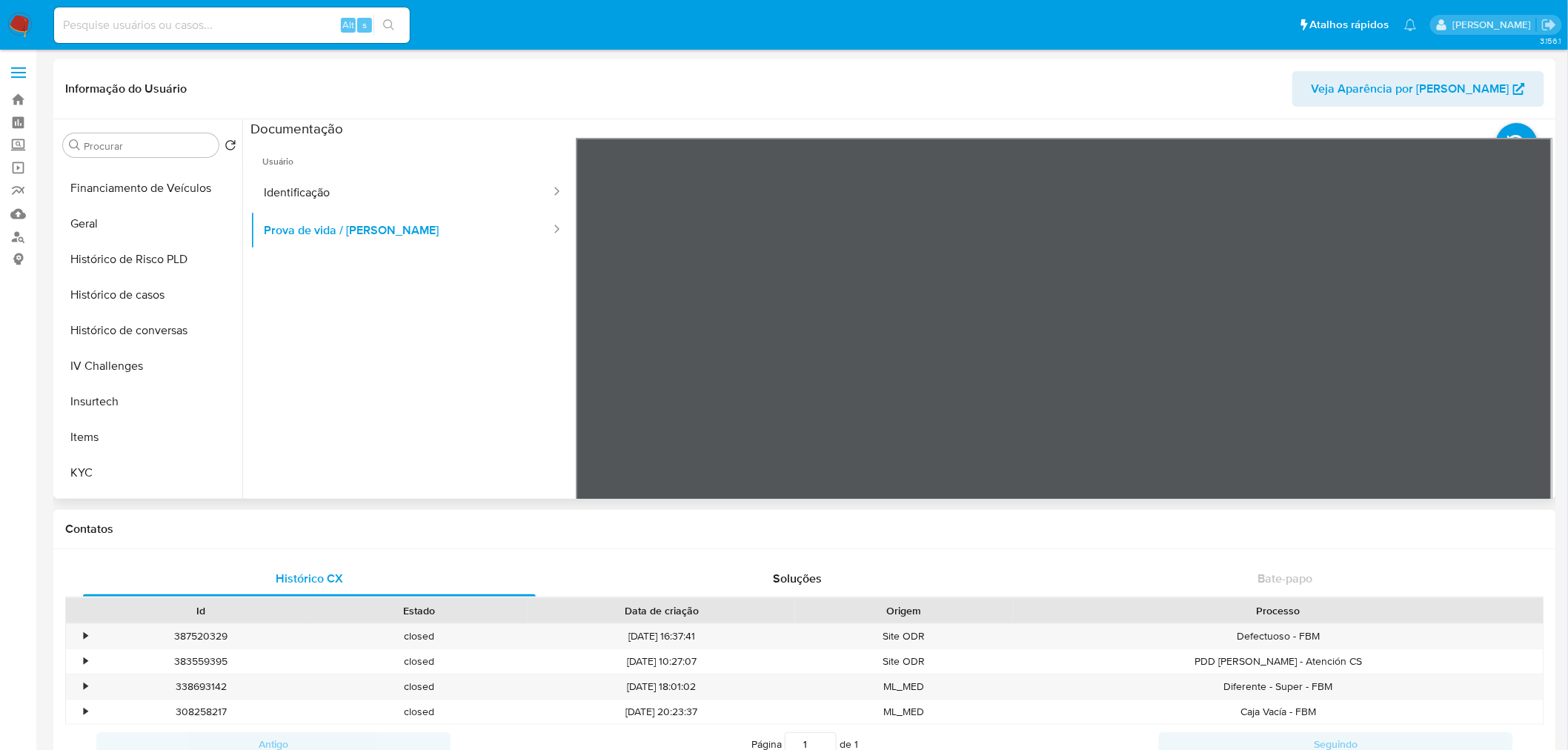
scroll to position [658, 0]
click at [135, 268] on button "KYC" at bounding box center [144, 270] width 173 height 36
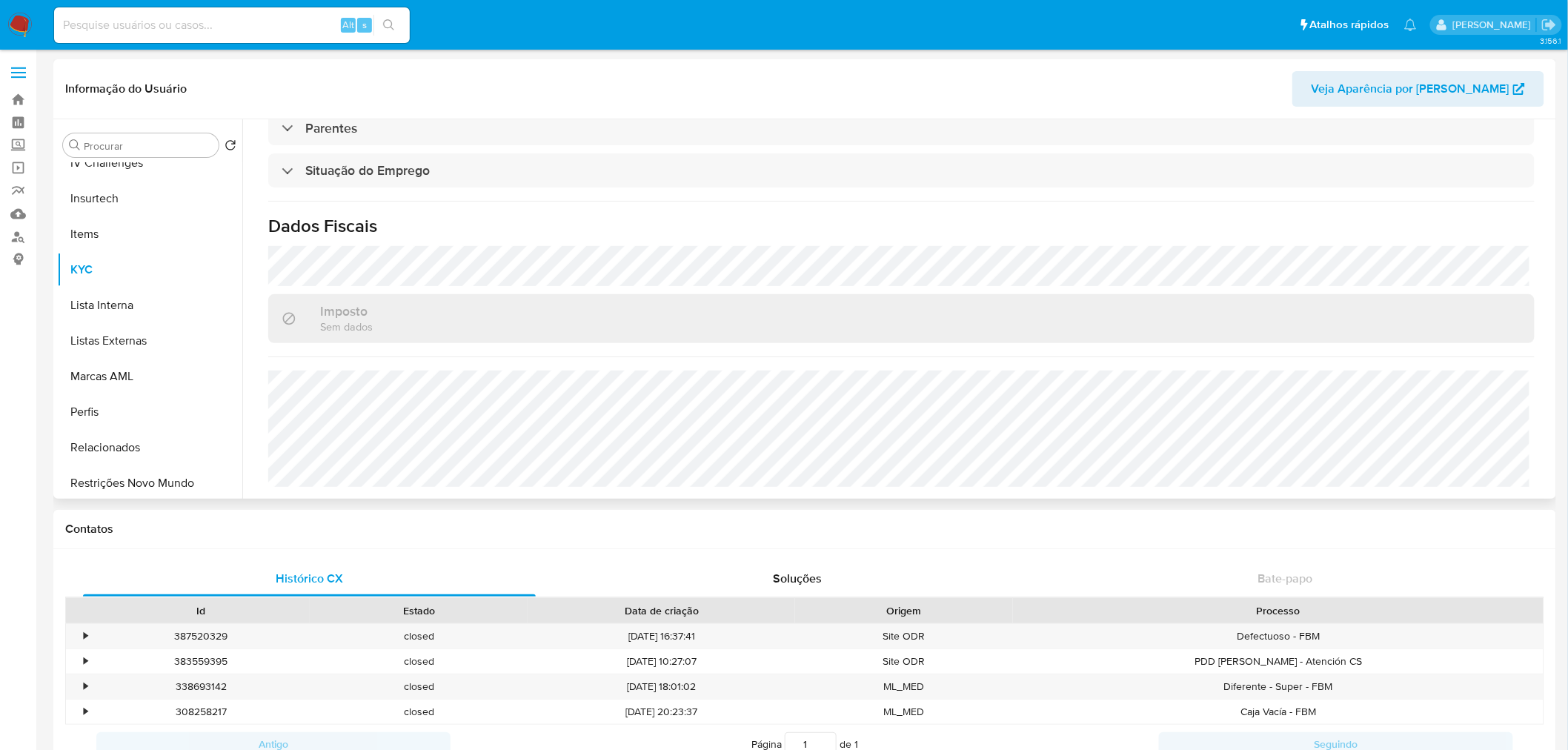
scroll to position [631, 0]
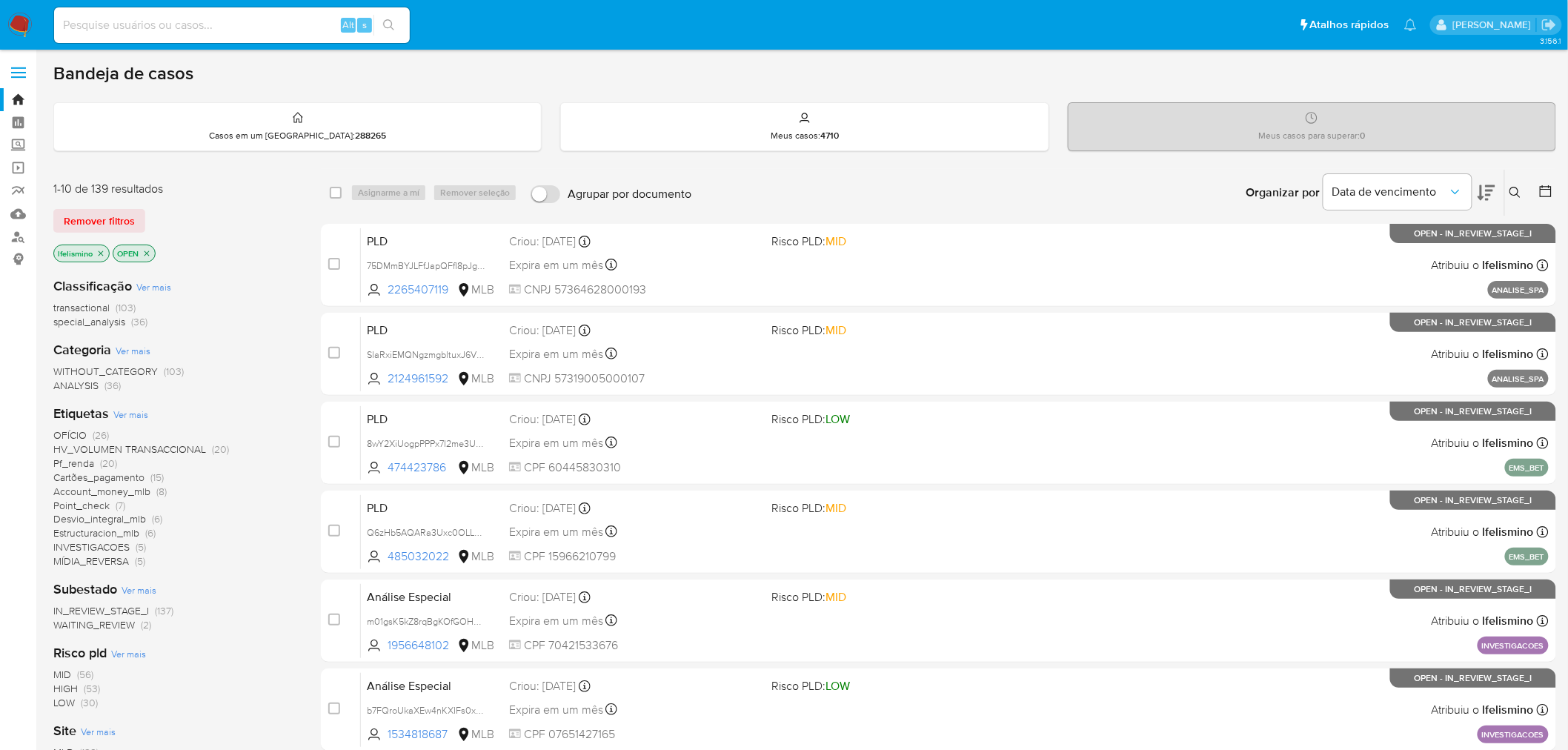
click at [232, 27] on input at bounding box center [232, 25] width 355 height 19
paste input "hZk1H6YpEYbPpVUlqMJATRDf"
type input "hZk1H6YpEYbPpVUlqMJATRDf"
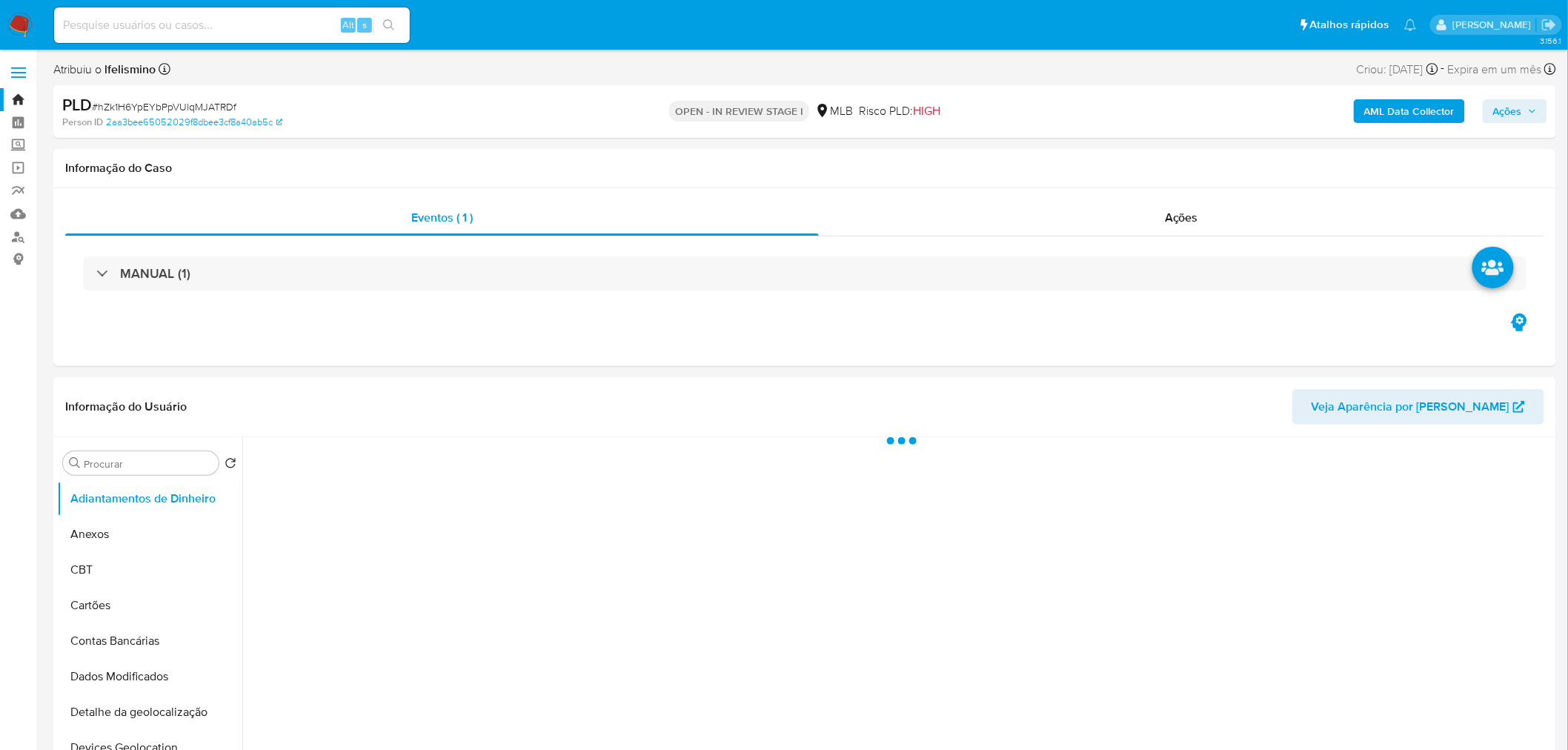
select select "10"
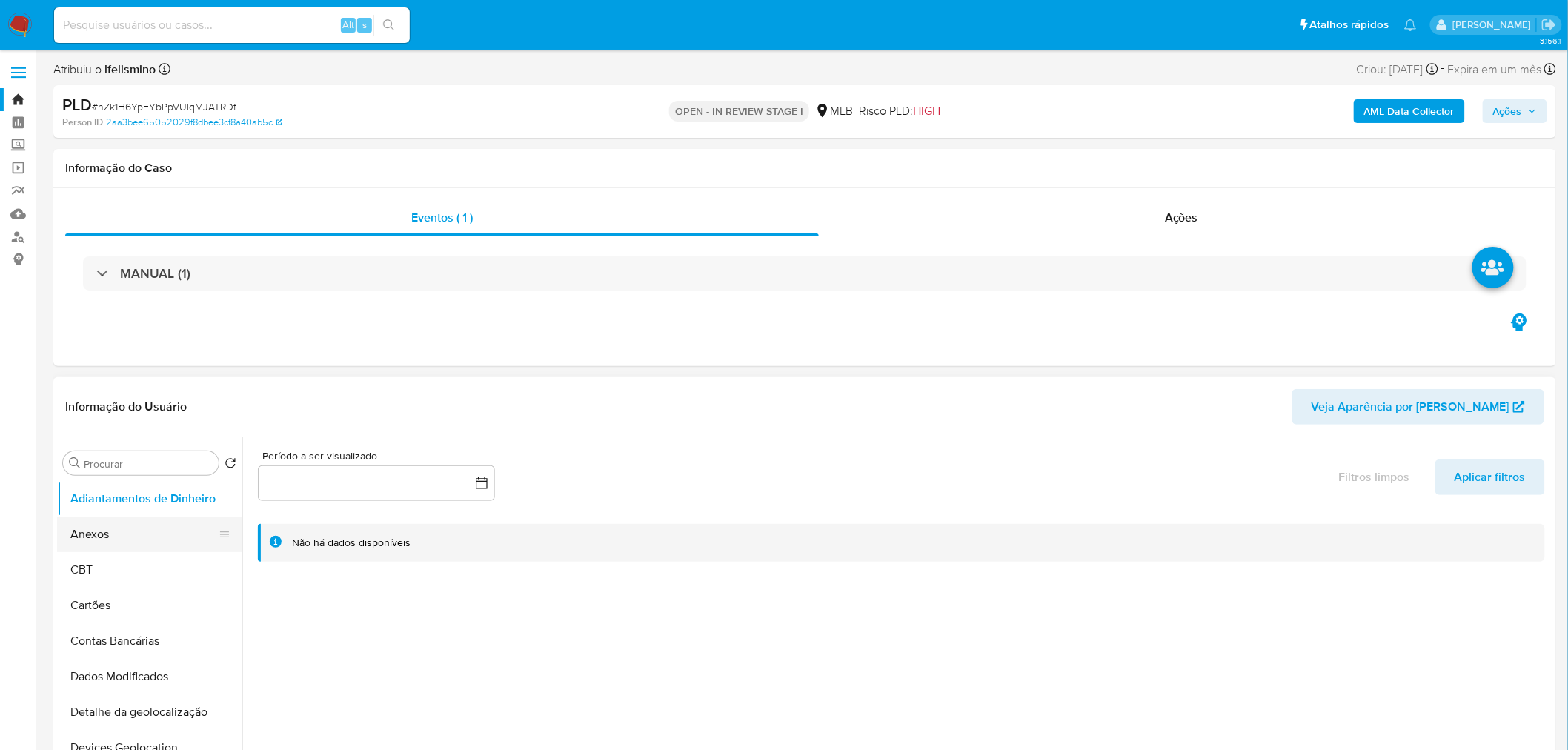
click at [137, 539] on button "Anexos" at bounding box center [144, 534] width 173 height 36
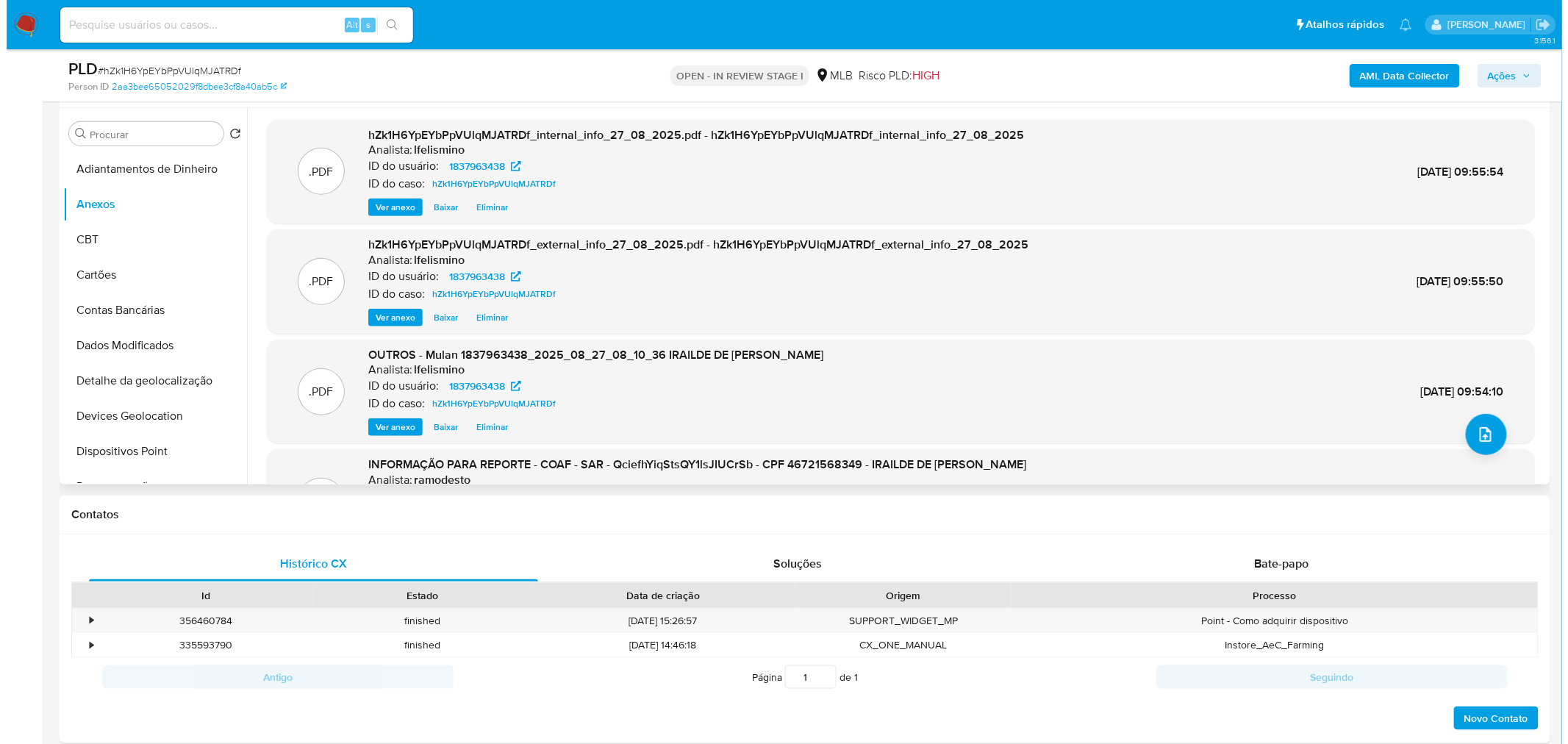
scroll to position [244, 0]
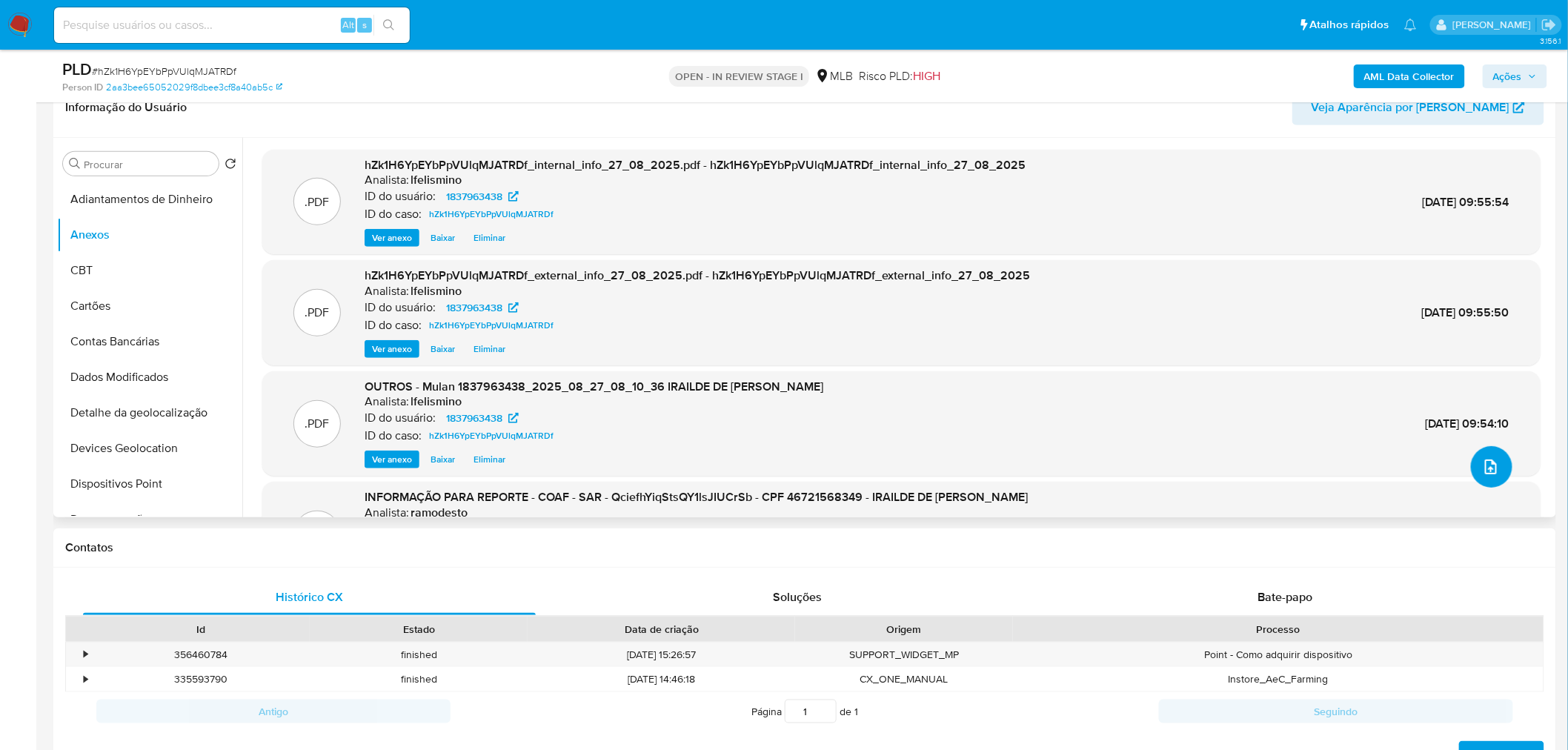
click at [1489, 464] on icon "upload-file" at bounding box center [1490, 466] width 18 height 18
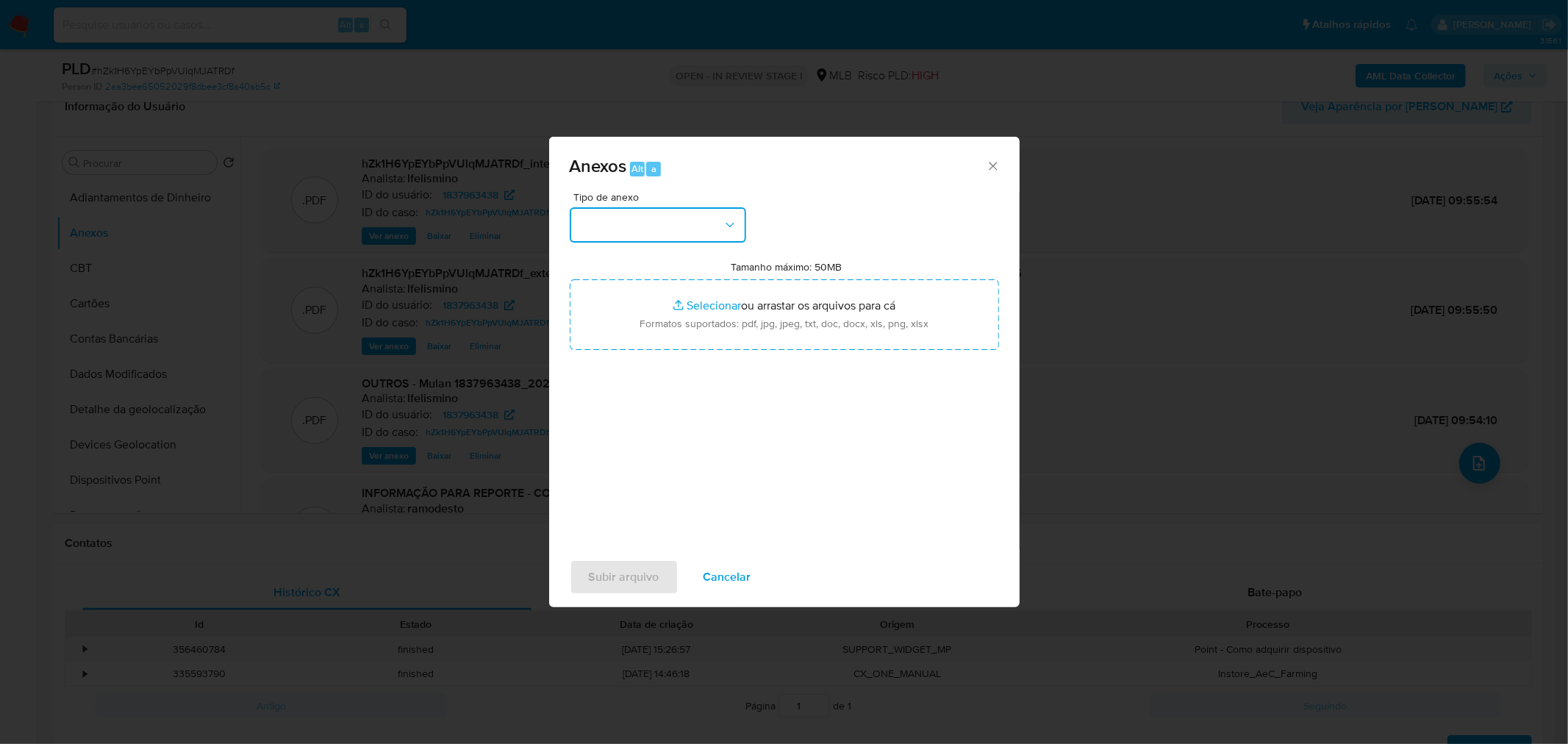
click at [655, 239] on button "button" at bounding box center [658, 225] width 176 height 35
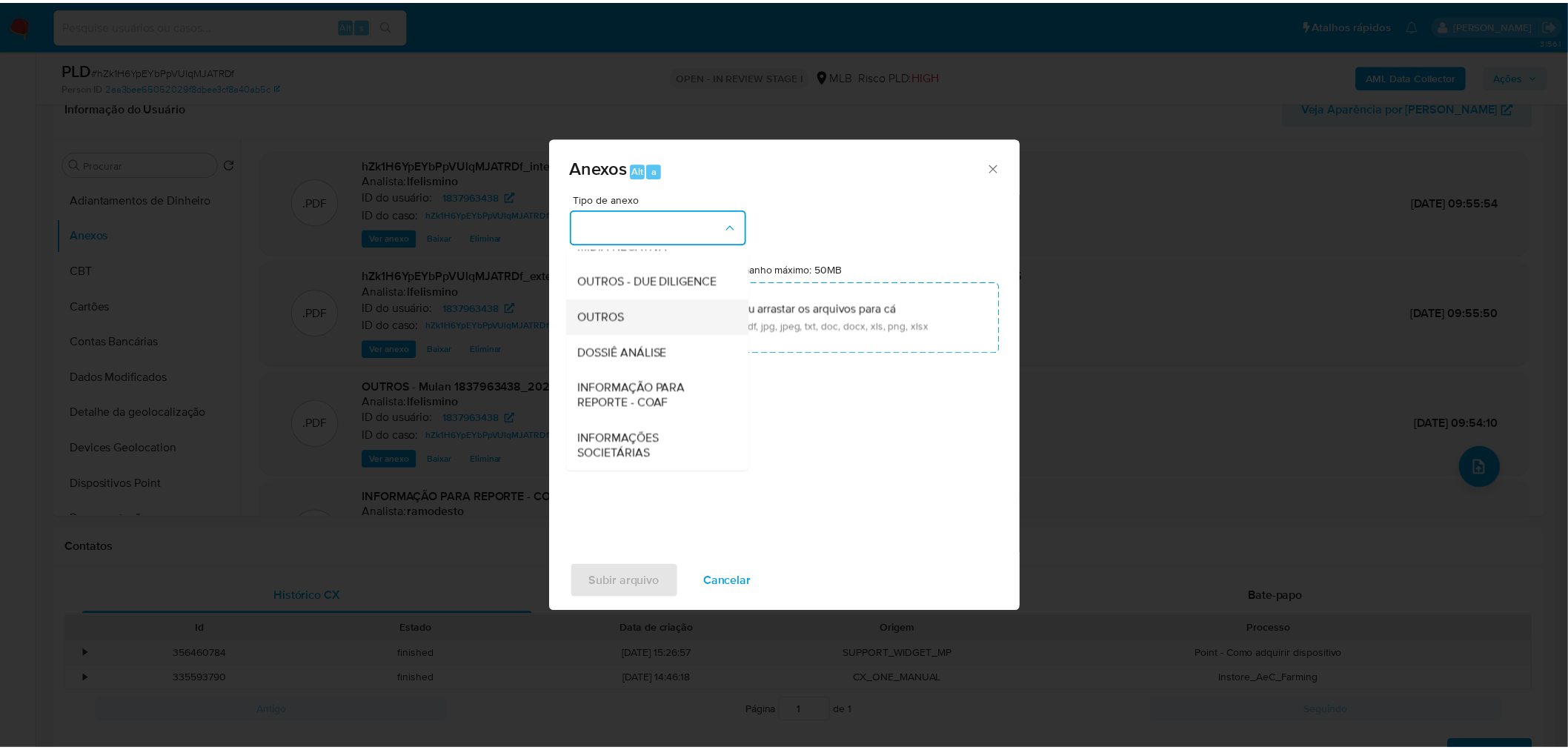
scroll to position [227, 0]
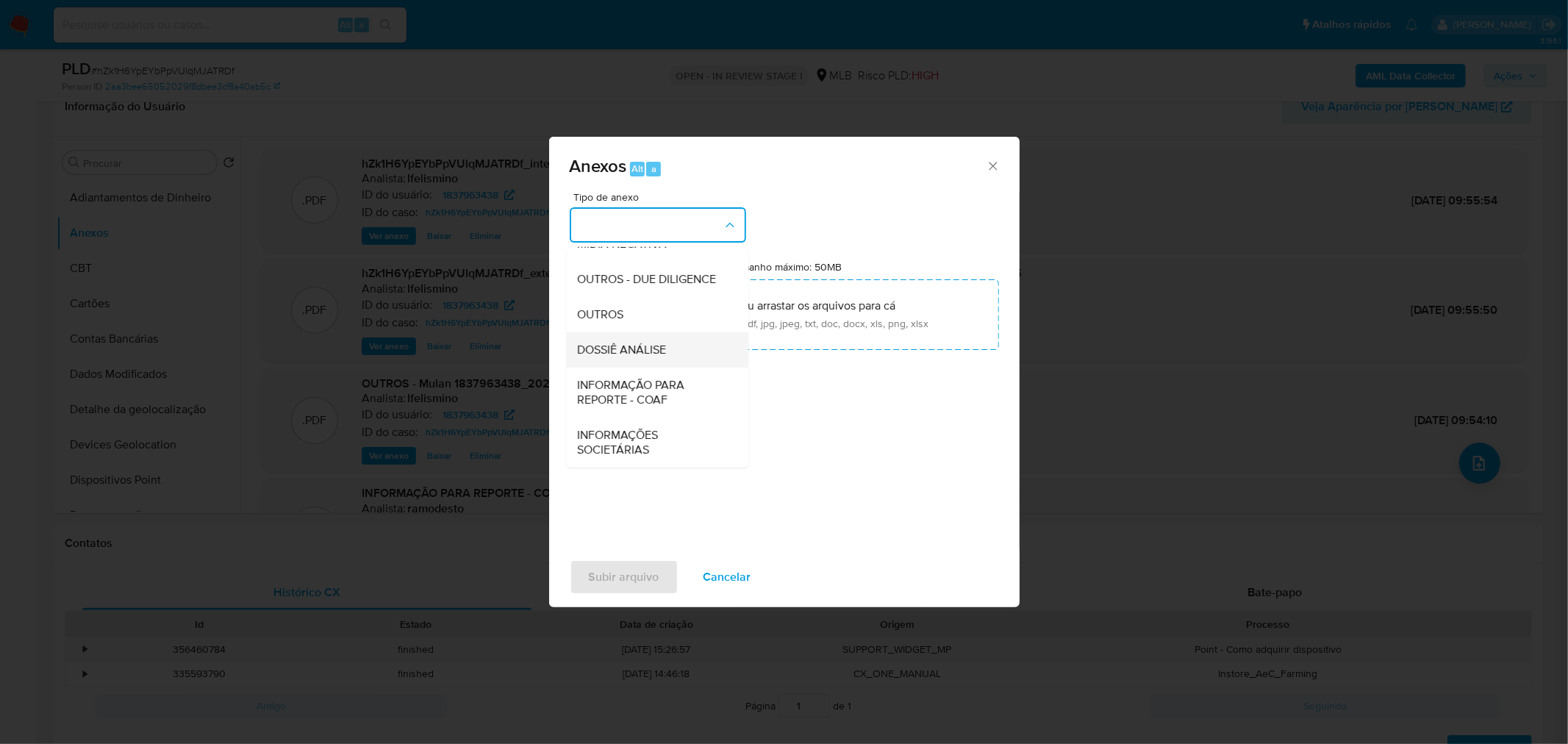
click at [655, 354] on span "DOSSIÊ ANÁLISE" at bounding box center [621, 349] width 89 height 15
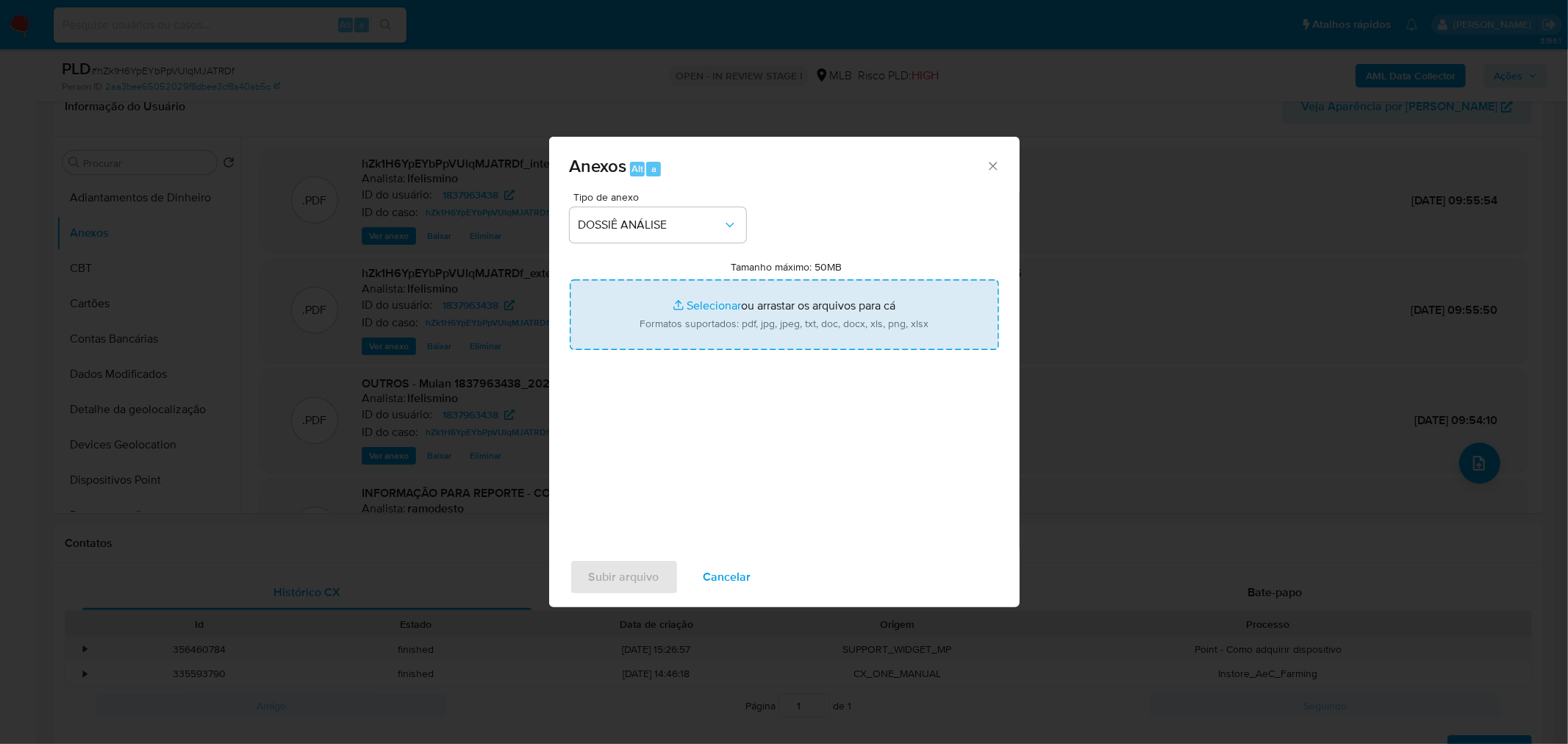
type input "C:\fakepath\2.º SAR - CPF 46721568349 - [PERSON_NAME].pdf"
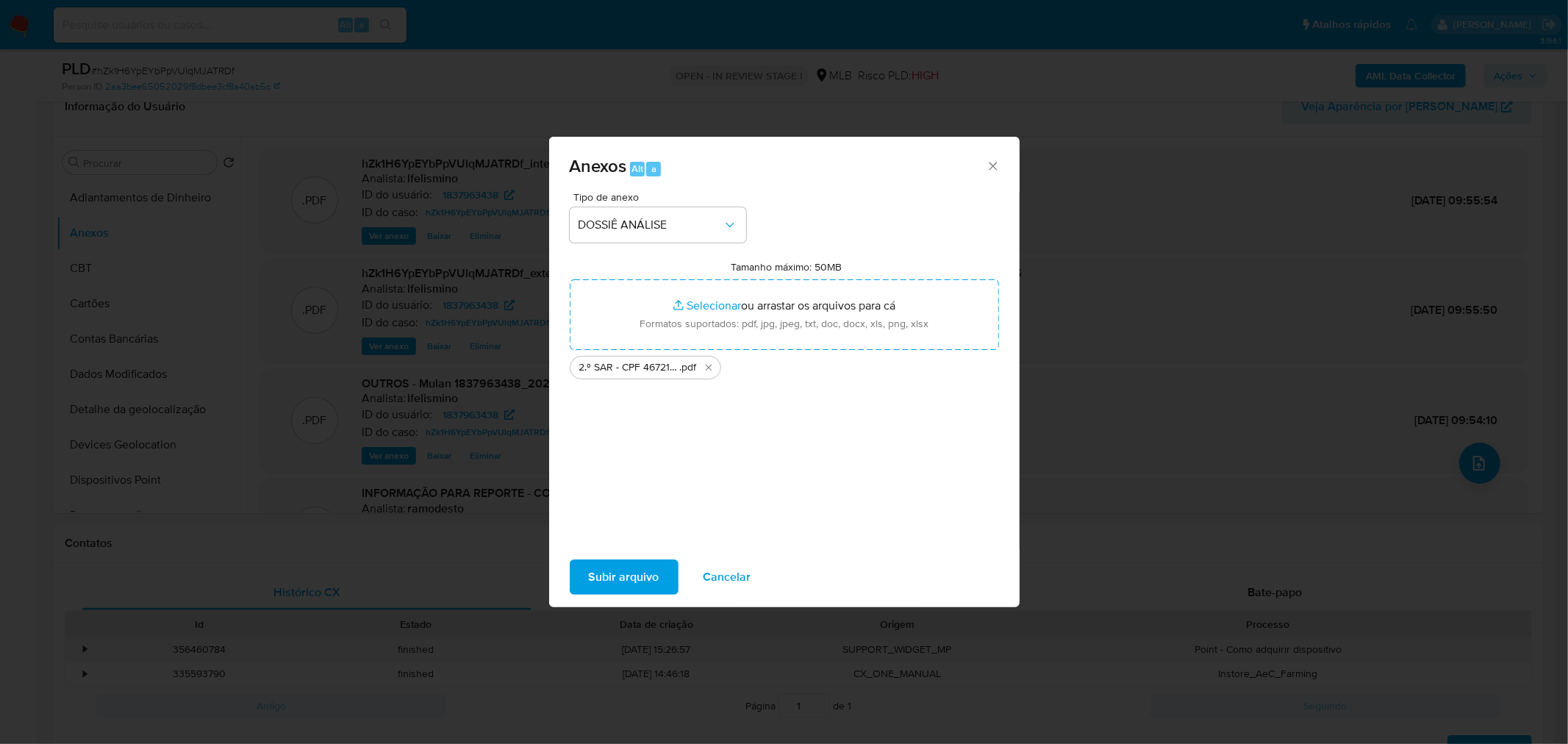
click at [628, 578] on span "Subir arquivo" at bounding box center [624, 576] width 71 height 33
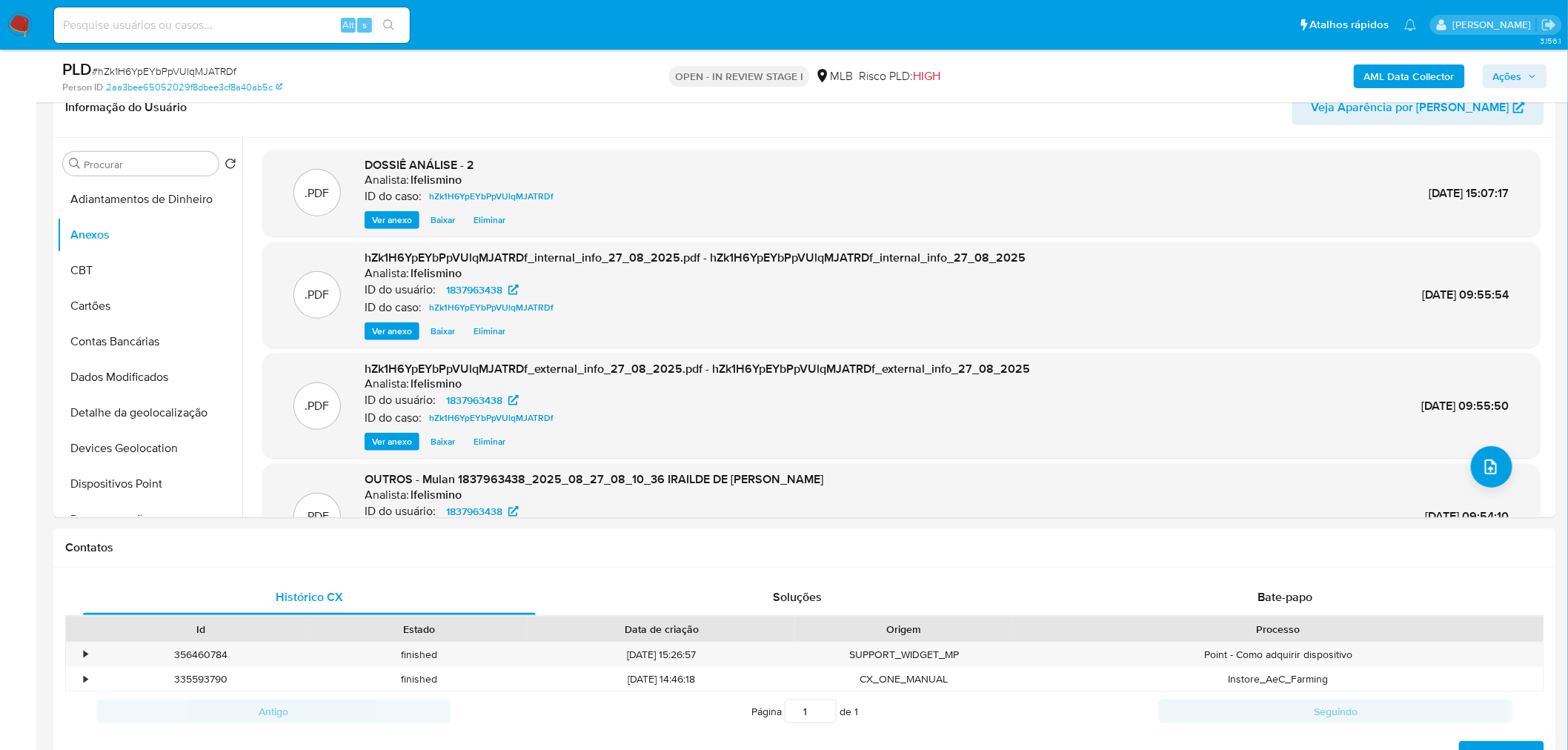
click at [1519, 69] on span "Ações" at bounding box center [1507, 76] width 29 height 23
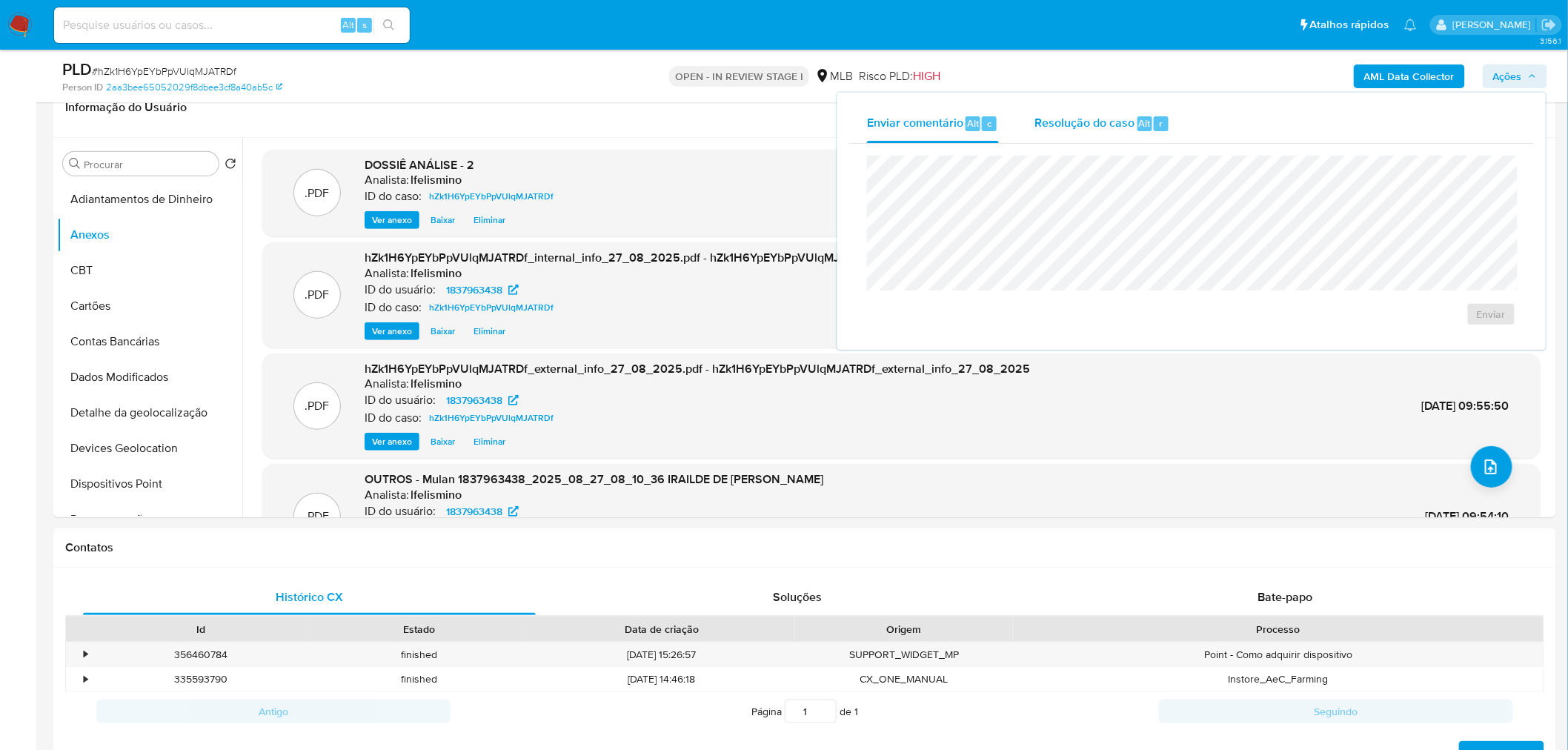
click at [1168, 124] on button "Resolução do caso Alt r" at bounding box center [1102, 123] width 171 height 39
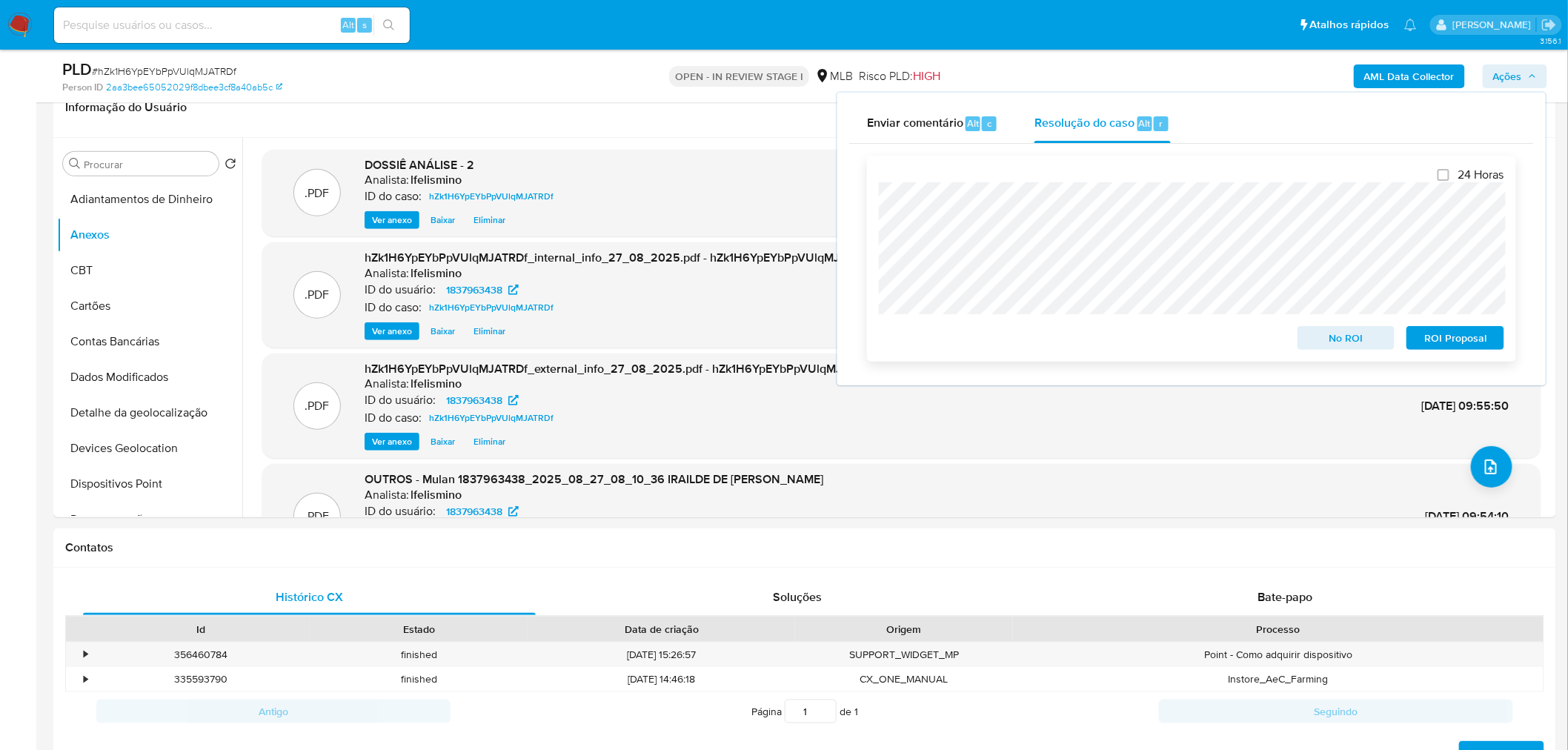
click at [1453, 337] on span "ROI Proposal" at bounding box center [1455, 337] width 77 height 21
